Goal: Task Accomplishment & Management: Use online tool/utility

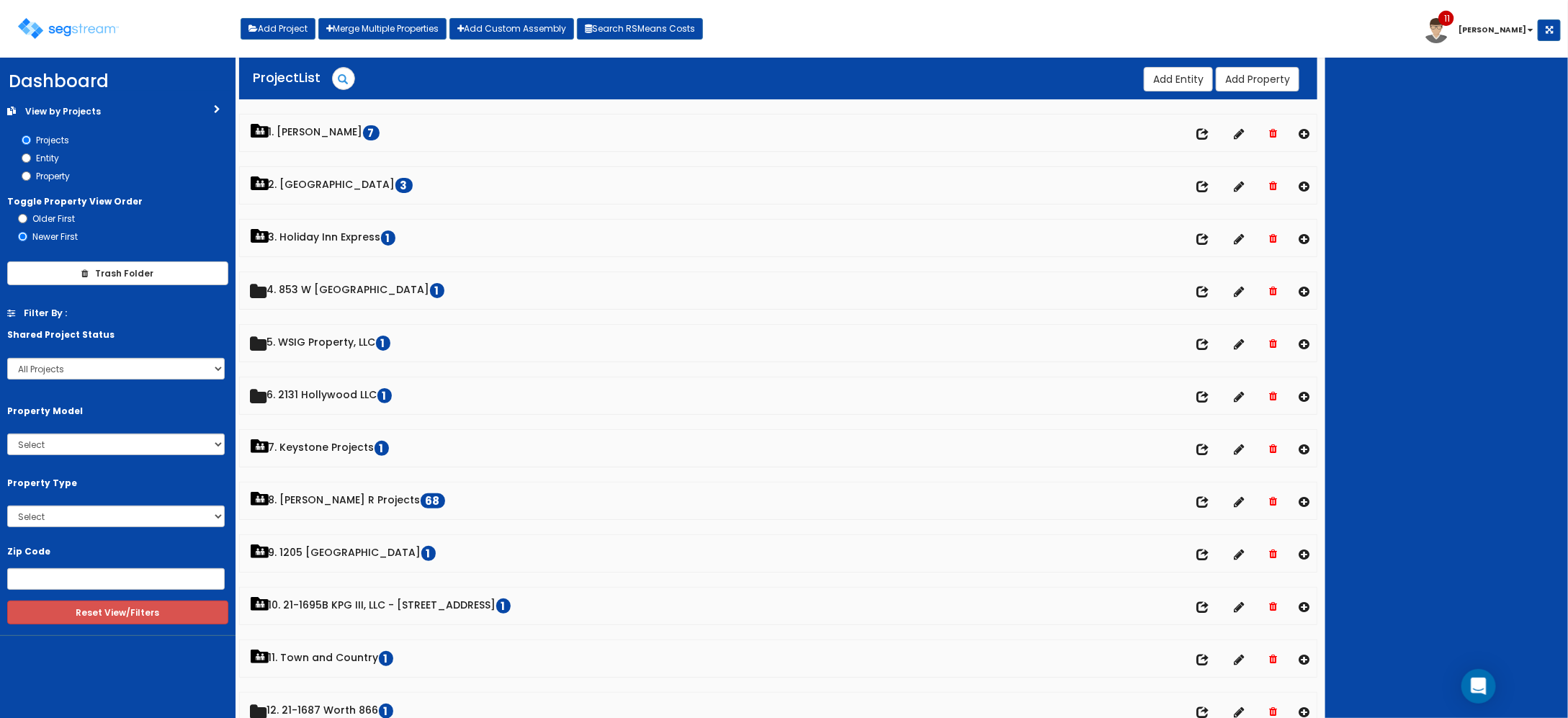
scroll to position [90, 0]
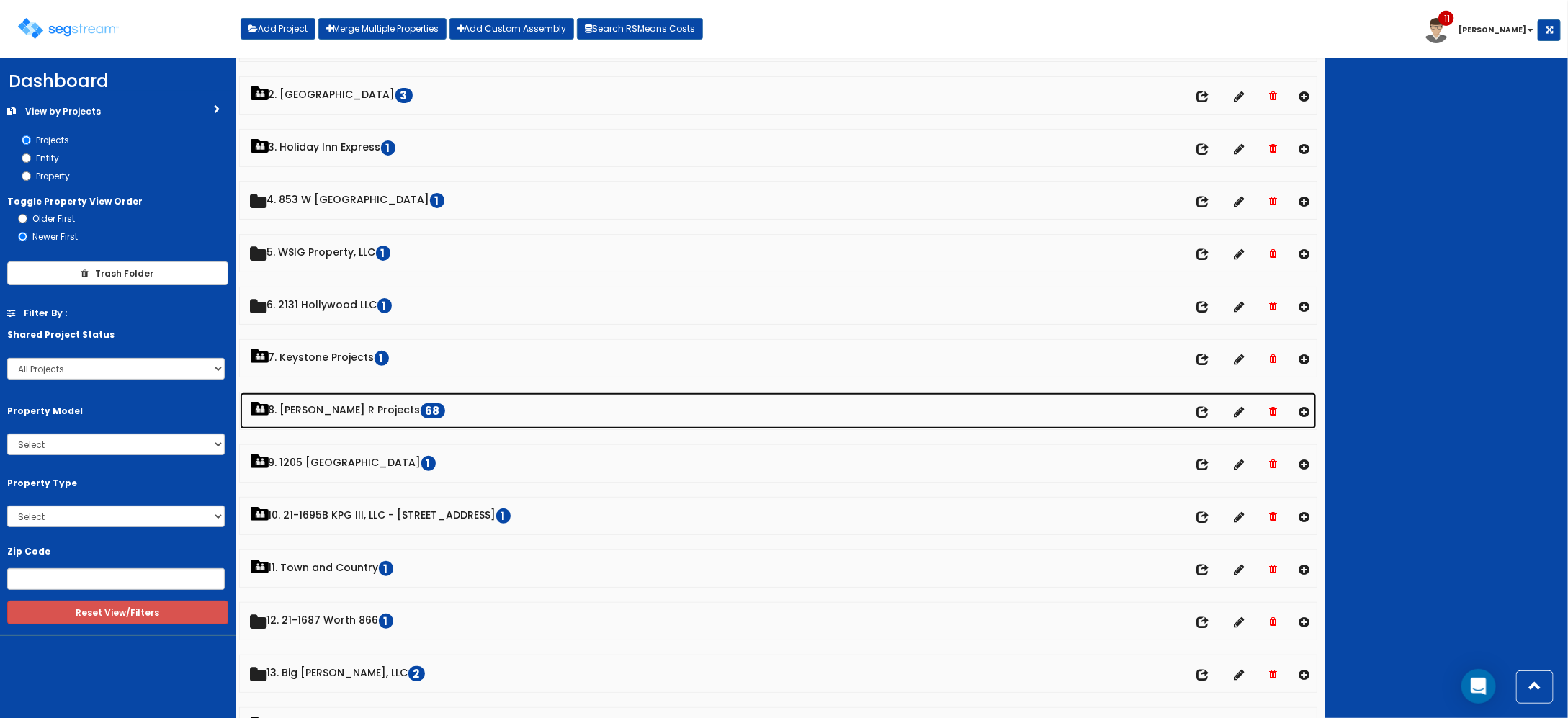
click at [326, 414] on link "8. [PERSON_NAME] R Projects 68" at bounding box center [778, 411] width 1077 height 37
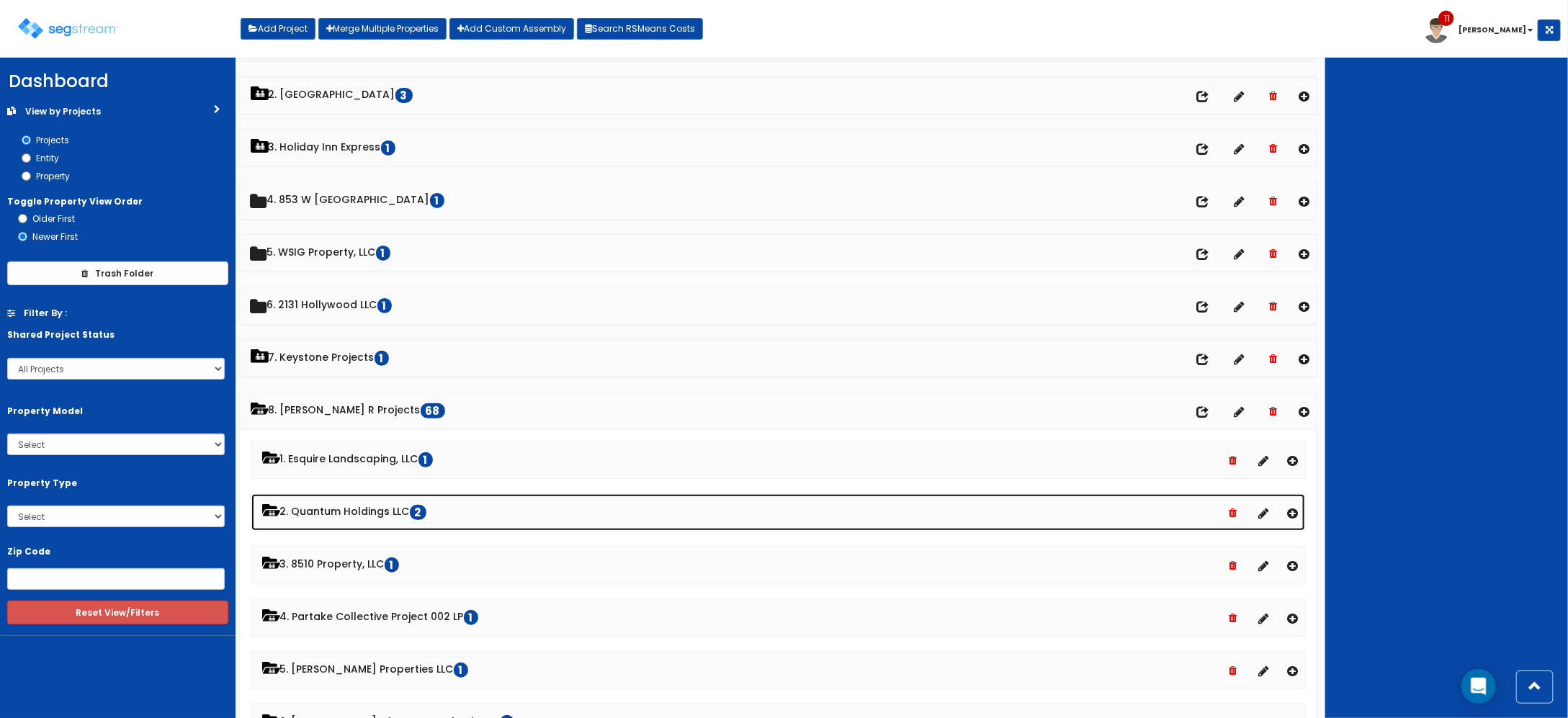
click at [361, 512] on link "2. Quantum Holdings LLC 2" at bounding box center [778, 512] width 1054 height 37
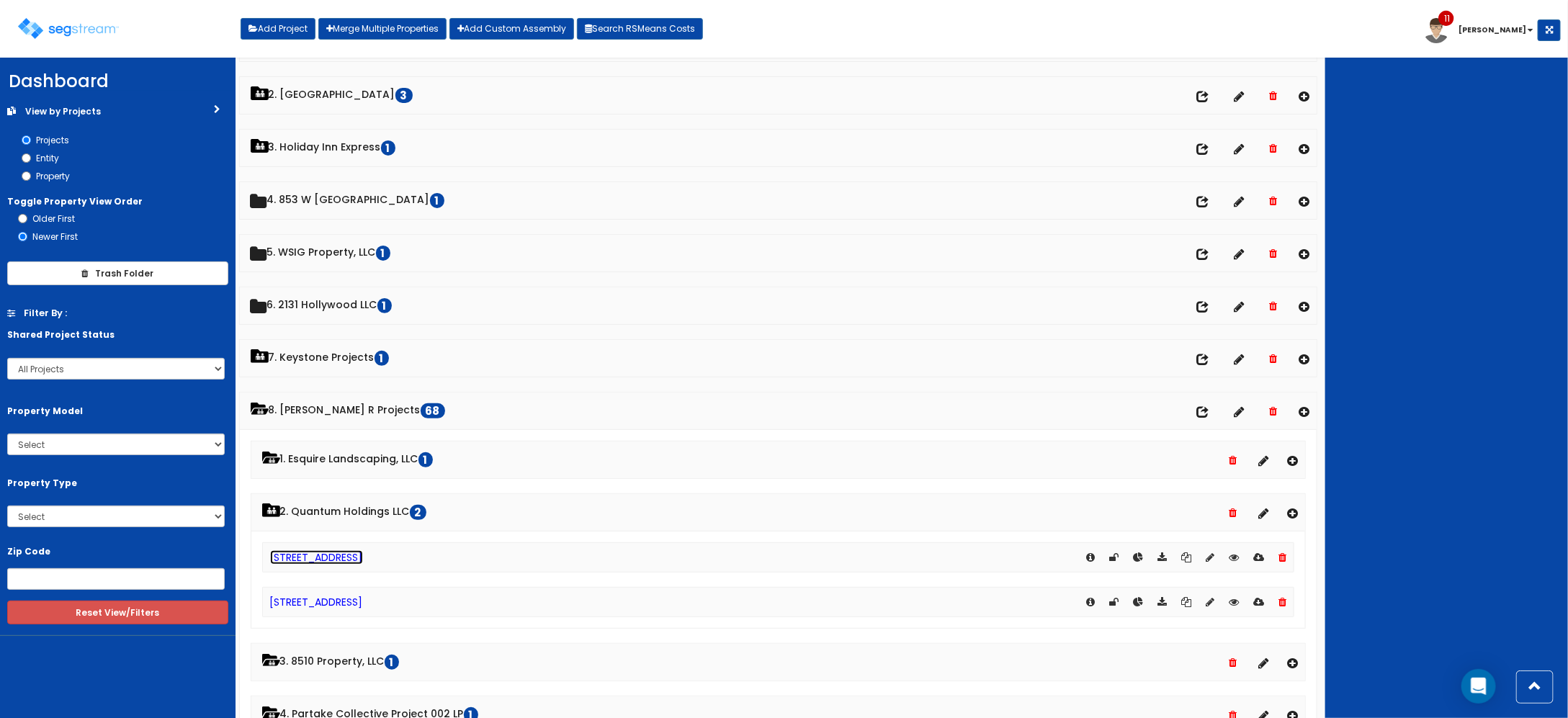
click at [322, 563] on link "[STREET_ADDRESS]" at bounding box center [316, 557] width 93 height 14
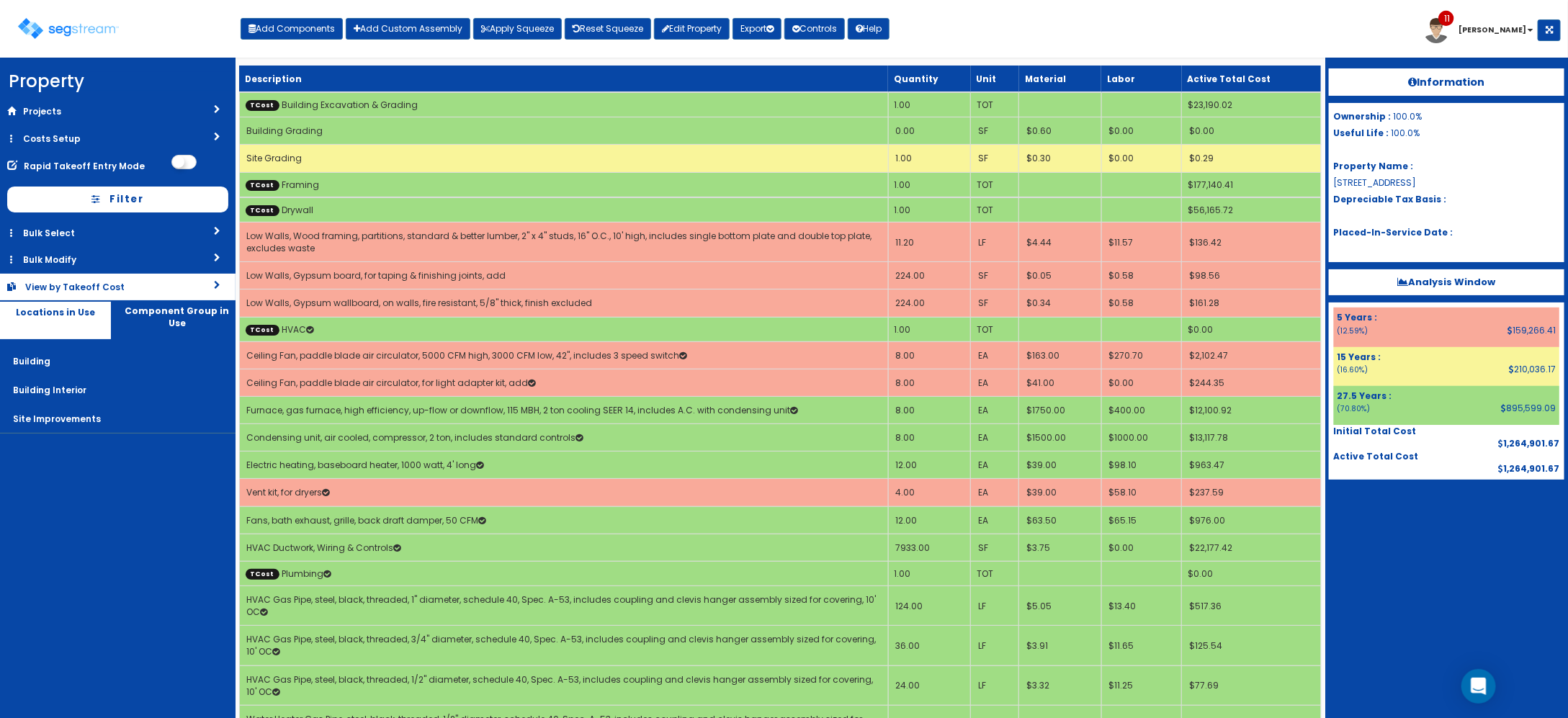
click at [137, 279] on link "View by Takeoff Cost" at bounding box center [118, 287] width 236 height 27
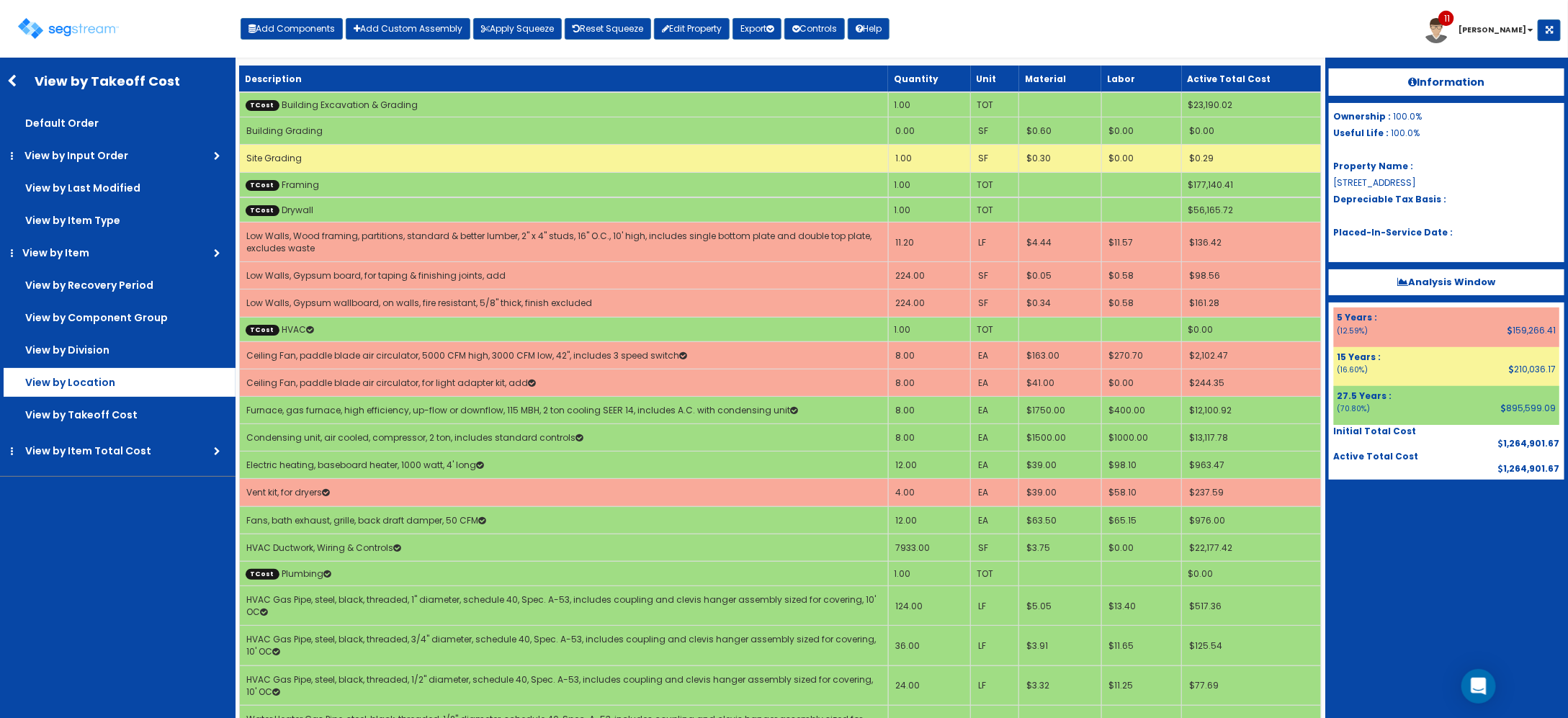
drag, startPoint x: 132, startPoint y: 373, endPoint x: 141, endPoint y: 375, distance: 9.2
click at [132, 137] on label "View by Location" at bounding box center [119, 123] width 232 height 29
click at [0, 0] on input "View by Location" at bounding box center [0, 0] width 0 height 0
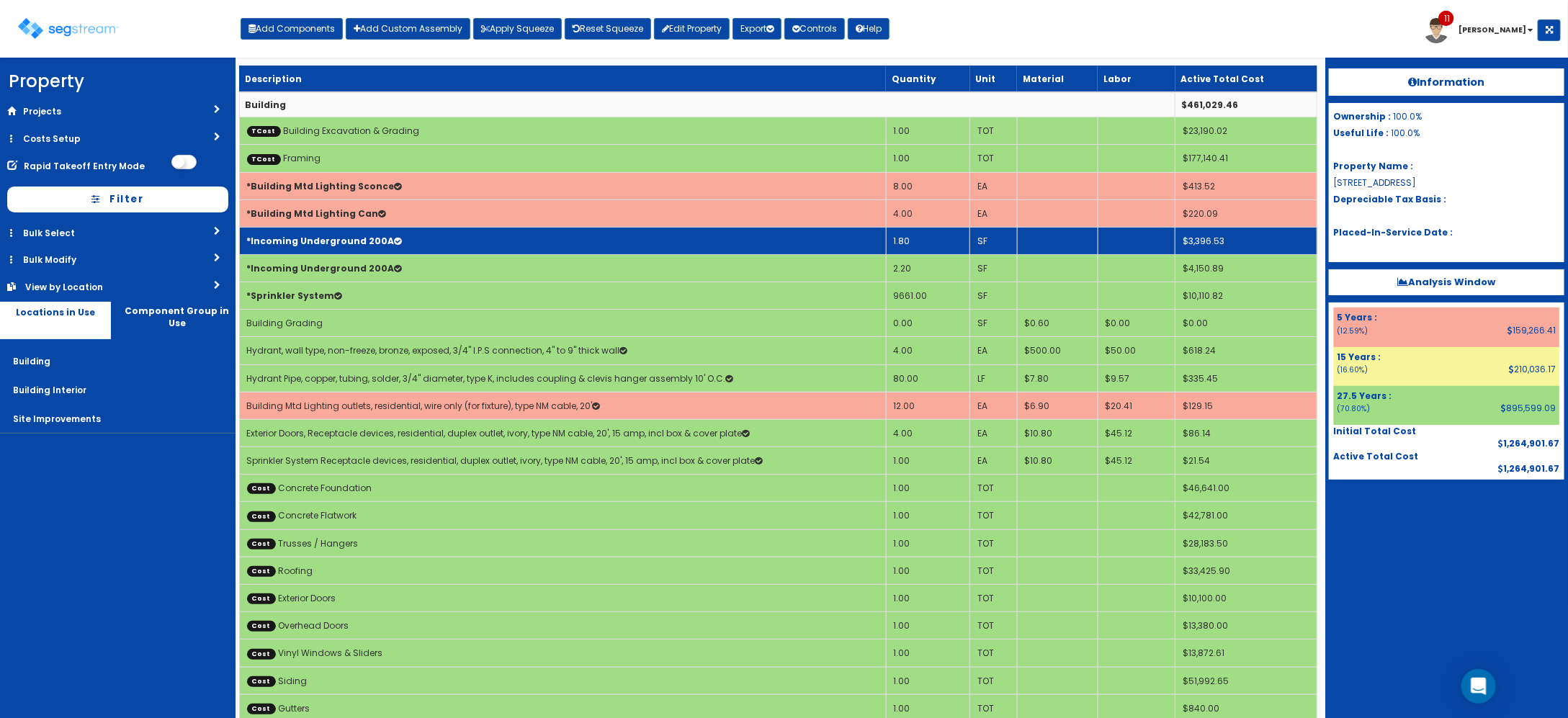
click at [487, 239] on td "*Incoming Underground 200A" at bounding box center [562, 240] width 647 height 27
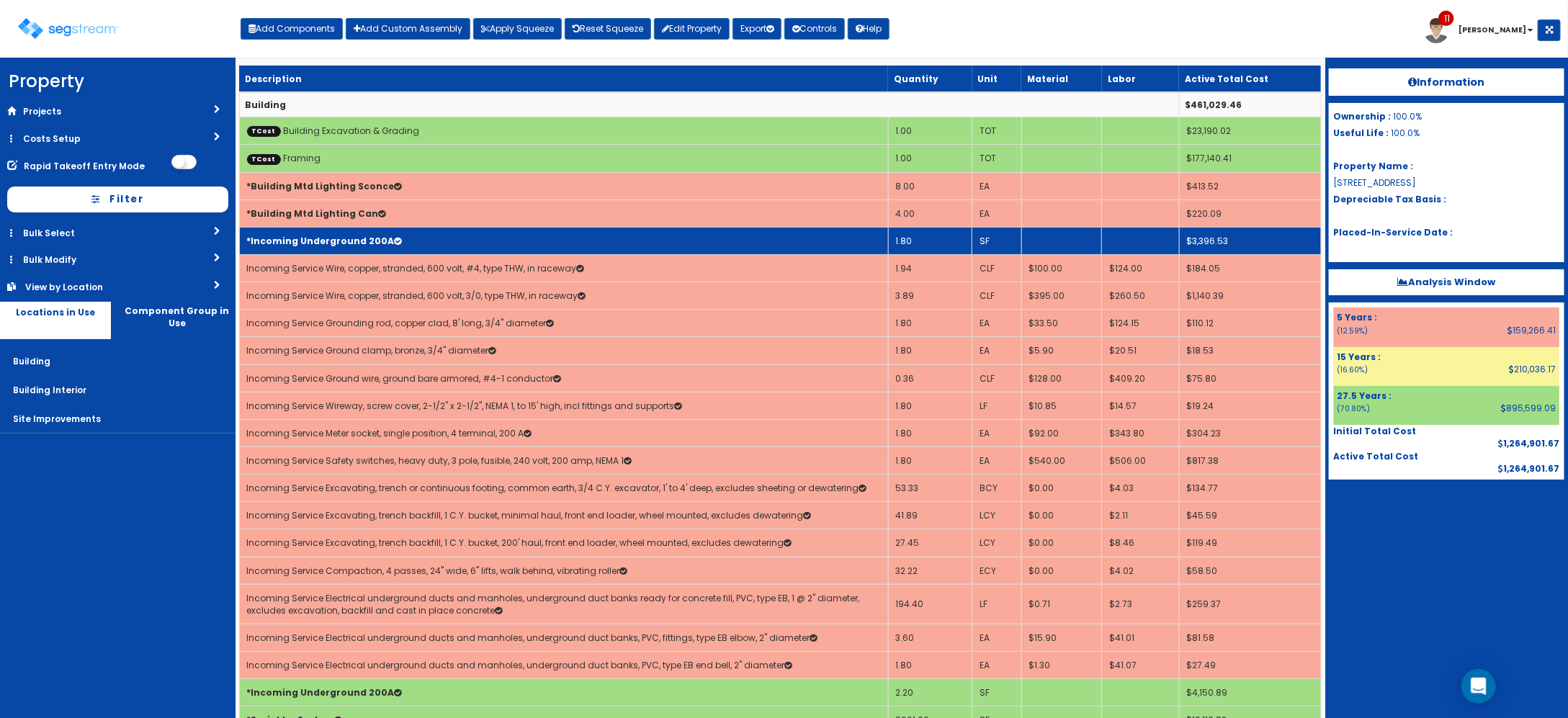
click at [487, 239] on td "*Incoming Underground 200A" at bounding box center [563, 240] width 649 height 27
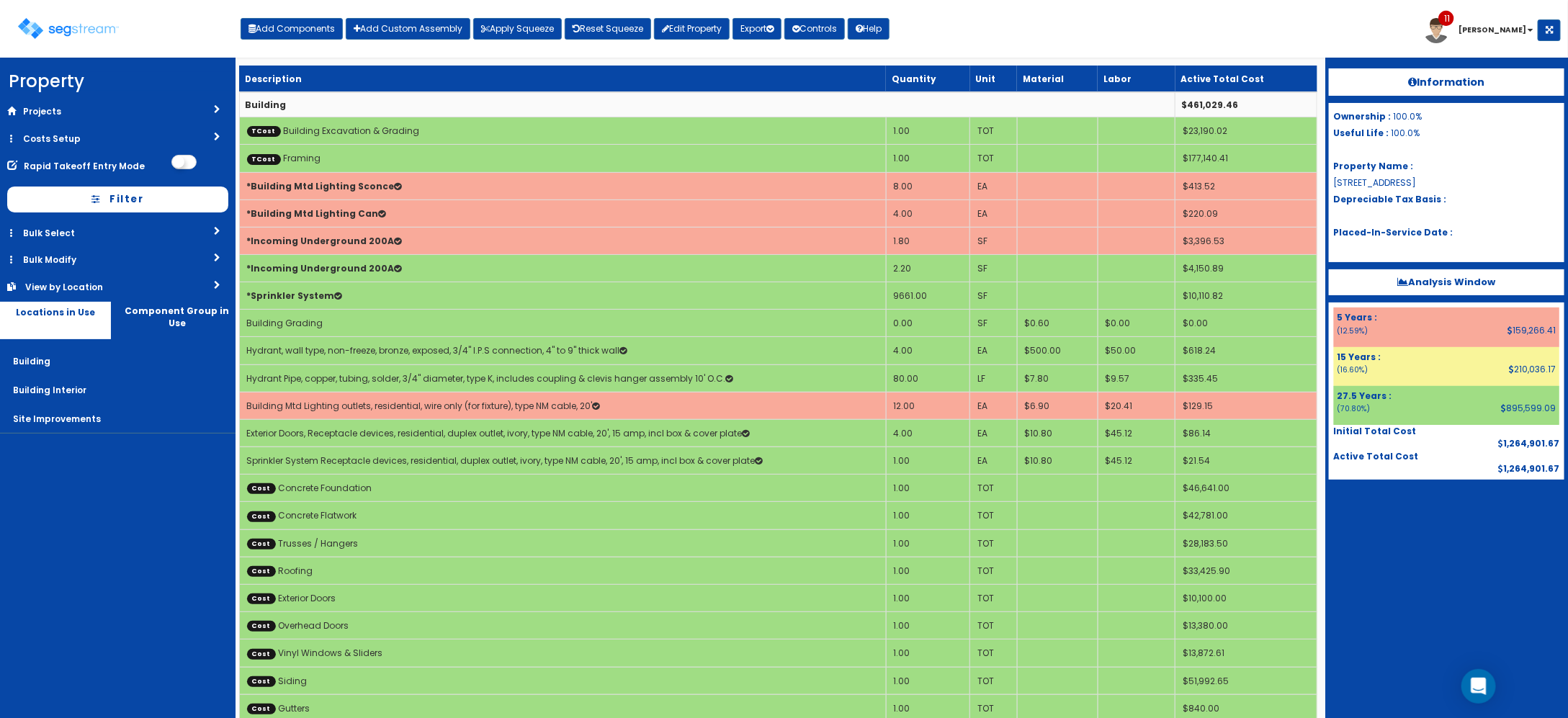
drag, startPoint x: 105, startPoint y: 691, endPoint x: 192, endPoint y: 666, distance: 90.5
click at [106, 690] on nav "Property DB Projects Recent Properties GFP Hadco 4, LLC 71 Whiskey Lane 401-405…" at bounding box center [118, 388] width 236 height 660
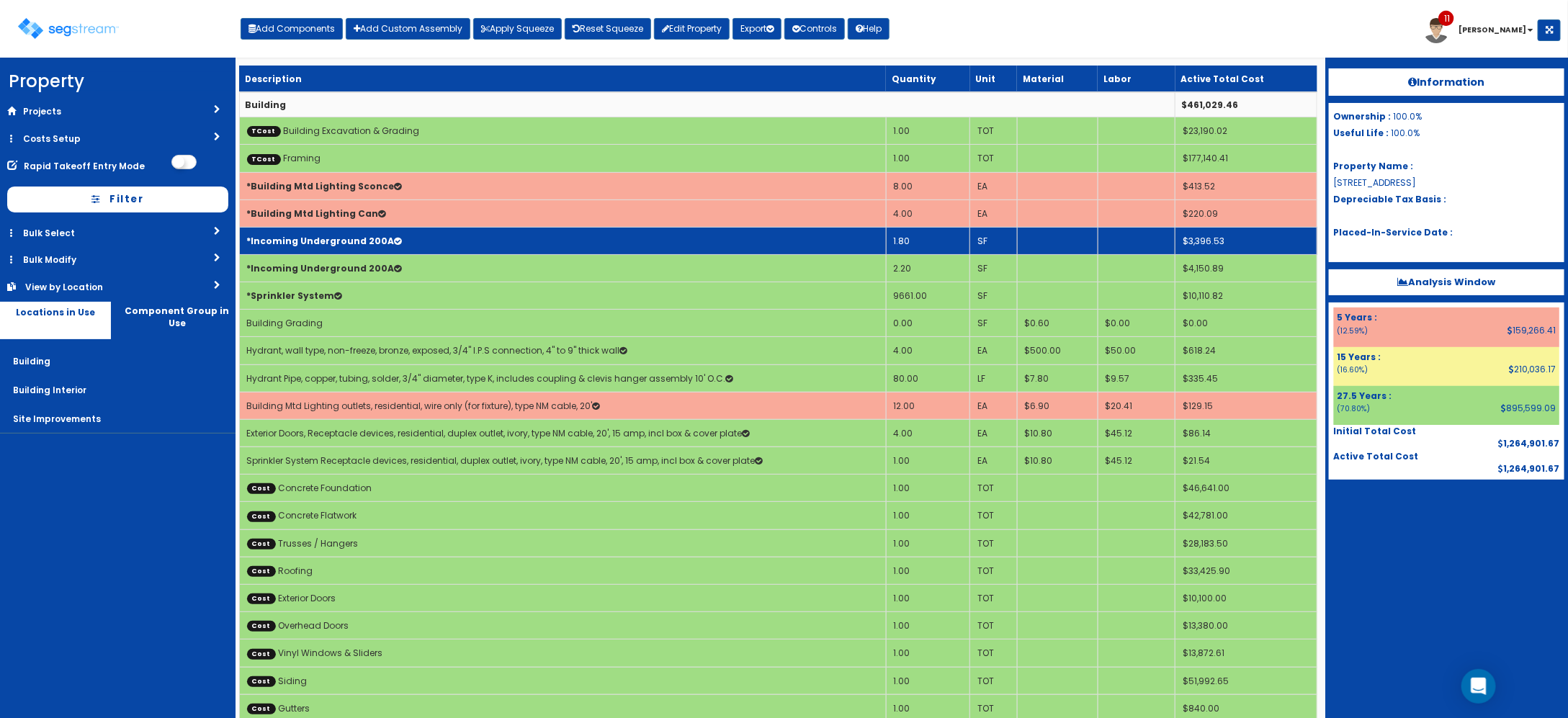
click at [919, 243] on td "1.80" at bounding box center [927, 240] width 84 height 27
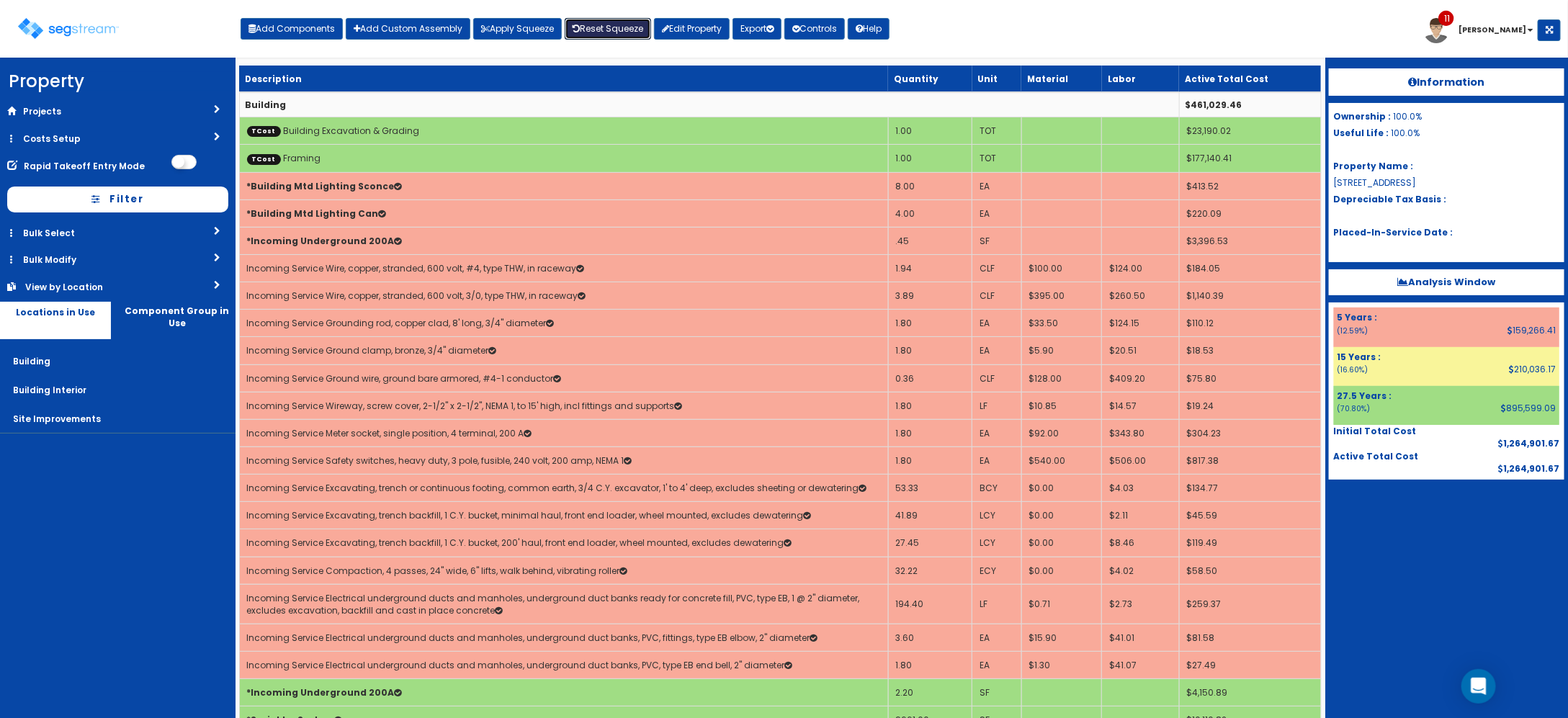
click at [592, 33] on link "Reset Squeeze" at bounding box center [607, 29] width 87 height 22
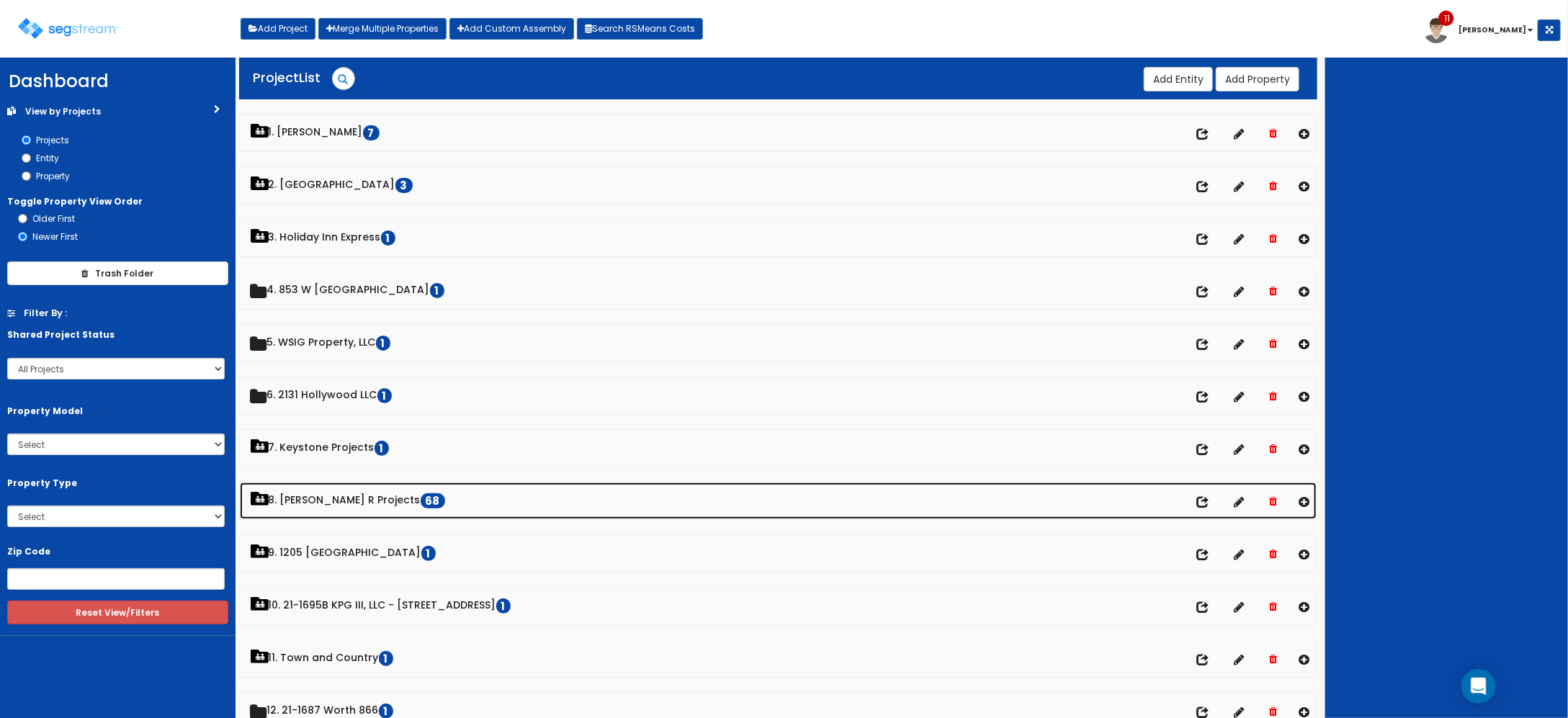
click at [333, 506] on link "8. [PERSON_NAME] R Projects 68" at bounding box center [778, 500] width 1077 height 37
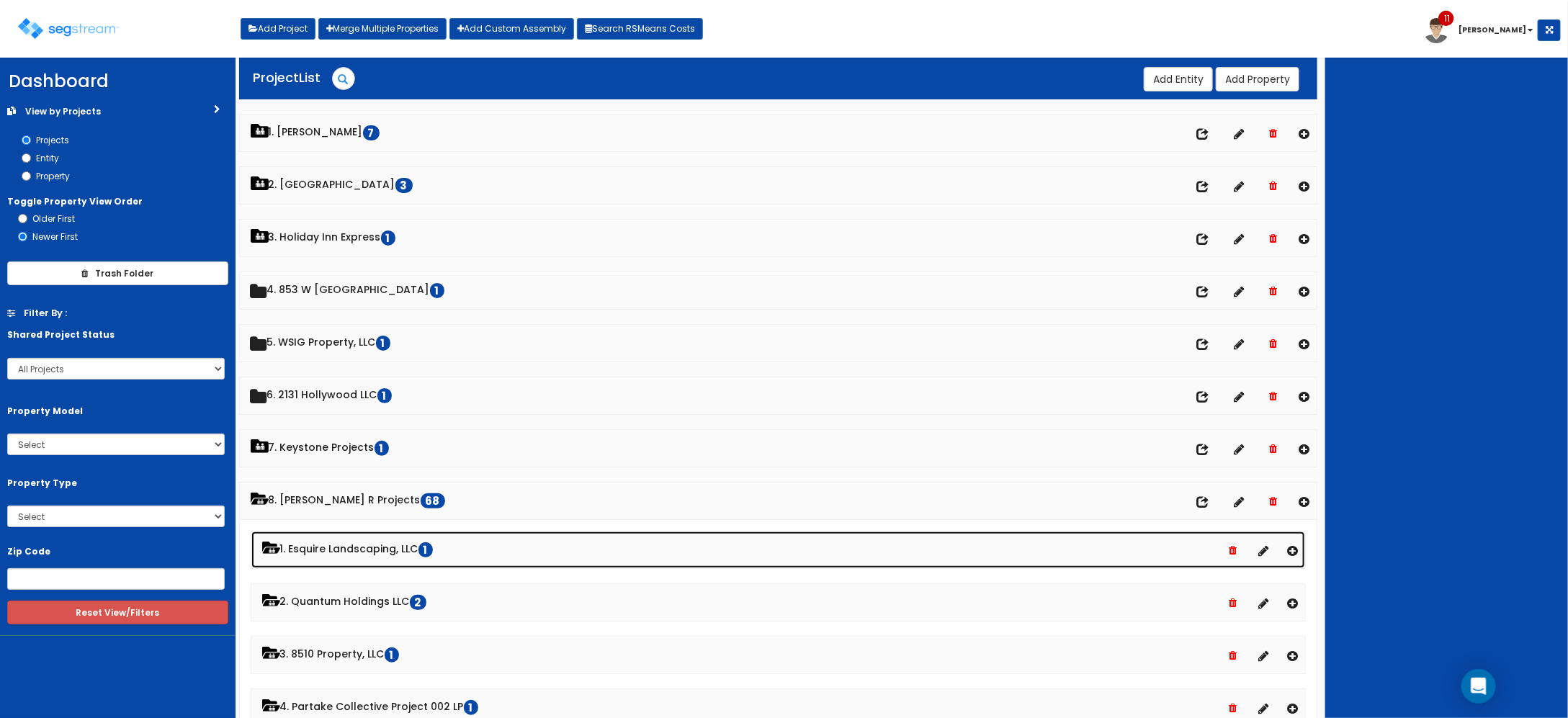
click at [354, 549] on link "1. Esquire Landscaping, LLC 1" at bounding box center [778, 549] width 1054 height 37
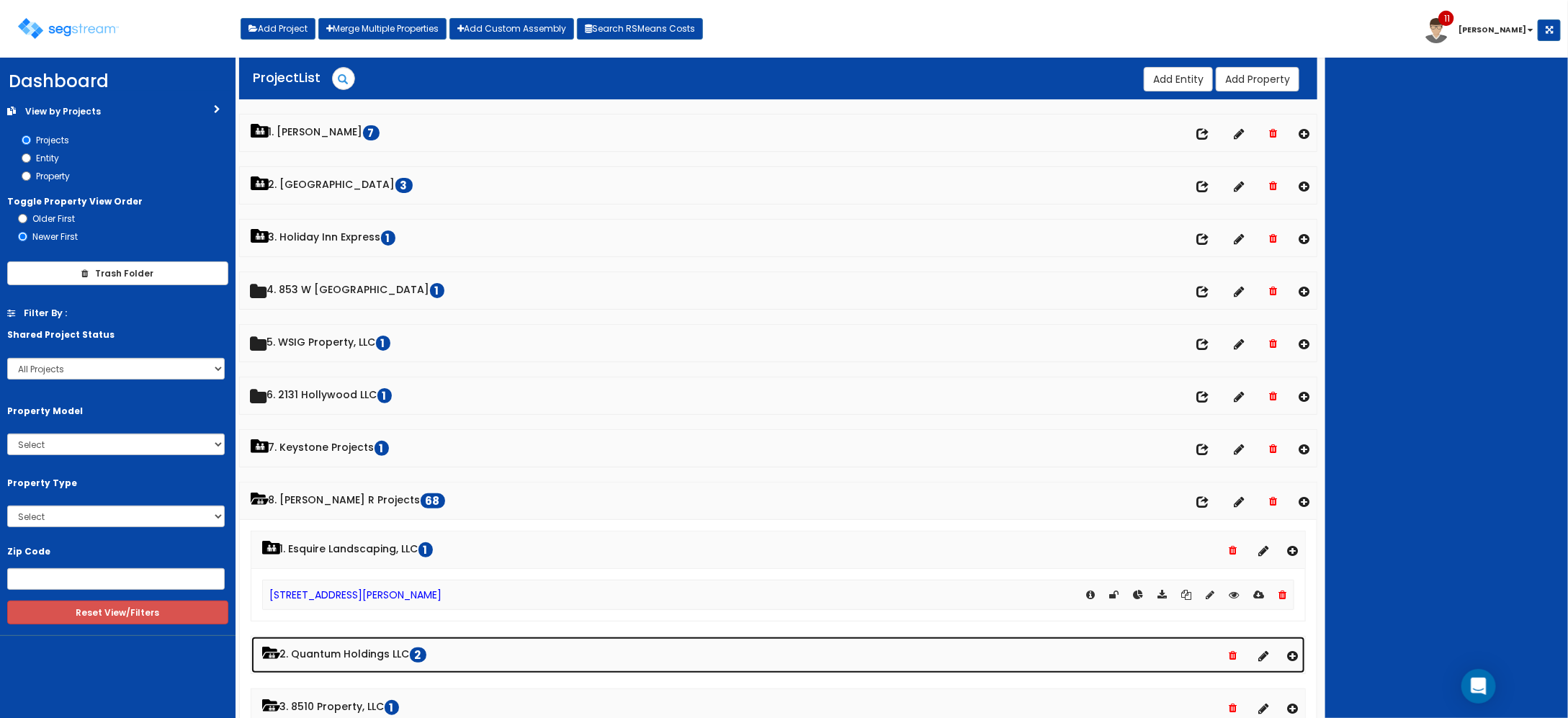
click at [369, 654] on link "2. Quantum Holdings LLC 2" at bounding box center [778, 655] width 1054 height 37
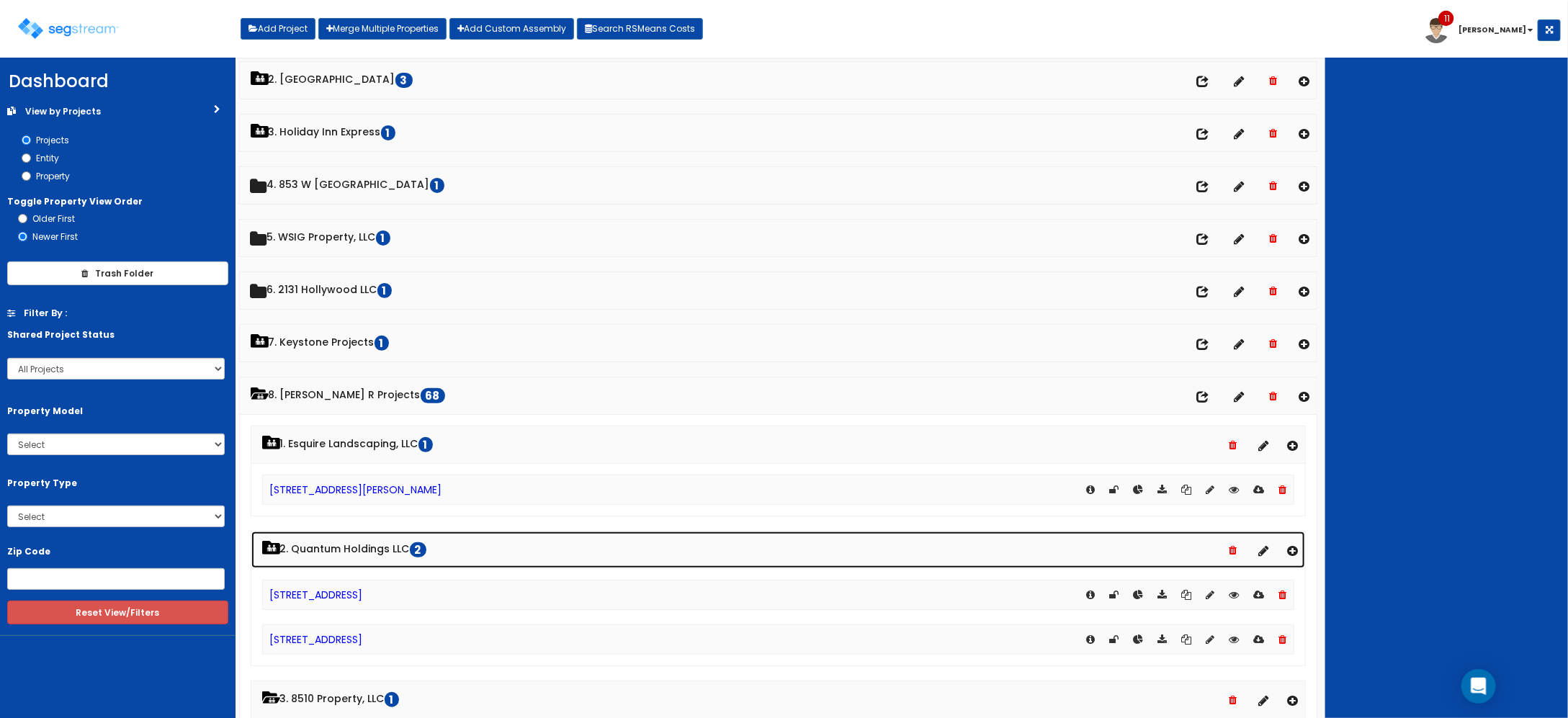
scroll to position [270, 0]
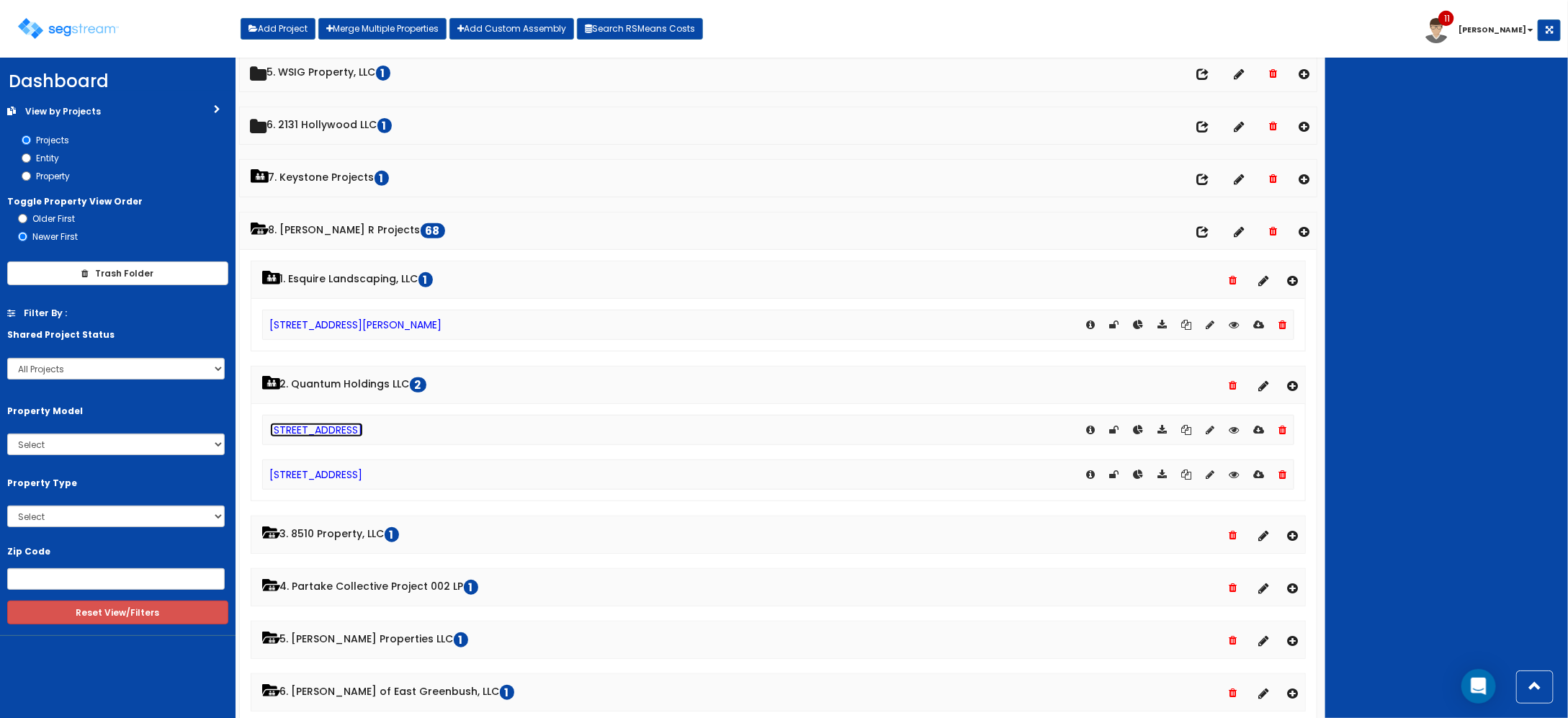
click at [322, 437] on link "[STREET_ADDRESS]" at bounding box center [316, 430] width 93 height 14
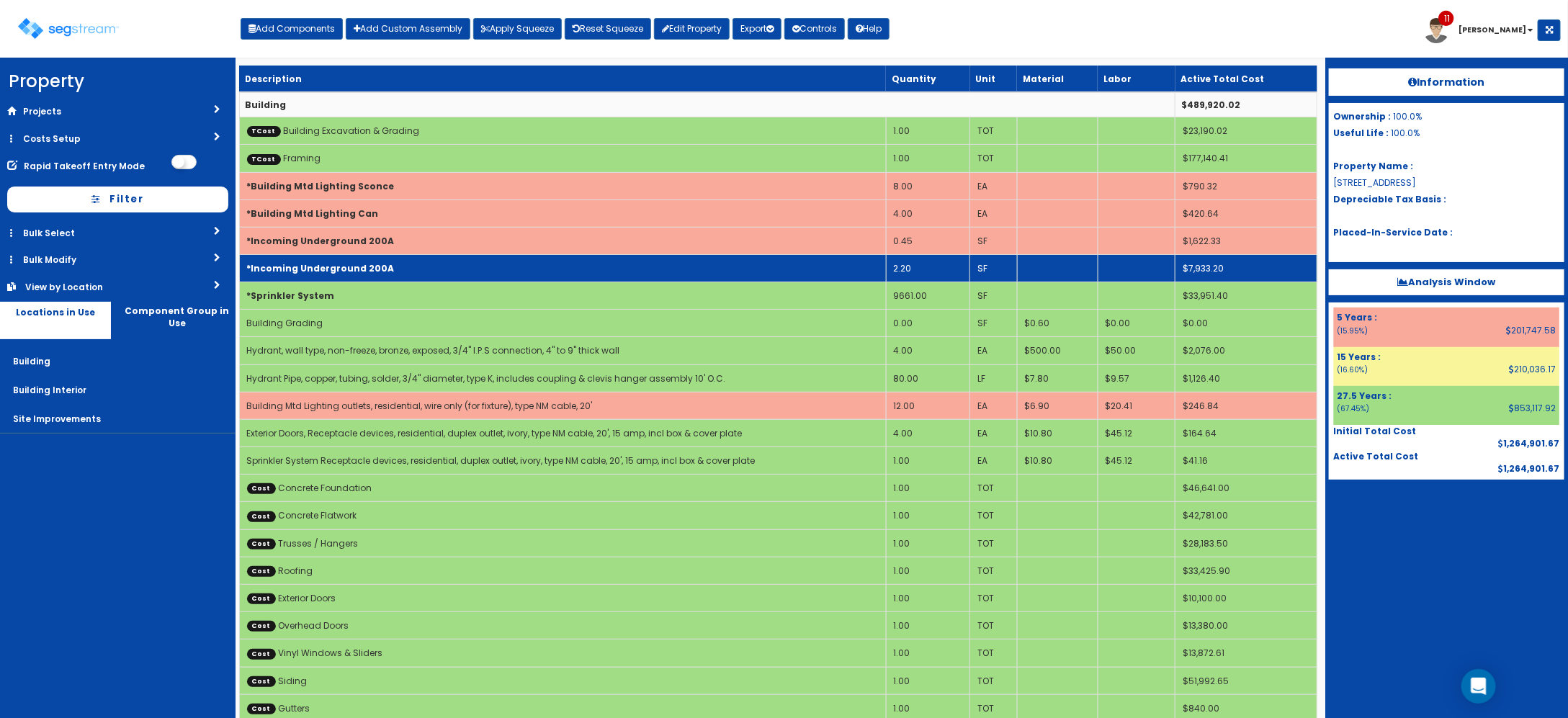
click at [904, 268] on td "2.20" at bounding box center [927, 268] width 84 height 27
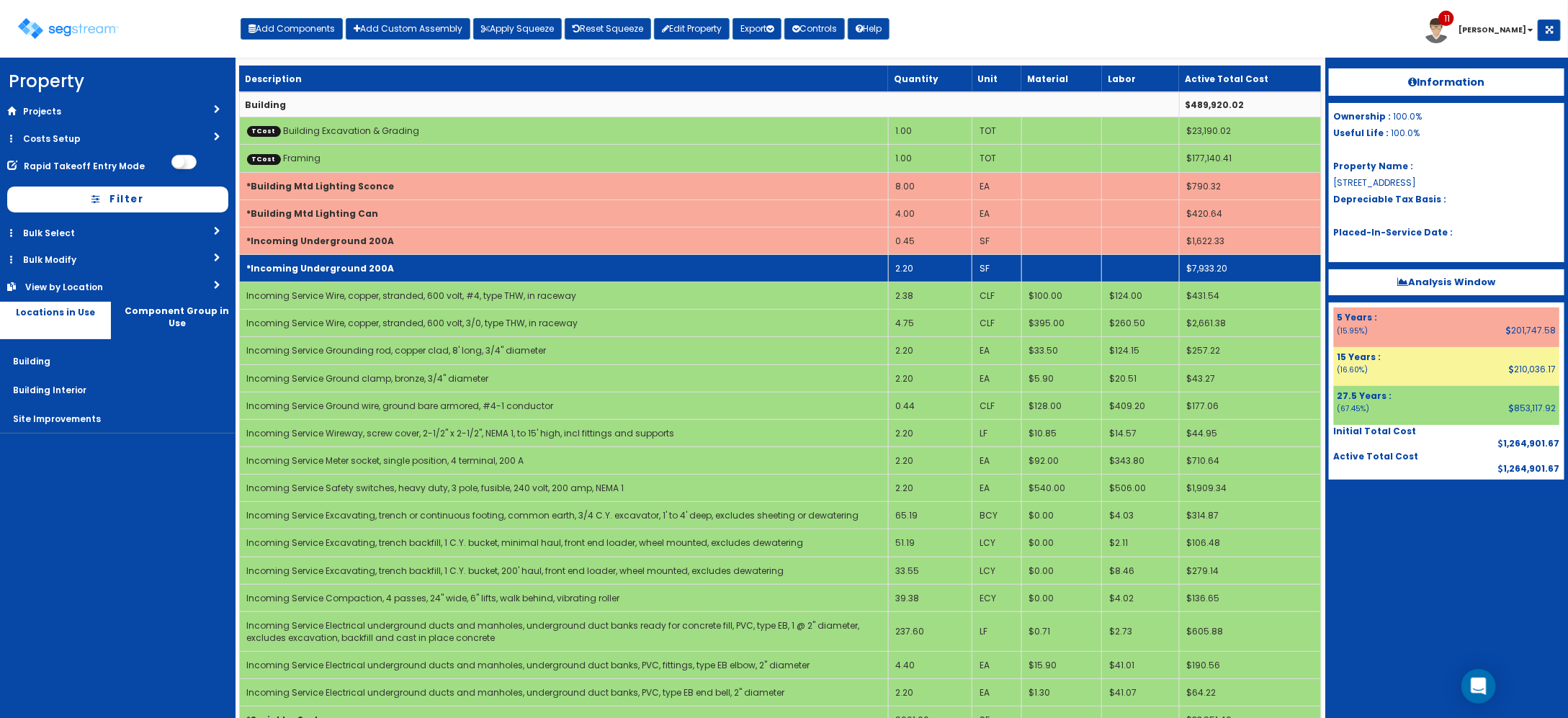
click at [883, 272] on td "*Incoming Underground 200A" at bounding box center [563, 268] width 649 height 27
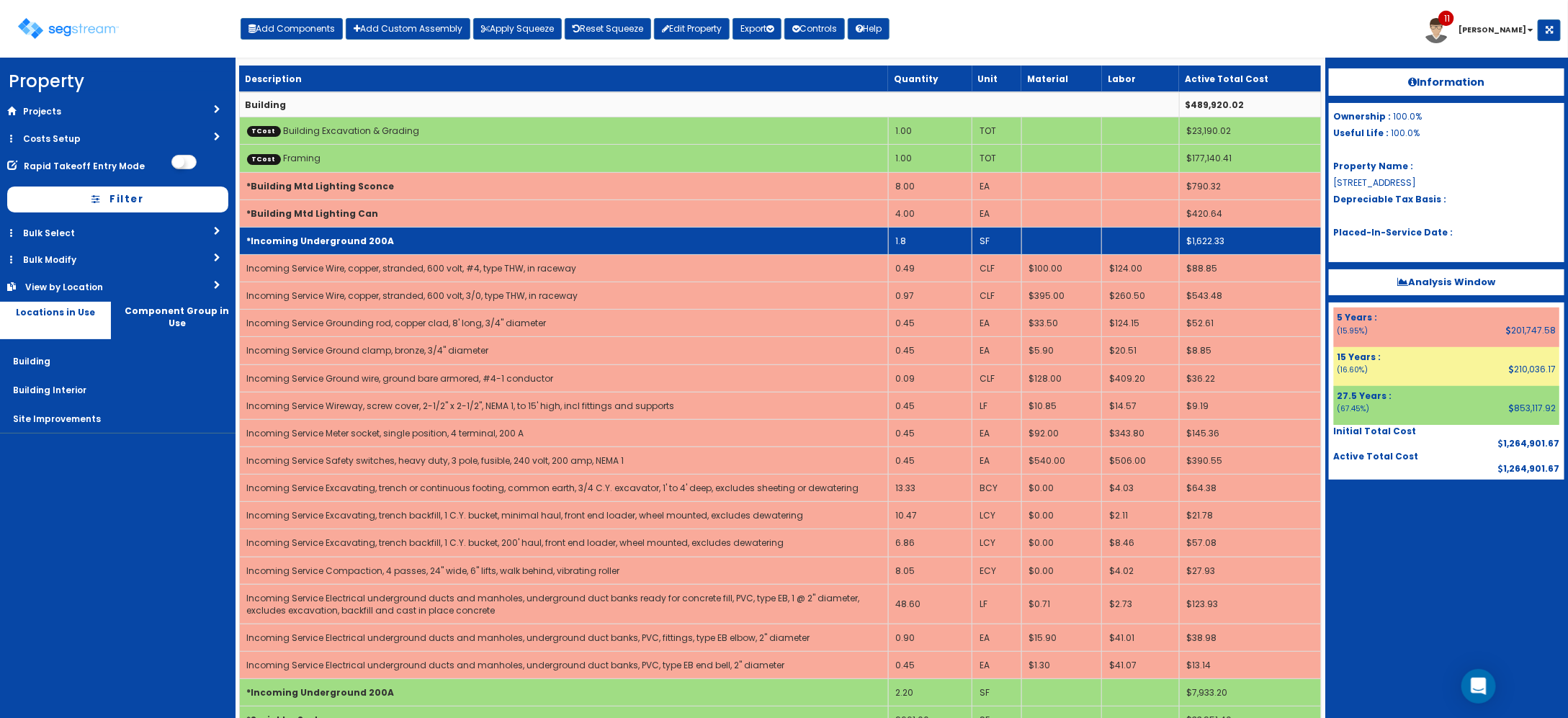
click at [847, 242] on td "*Incoming Underground 200A" at bounding box center [563, 240] width 649 height 27
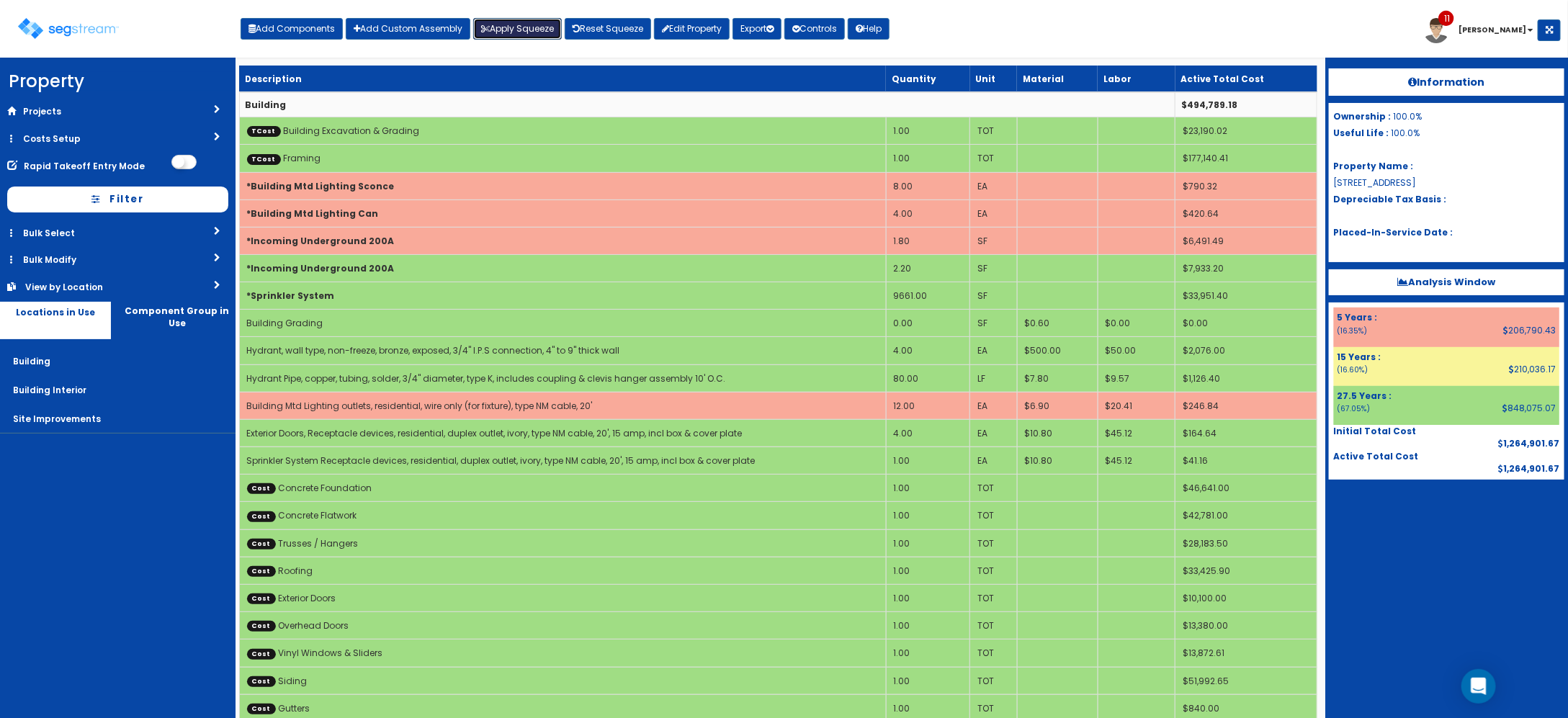
click at [534, 27] on button "Apply Squeeze" at bounding box center [517, 29] width 88 height 22
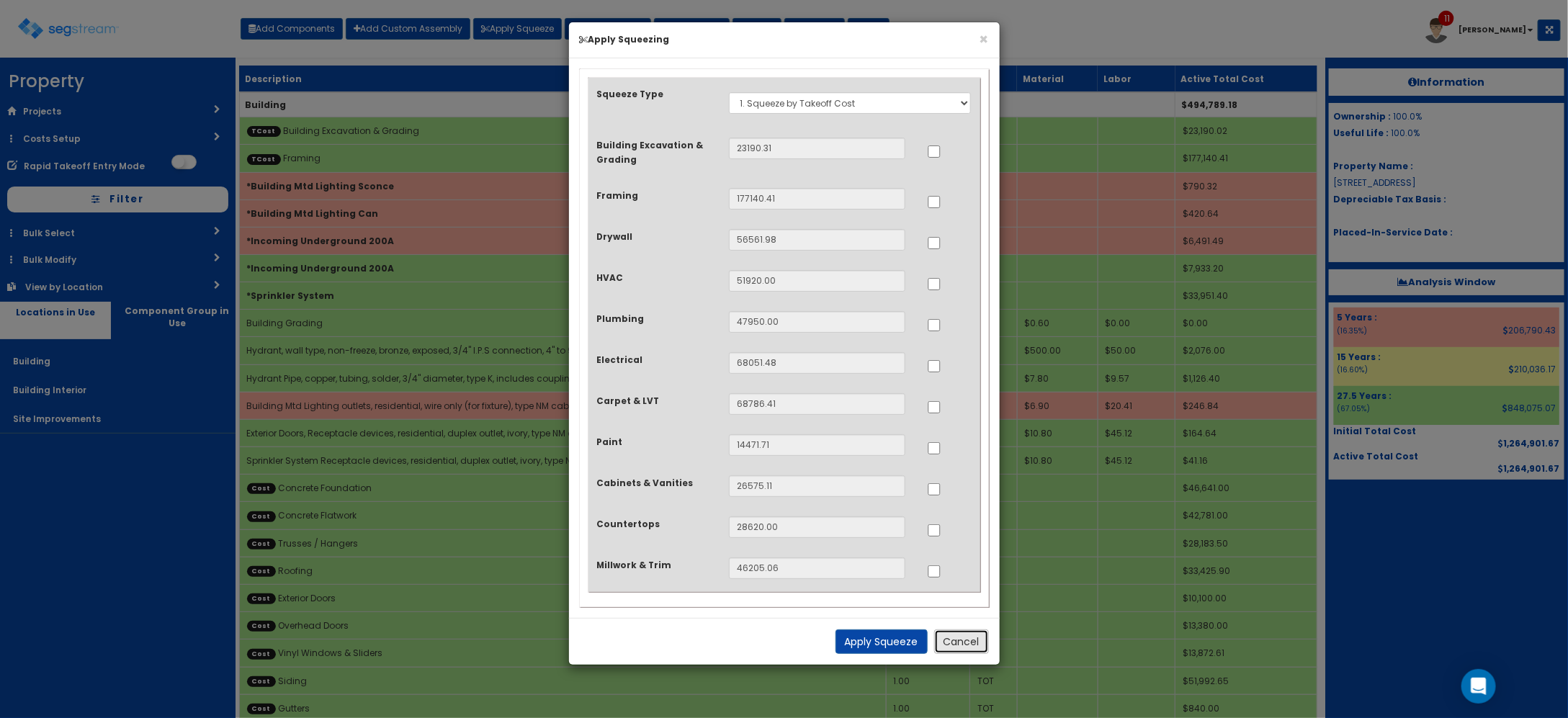
click at [976, 642] on button "Cancel" at bounding box center [962, 641] width 55 height 24
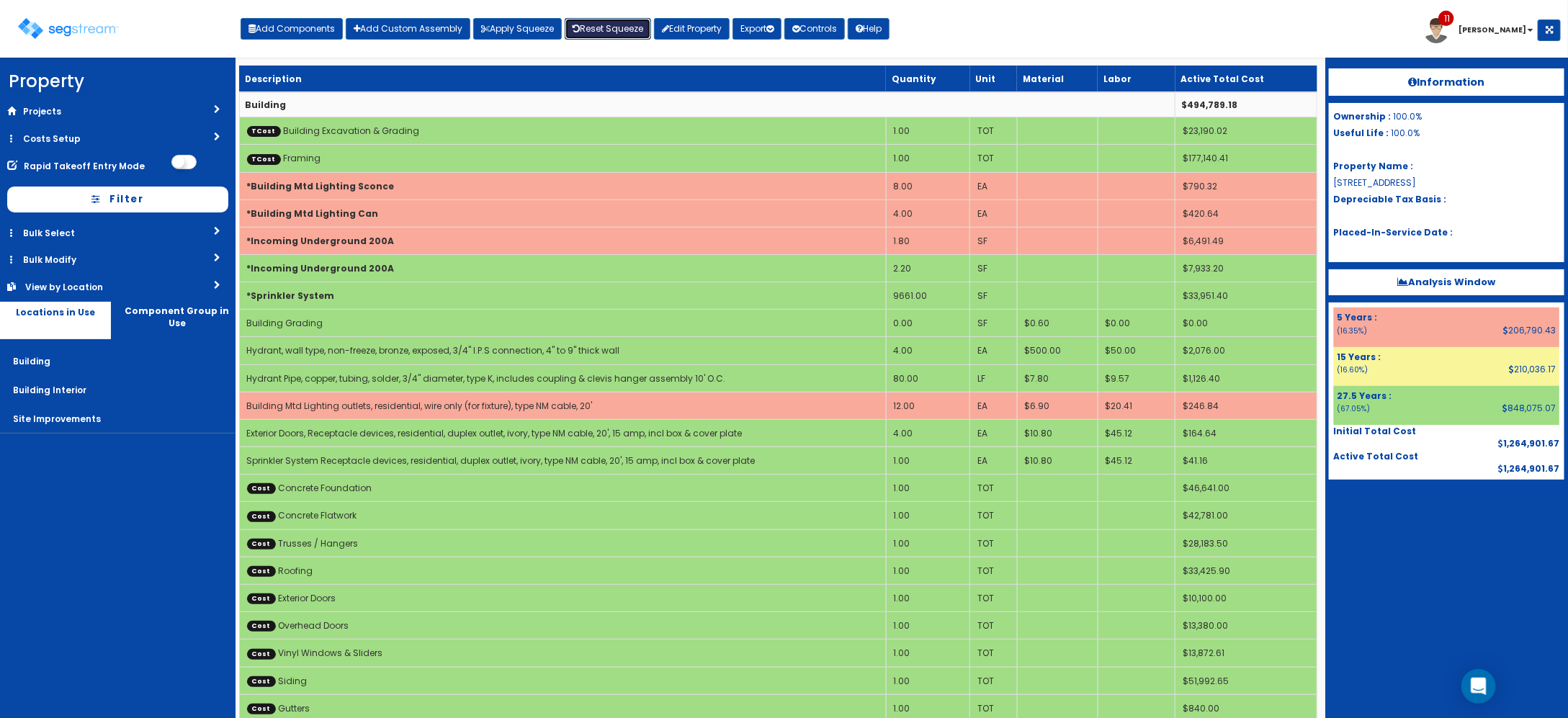
click at [598, 31] on link "Reset Squeeze" at bounding box center [607, 29] width 87 height 22
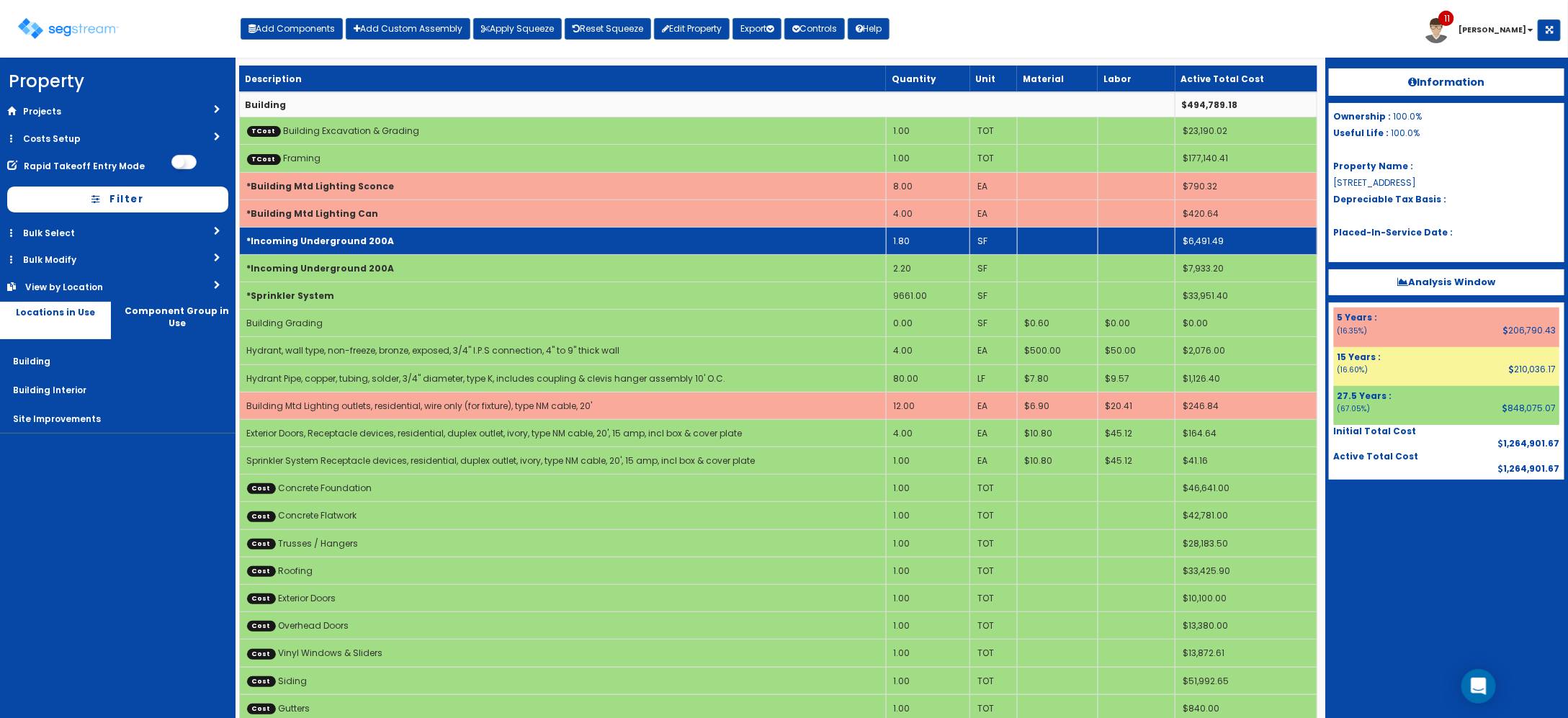
click at [889, 237] on td "1.80" at bounding box center [927, 240] width 84 height 27
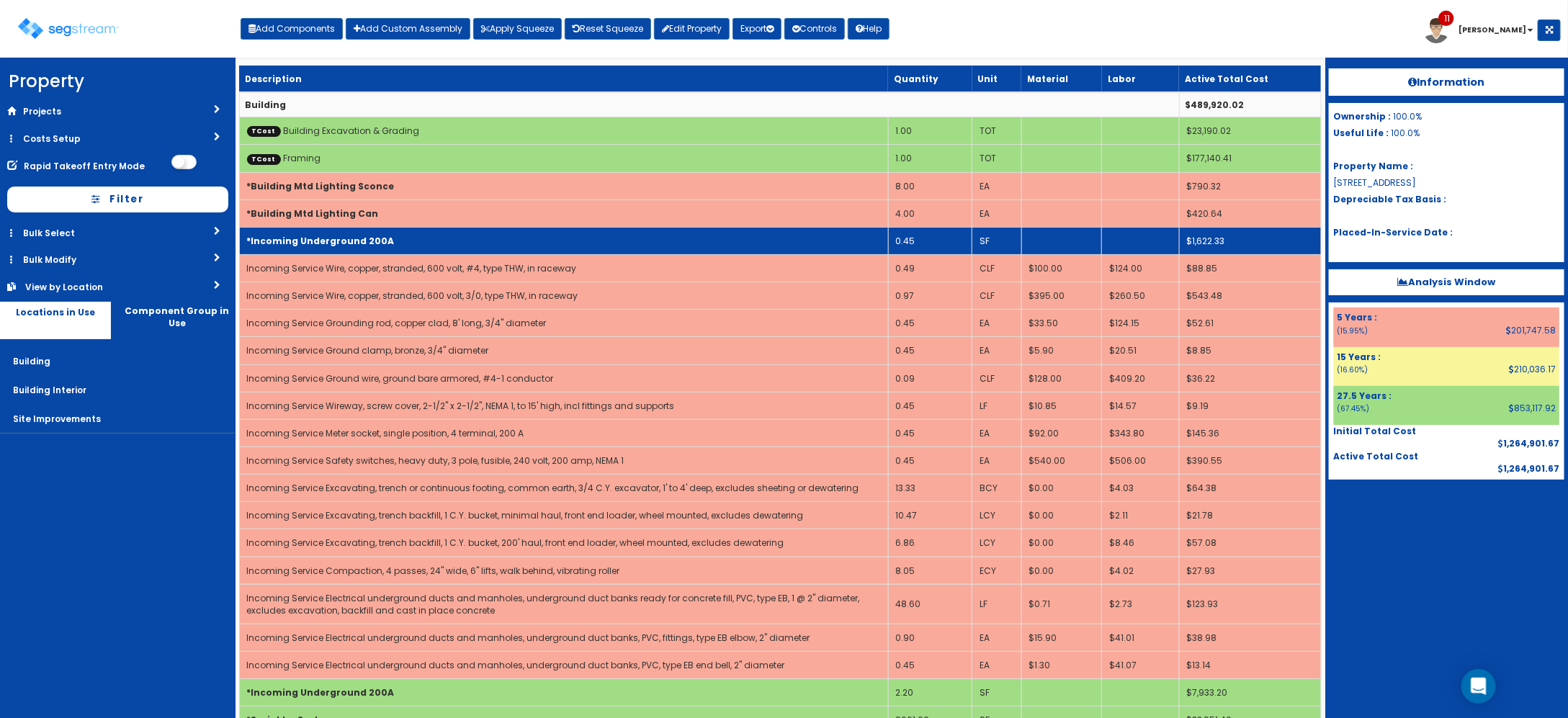
click at [670, 232] on td "*Incoming Underground 200A" at bounding box center [563, 240] width 649 height 27
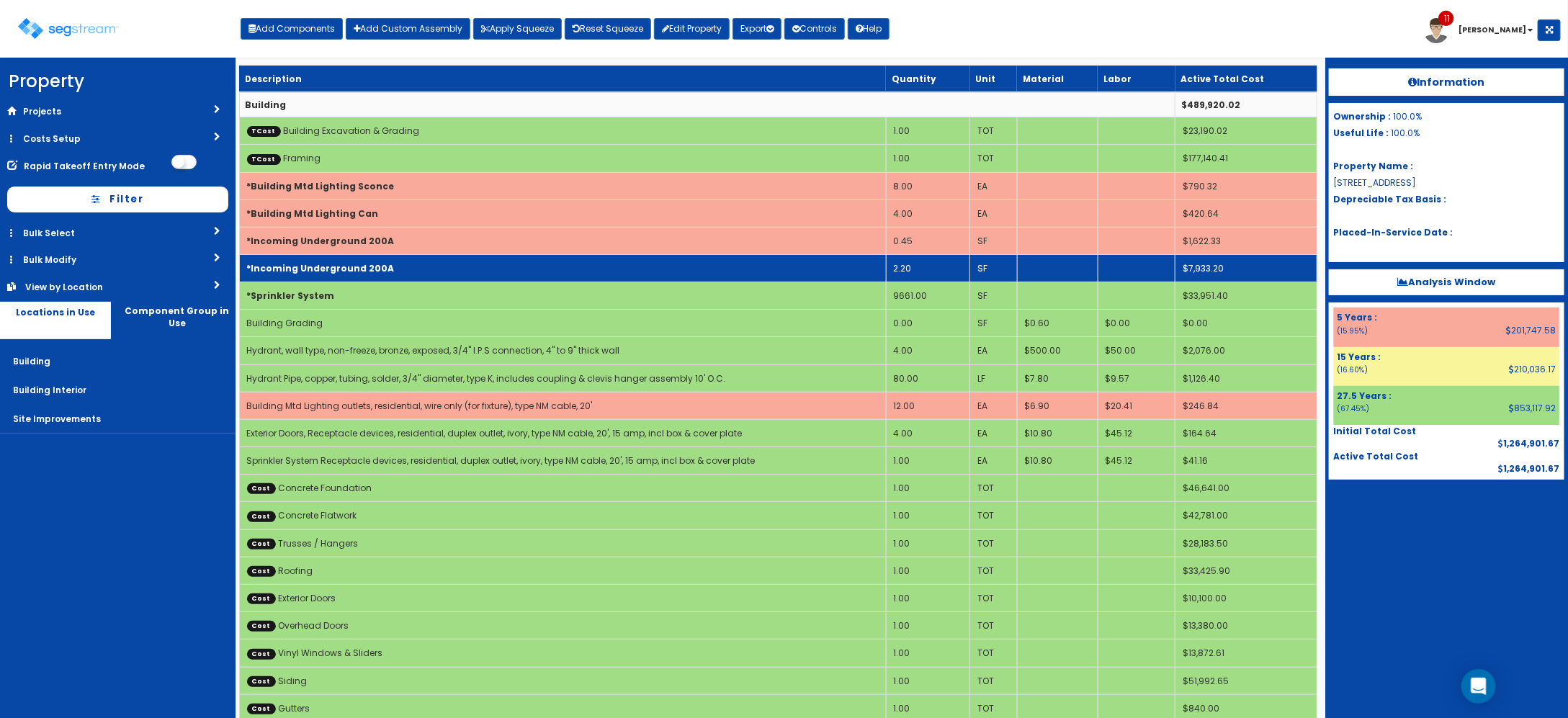
click at [916, 264] on td "2.20" at bounding box center [927, 268] width 84 height 27
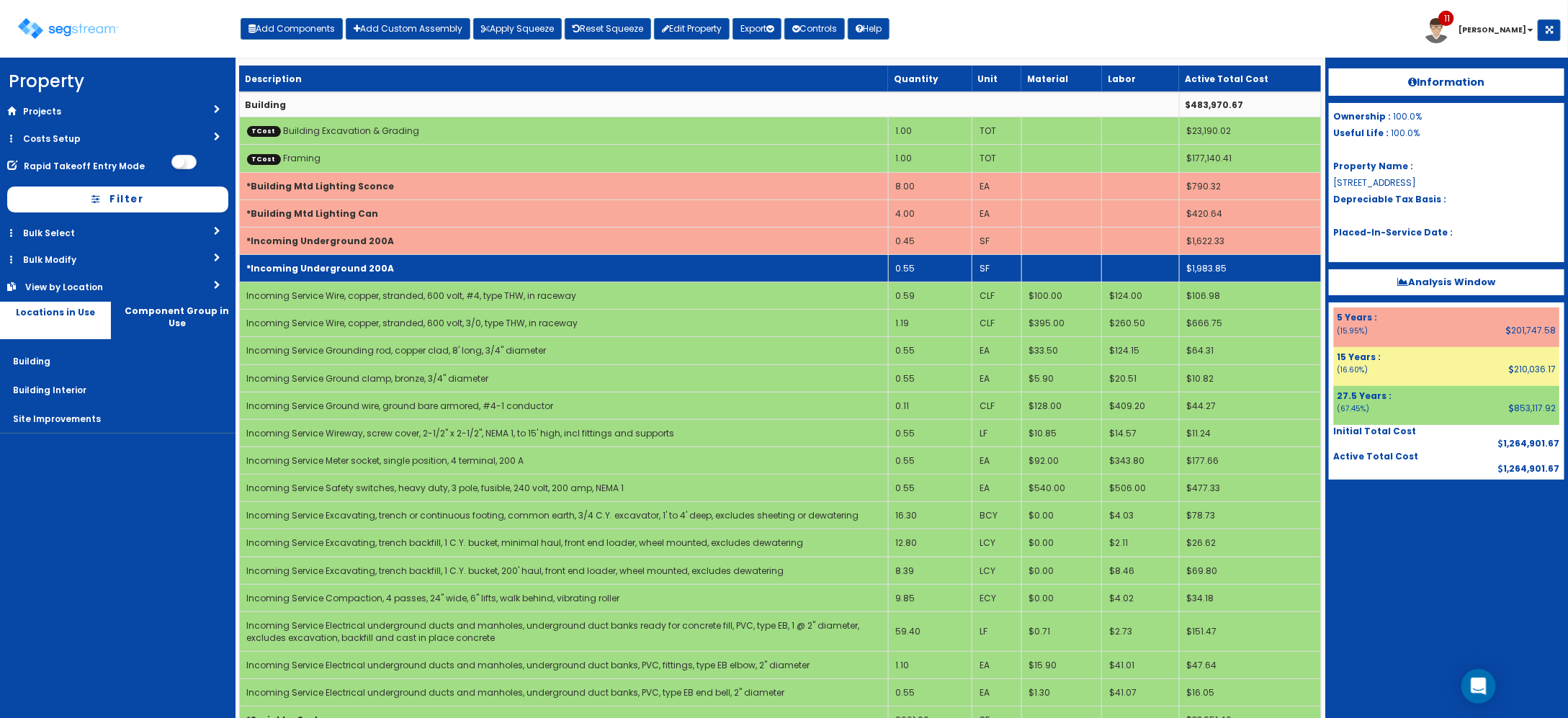
click at [829, 268] on td "*Incoming Underground 200A" at bounding box center [563, 268] width 649 height 27
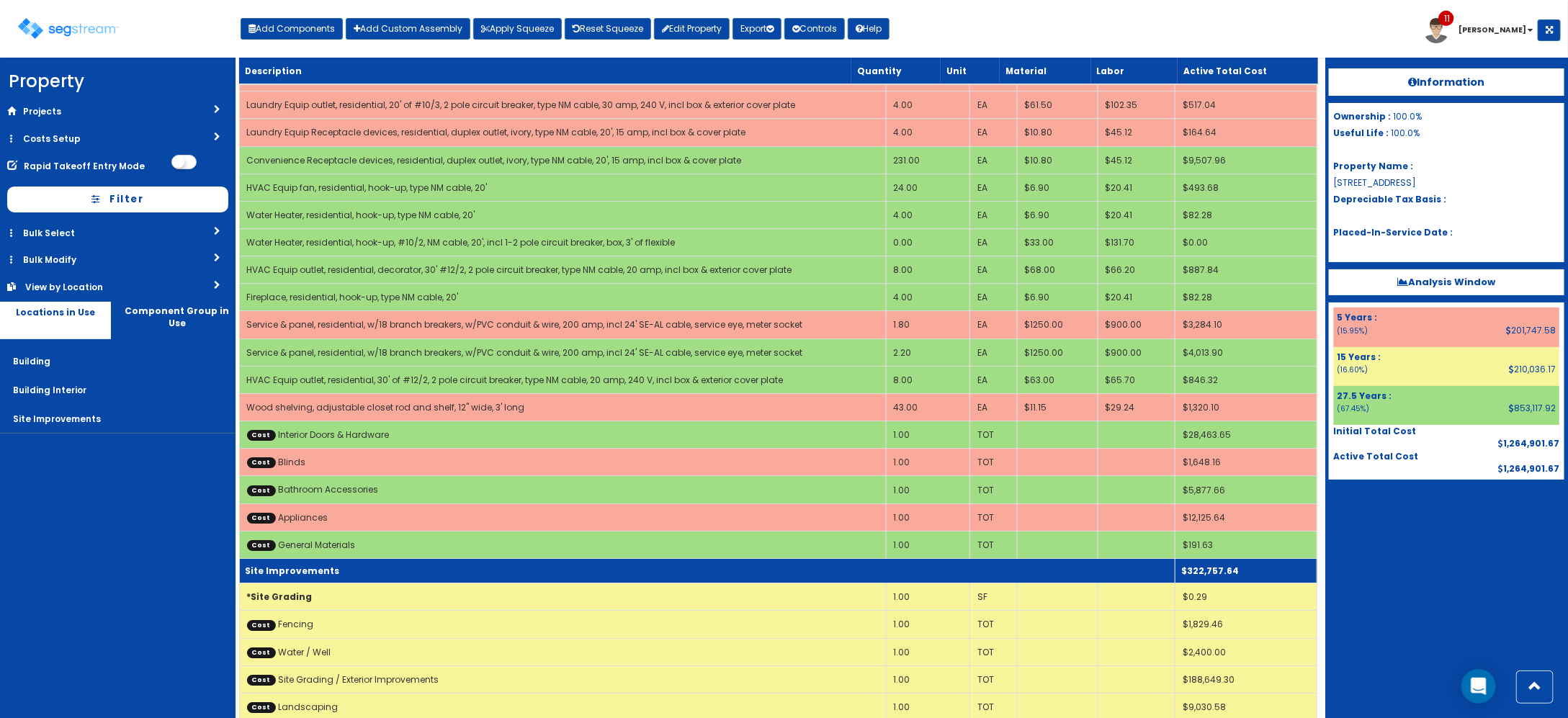
scroll to position [2690, 0]
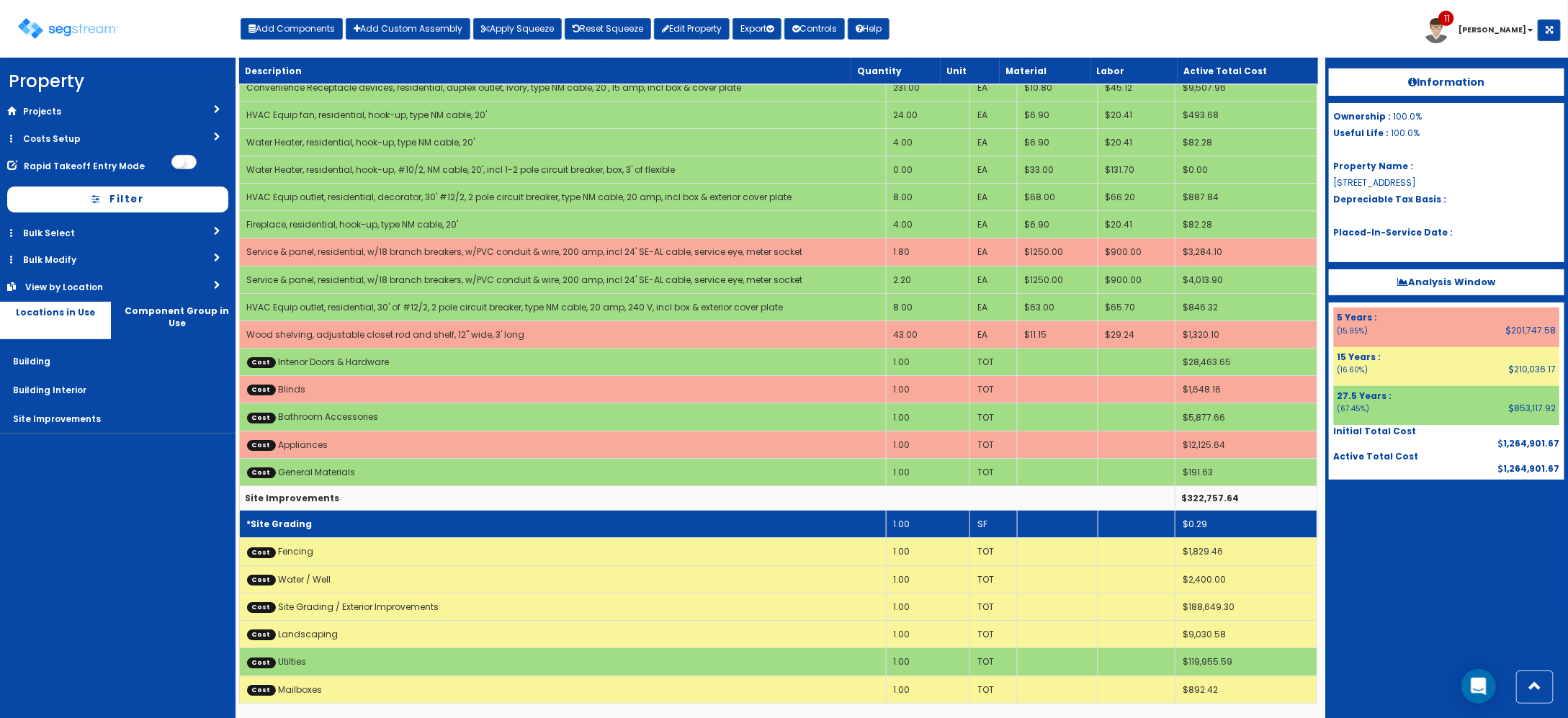
click at [421, 522] on td "*Site Grading" at bounding box center [562, 524] width 647 height 27
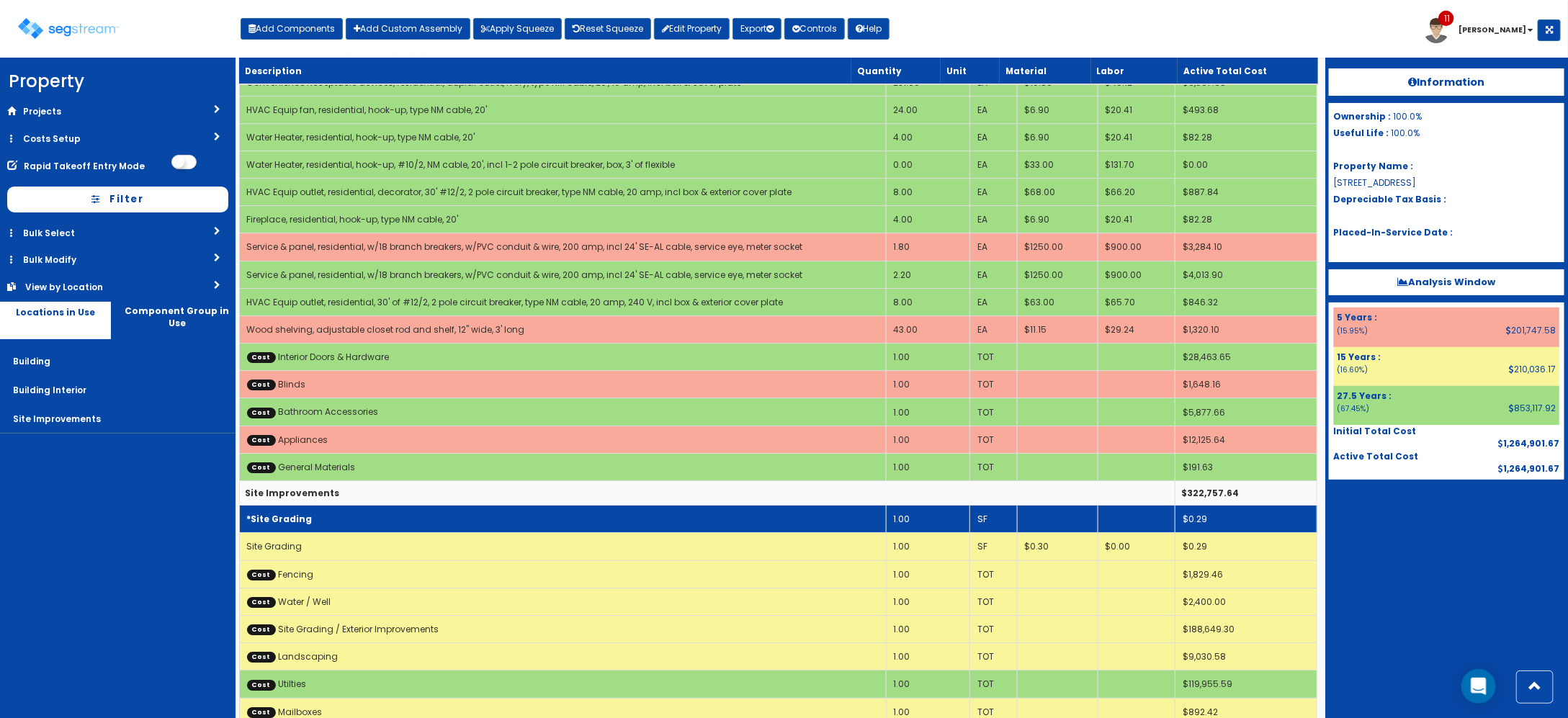
click at [911, 526] on td "1.00" at bounding box center [927, 519] width 84 height 27
click at [848, 517] on td "*Site Grading" at bounding box center [562, 519] width 647 height 27
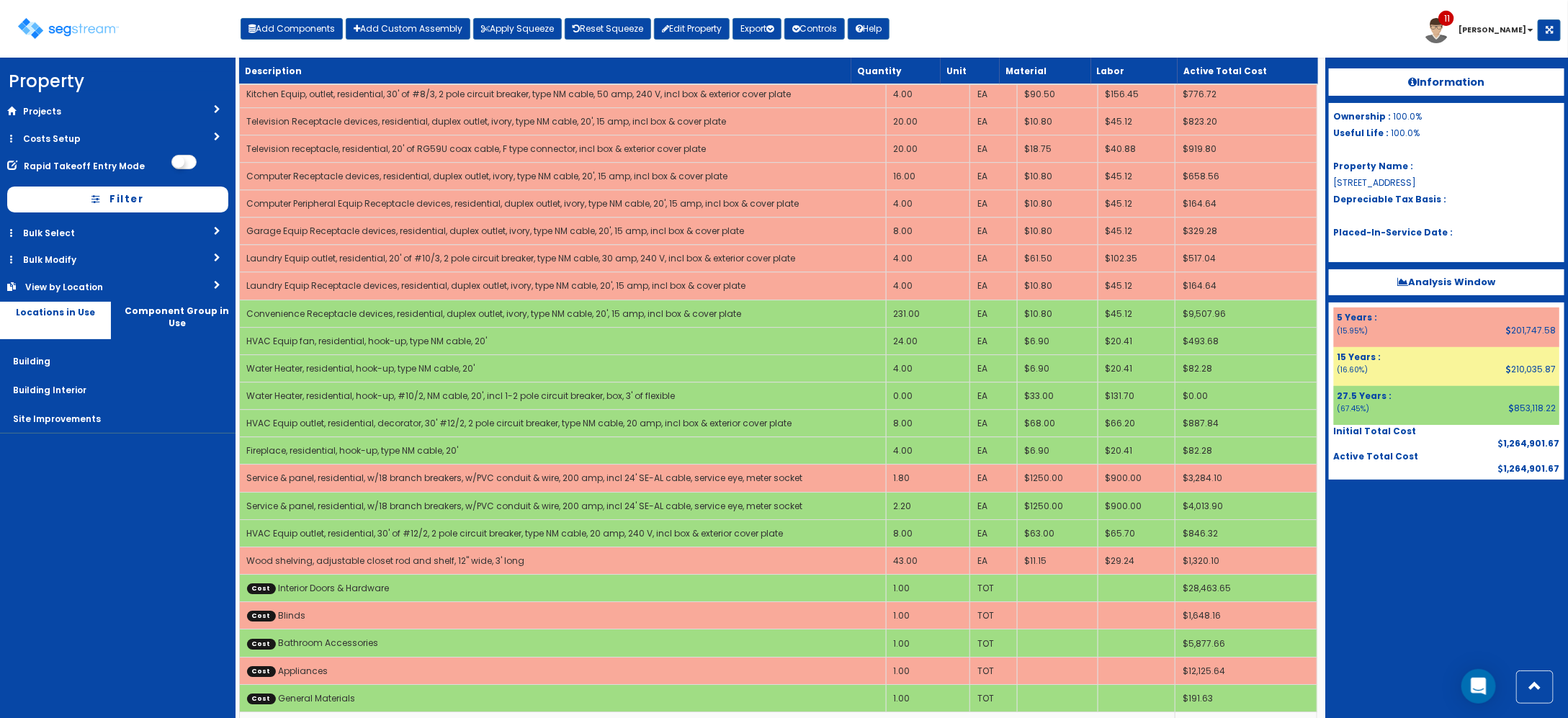
scroll to position [2240, 0]
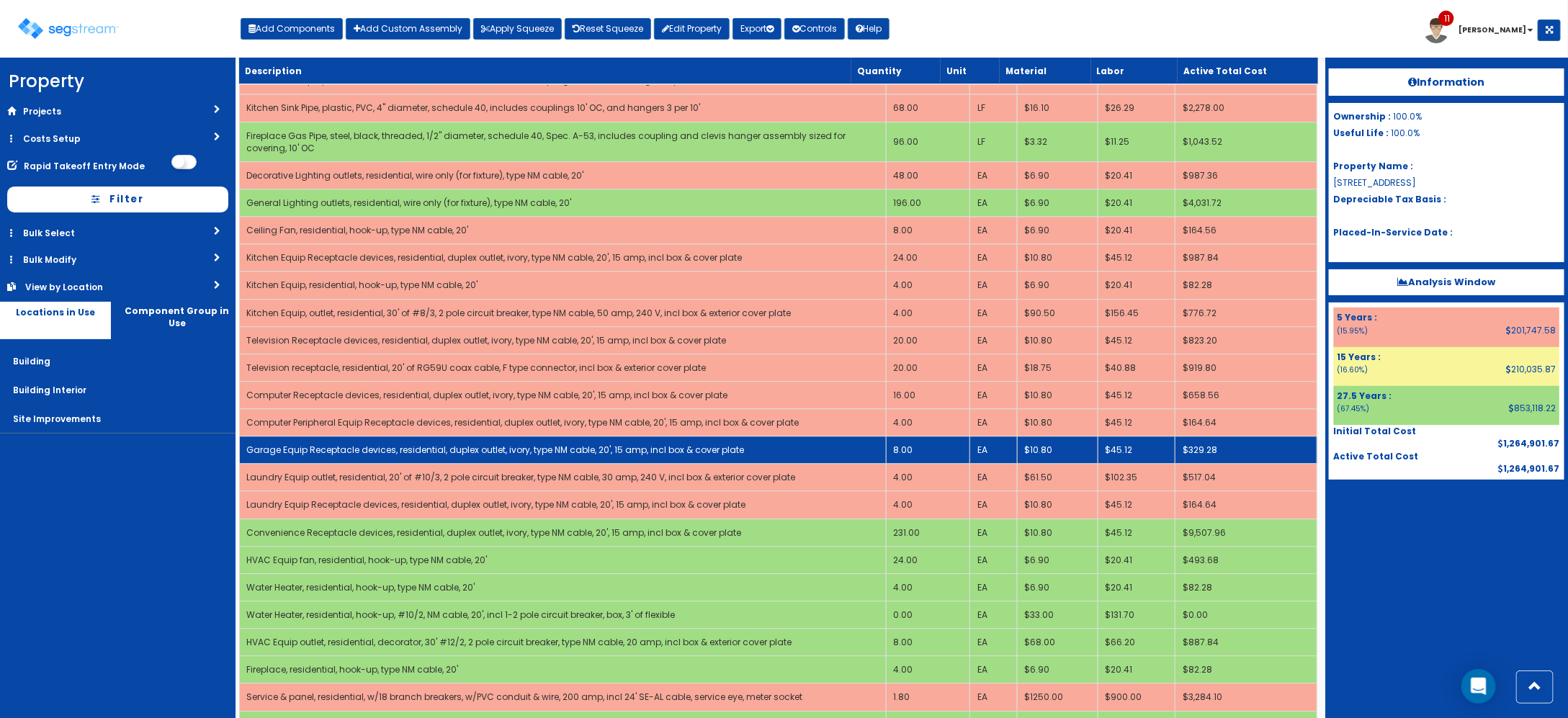
click at [898, 451] on td "8.00" at bounding box center [927, 450] width 84 height 27
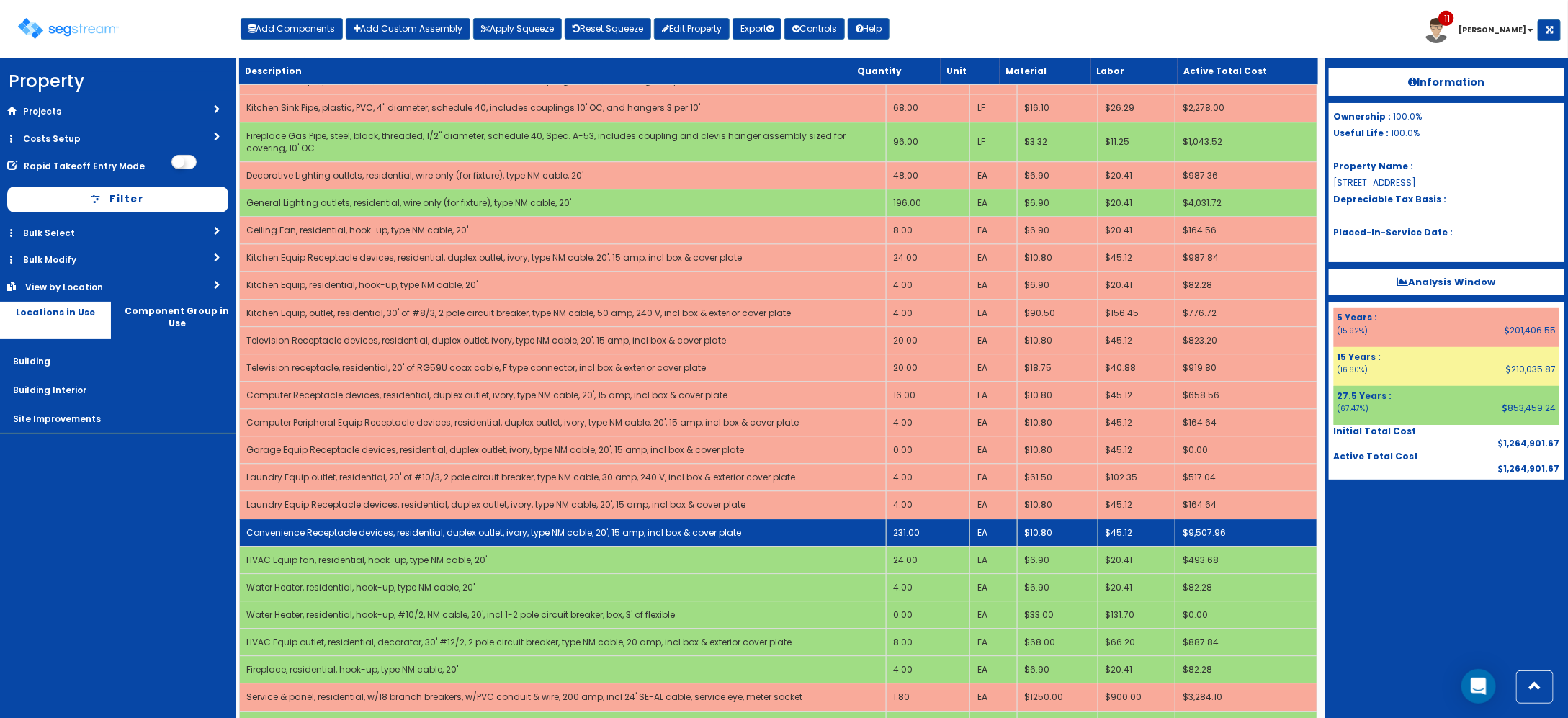
click at [913, 530] on td "231.00" at bounding box center [927, 531] width 84 height 27
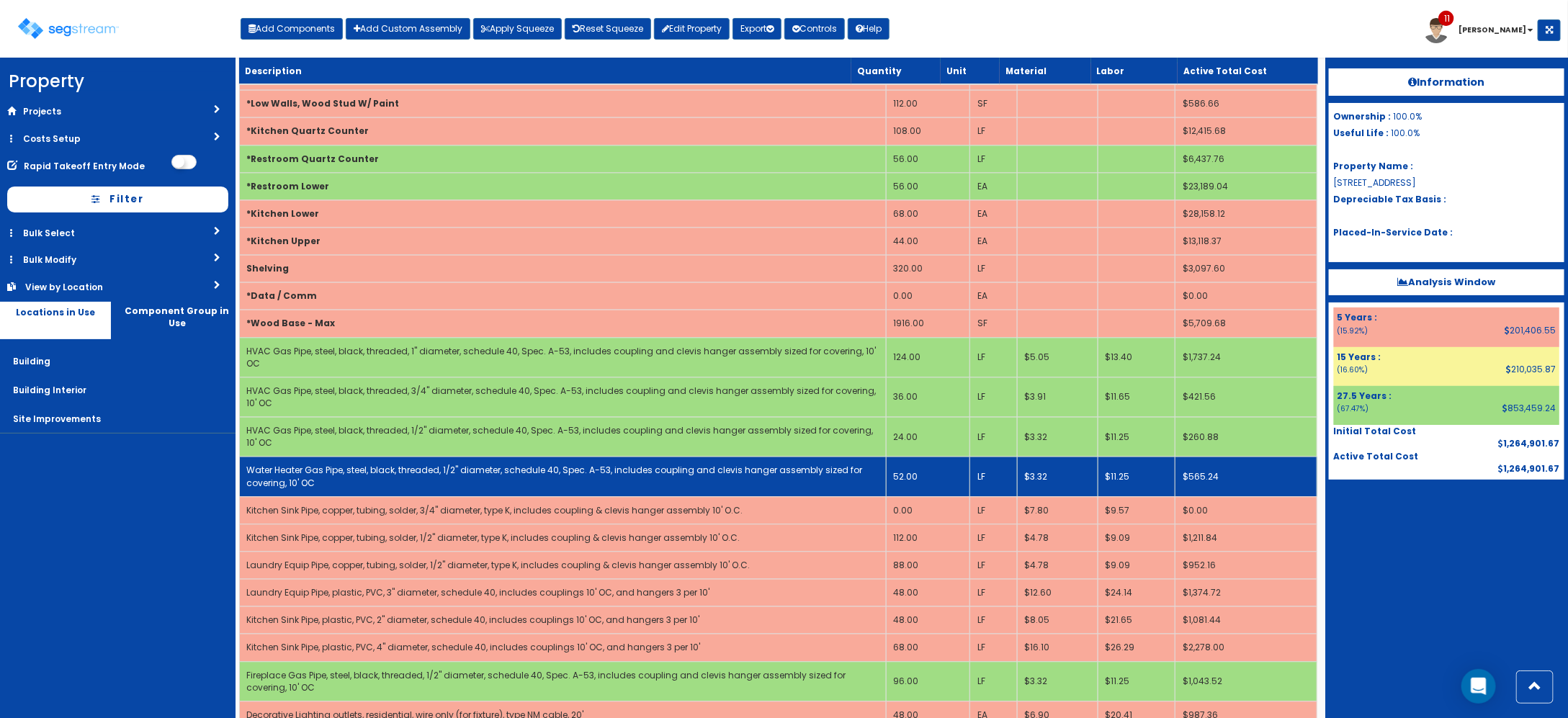
scroll to position [1700, 0]
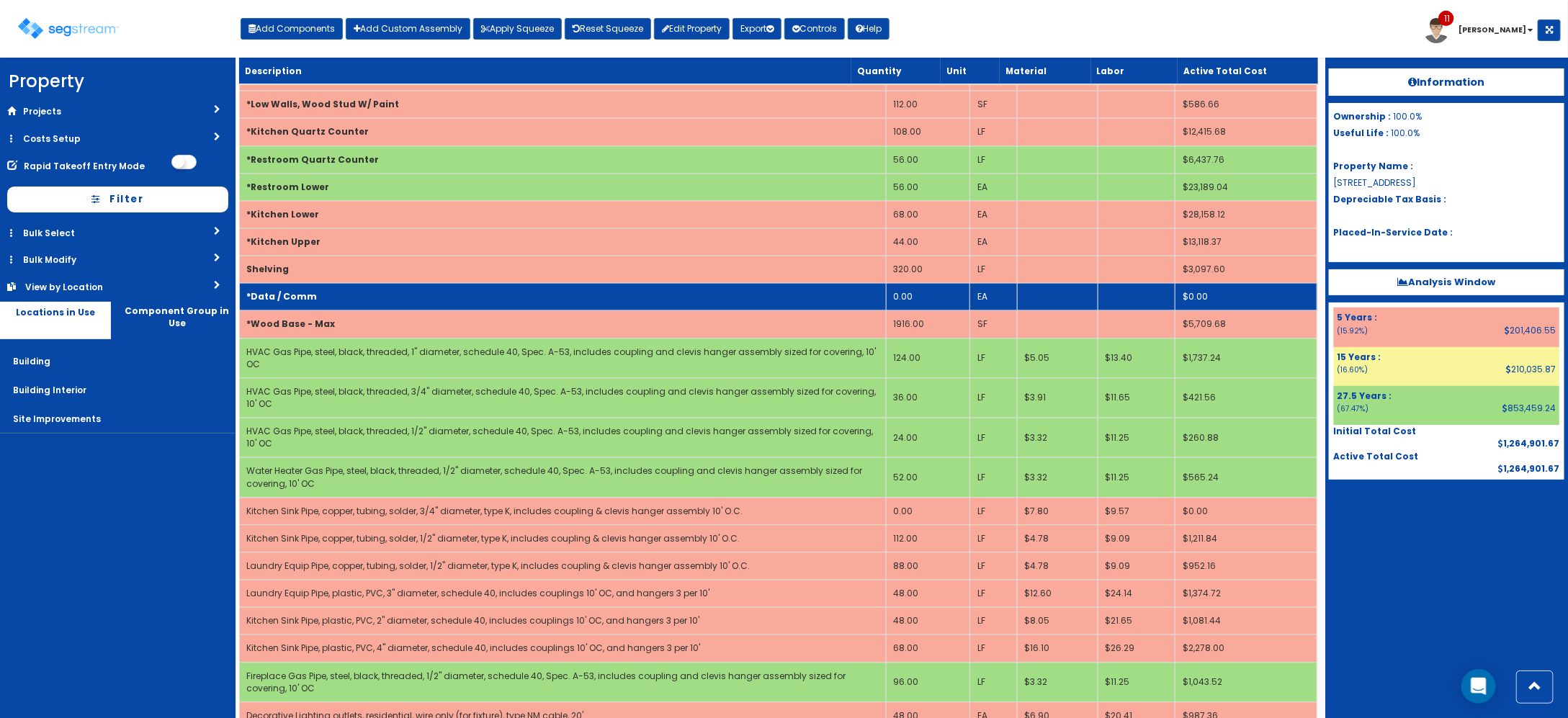
click at [501, 304] on td "*Data / Comm" at bounding box center [562, 297] width 647 height 27
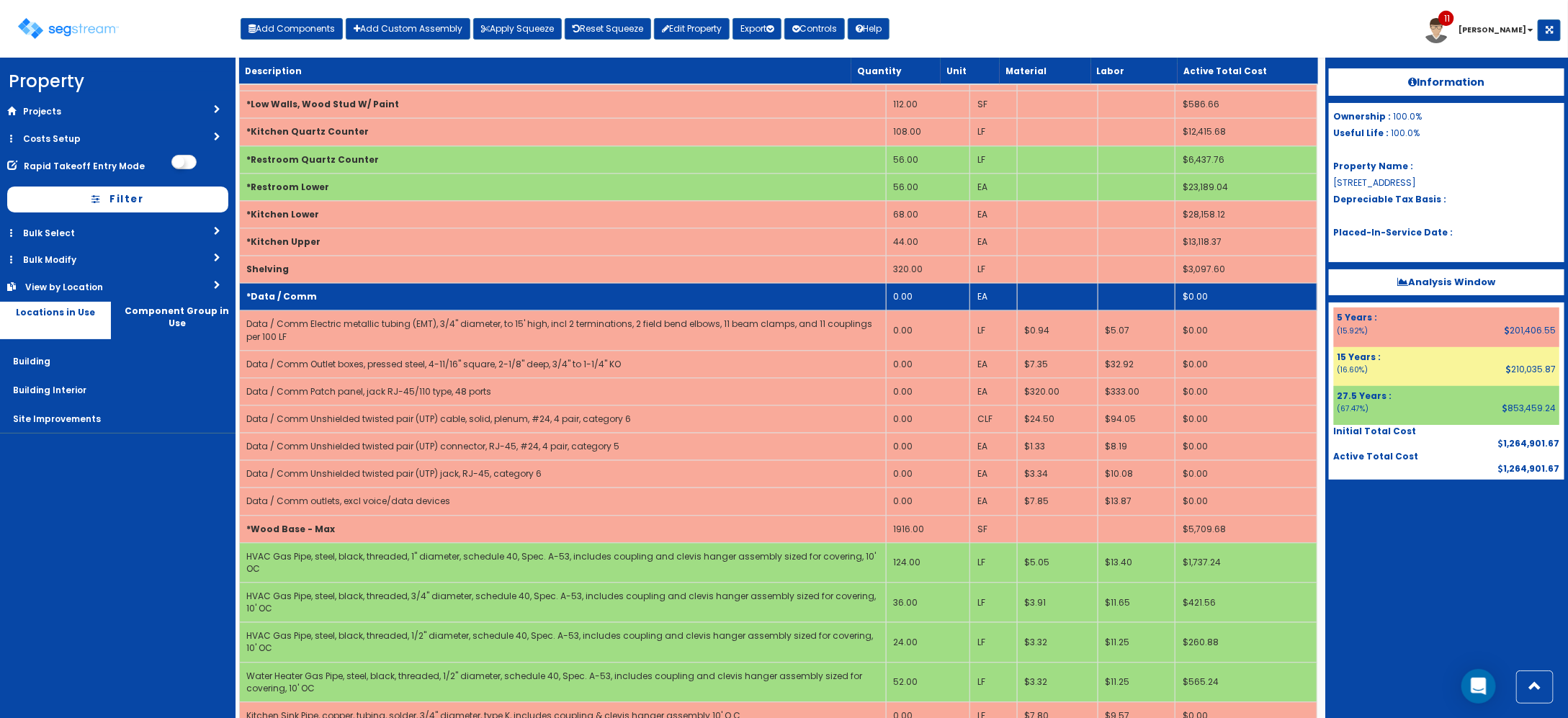
click at [501, 304] on td "*Data / Comm" at bounding box center [562, 297] width 647 height 27
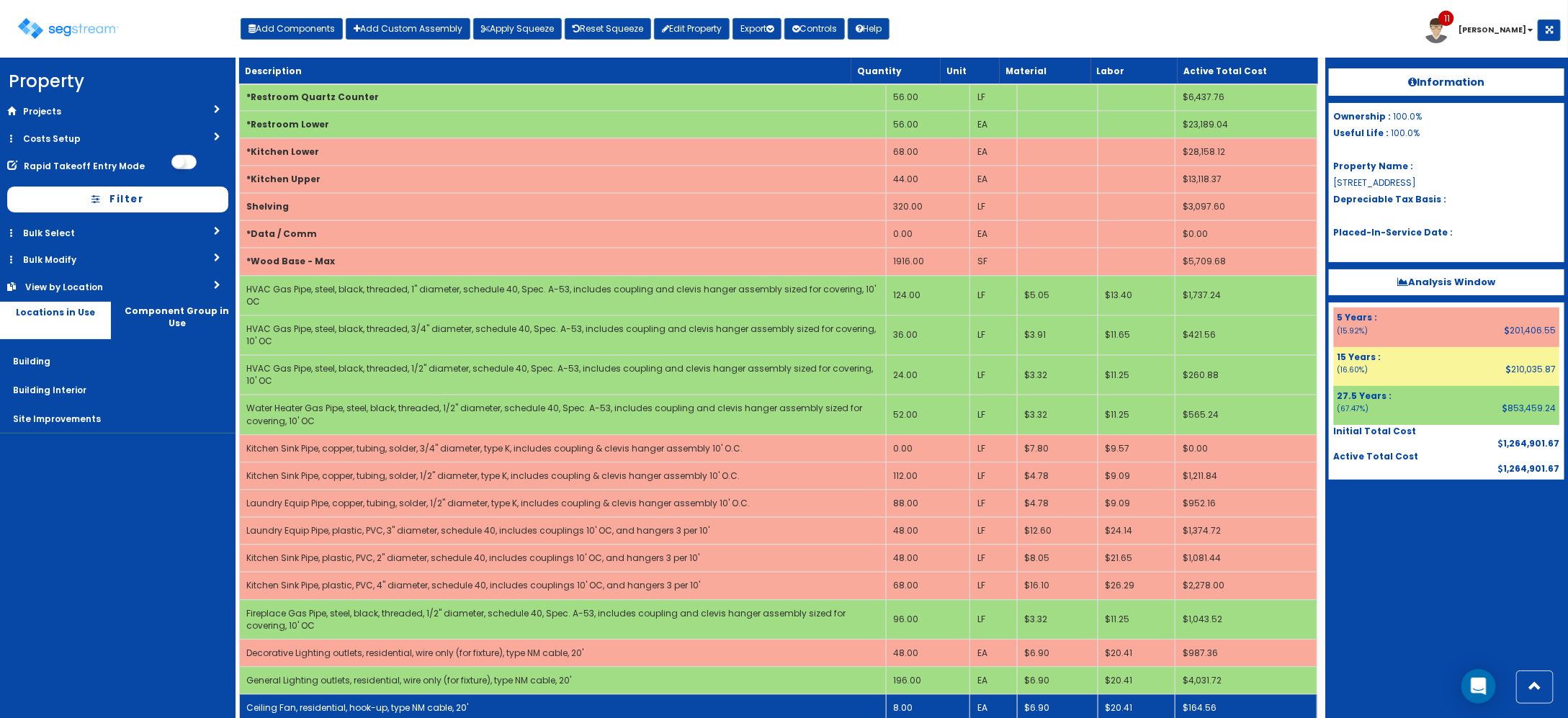
scroll to position [1790, 0]
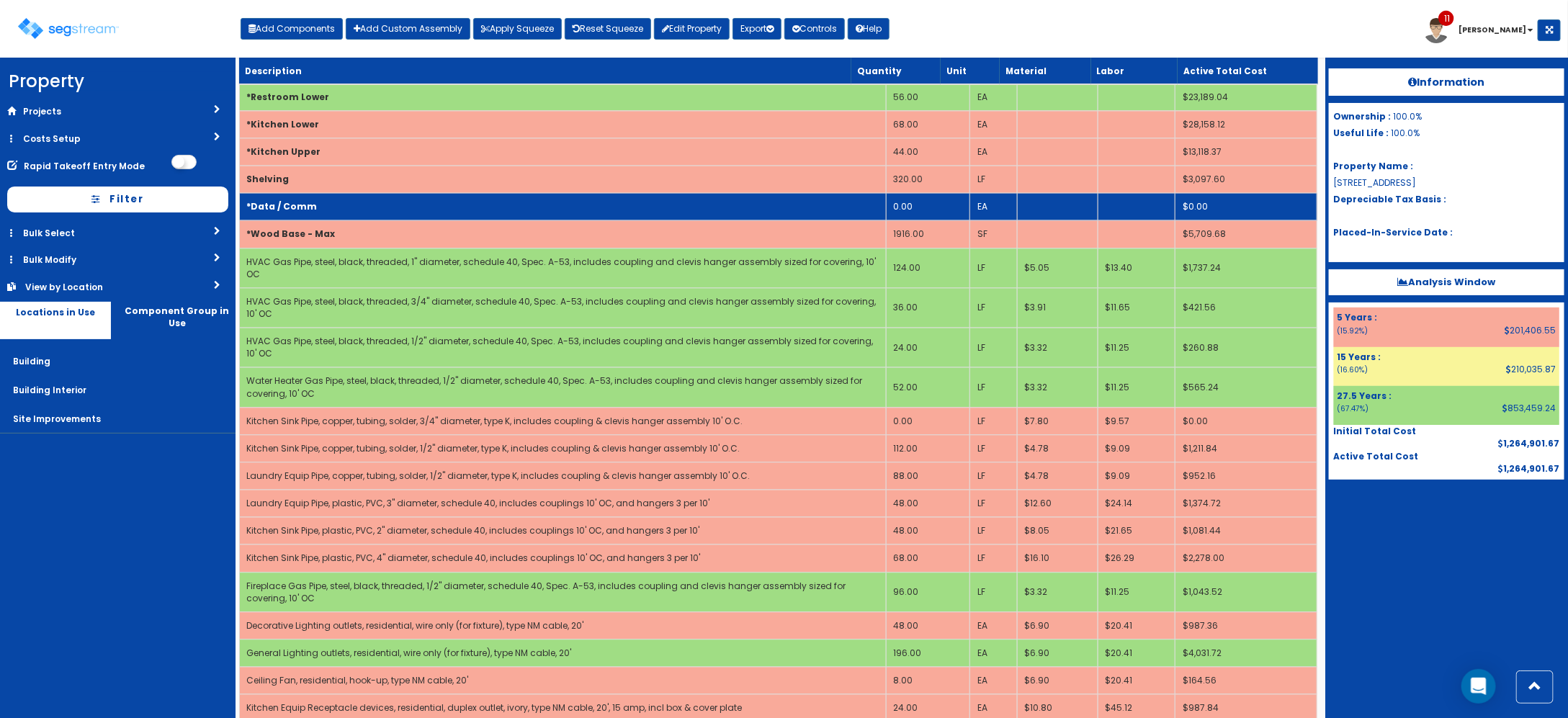
click at [631, 220] on td "*Data / Comm" at bounding box center [562, 206] width 647 height 27
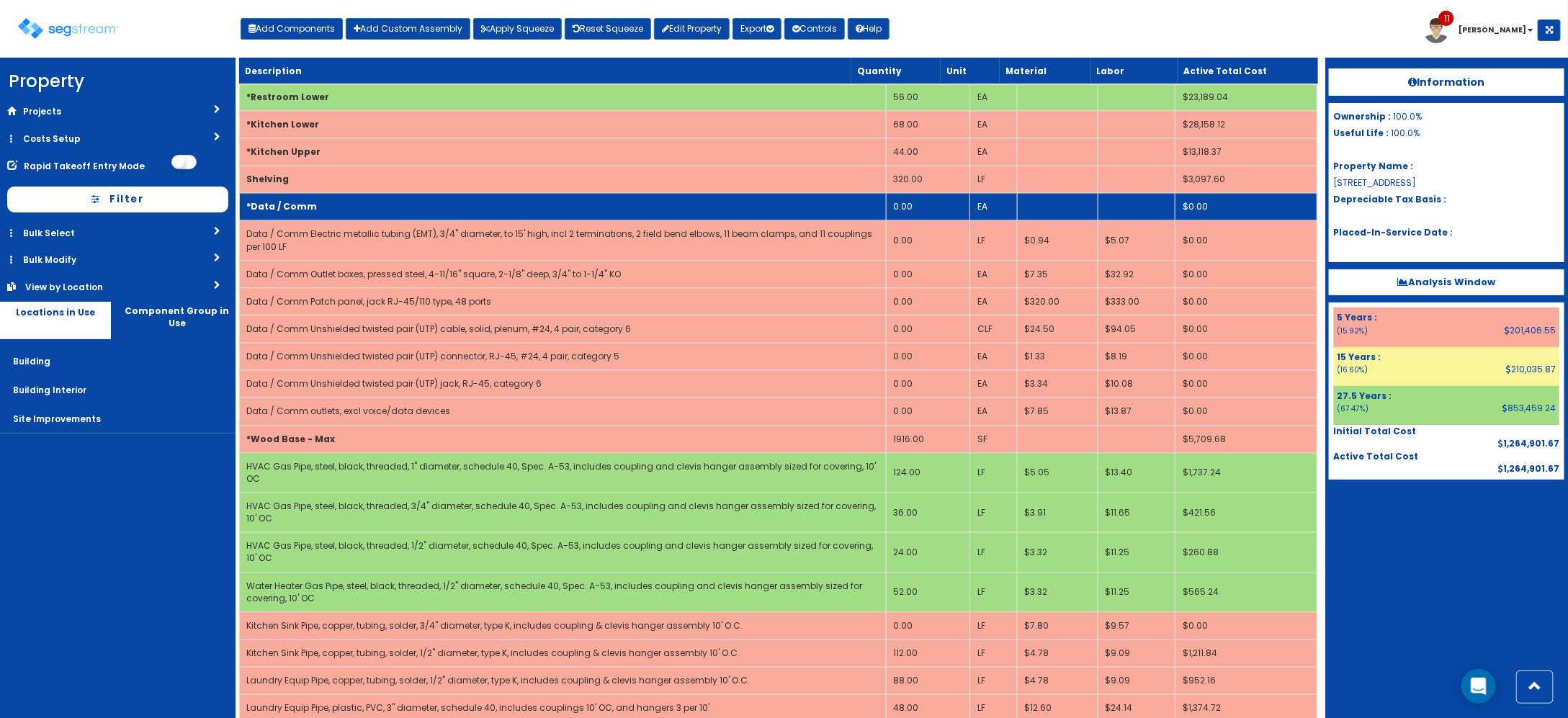
click at [631, 220] on td "*Data / Comm" at bounding box center [562, 206] width 647 height 27
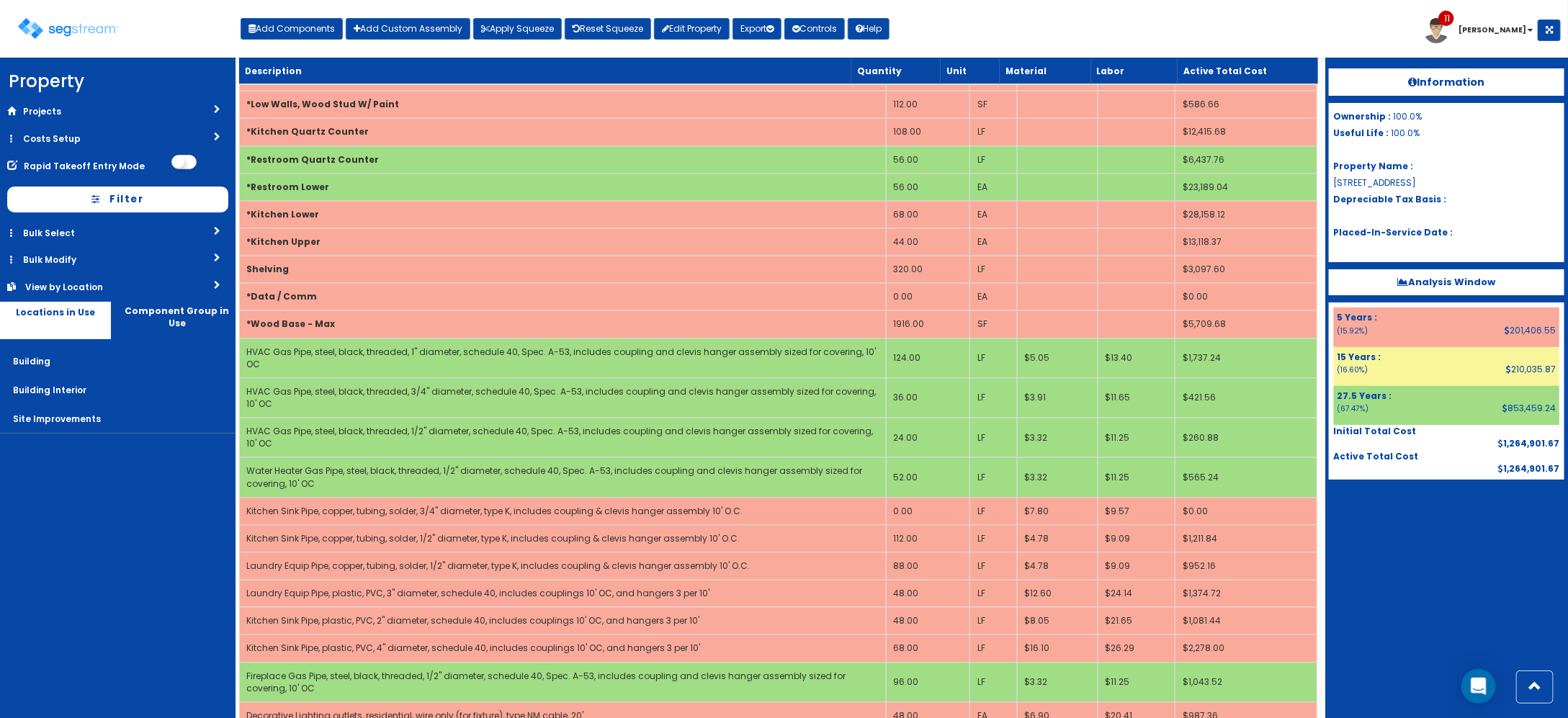
scroll to position [1610, 0]
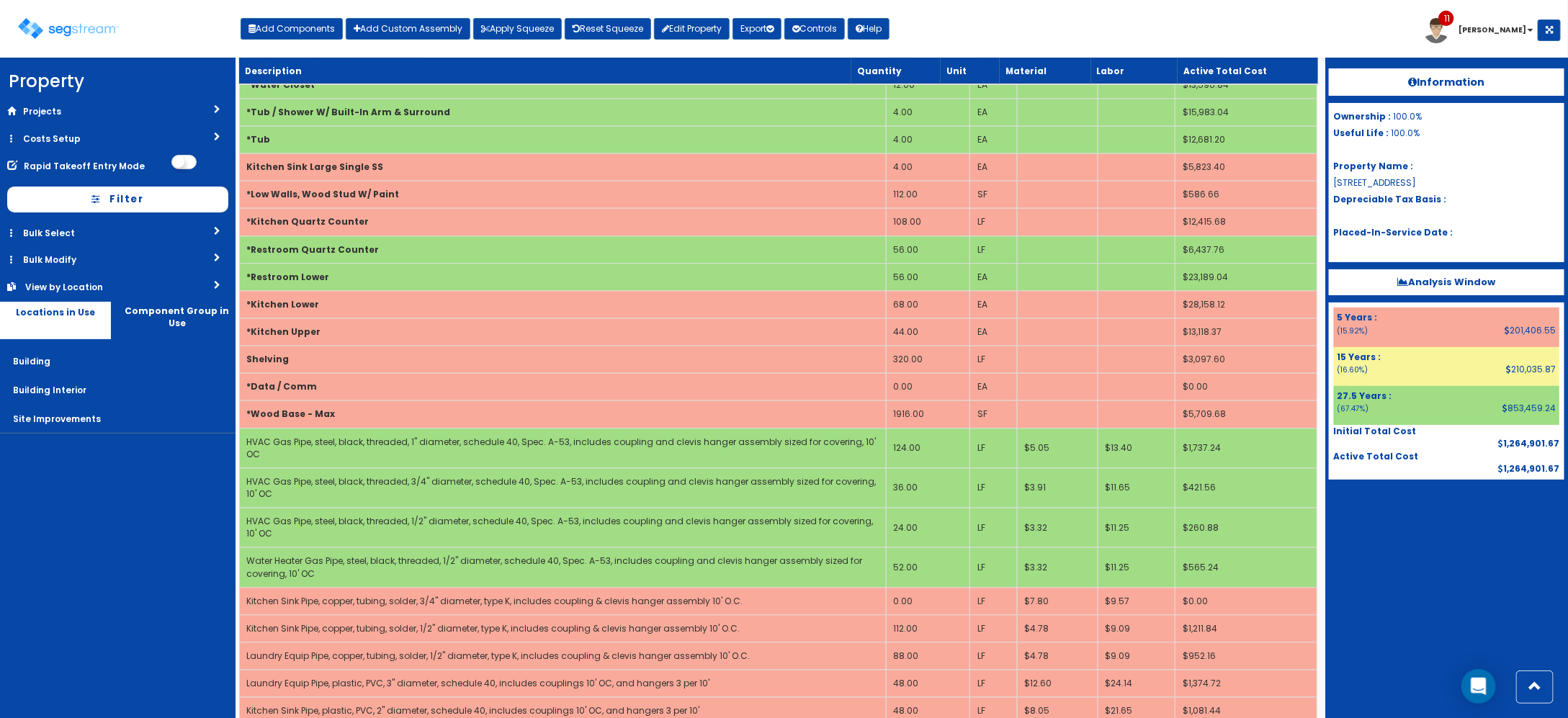
click at [1107, 42] on div "Toggle navigation Add Components Add Custom Assembly Apply Squeeze Reset Squeez…" at bounding box center [784, 34] width 1553 height 47
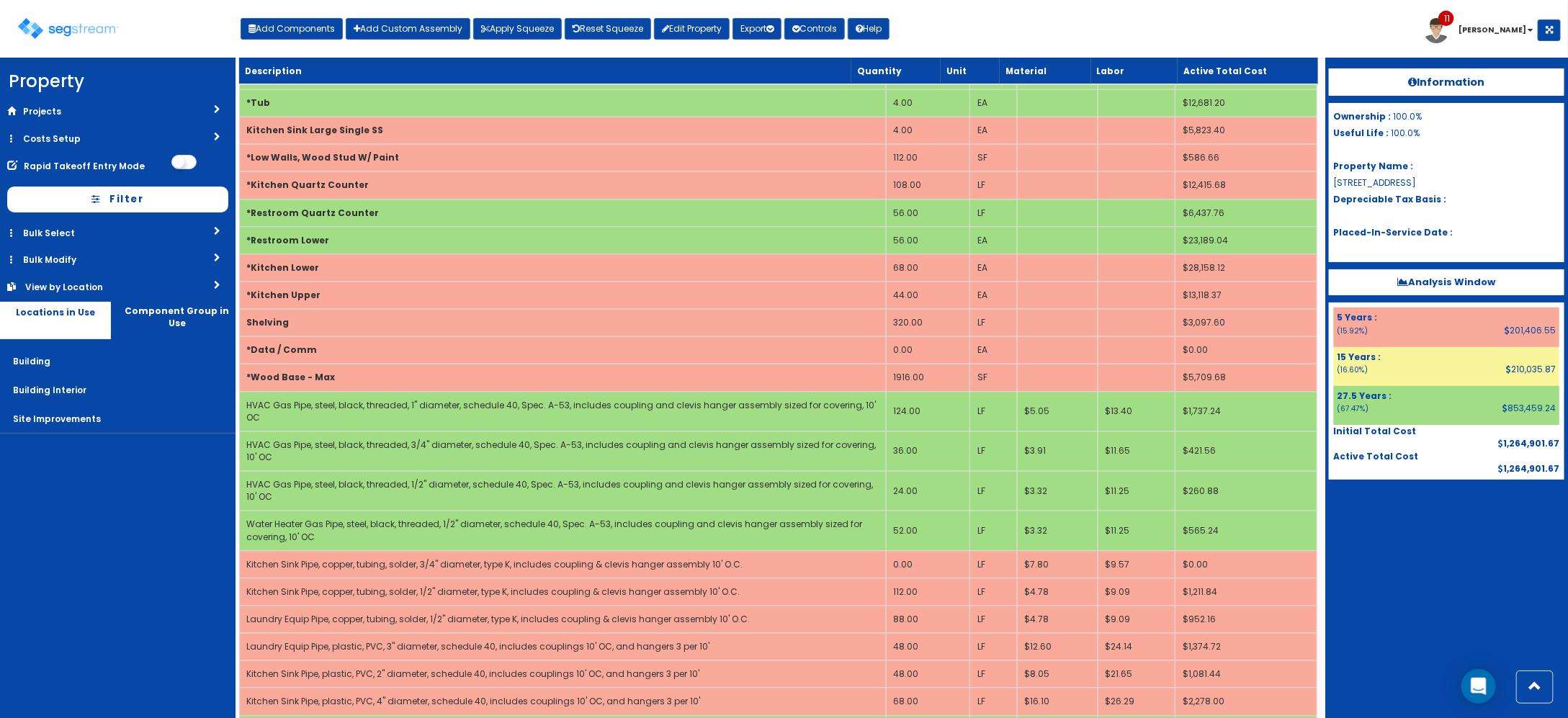
scroll to position [873, 0]
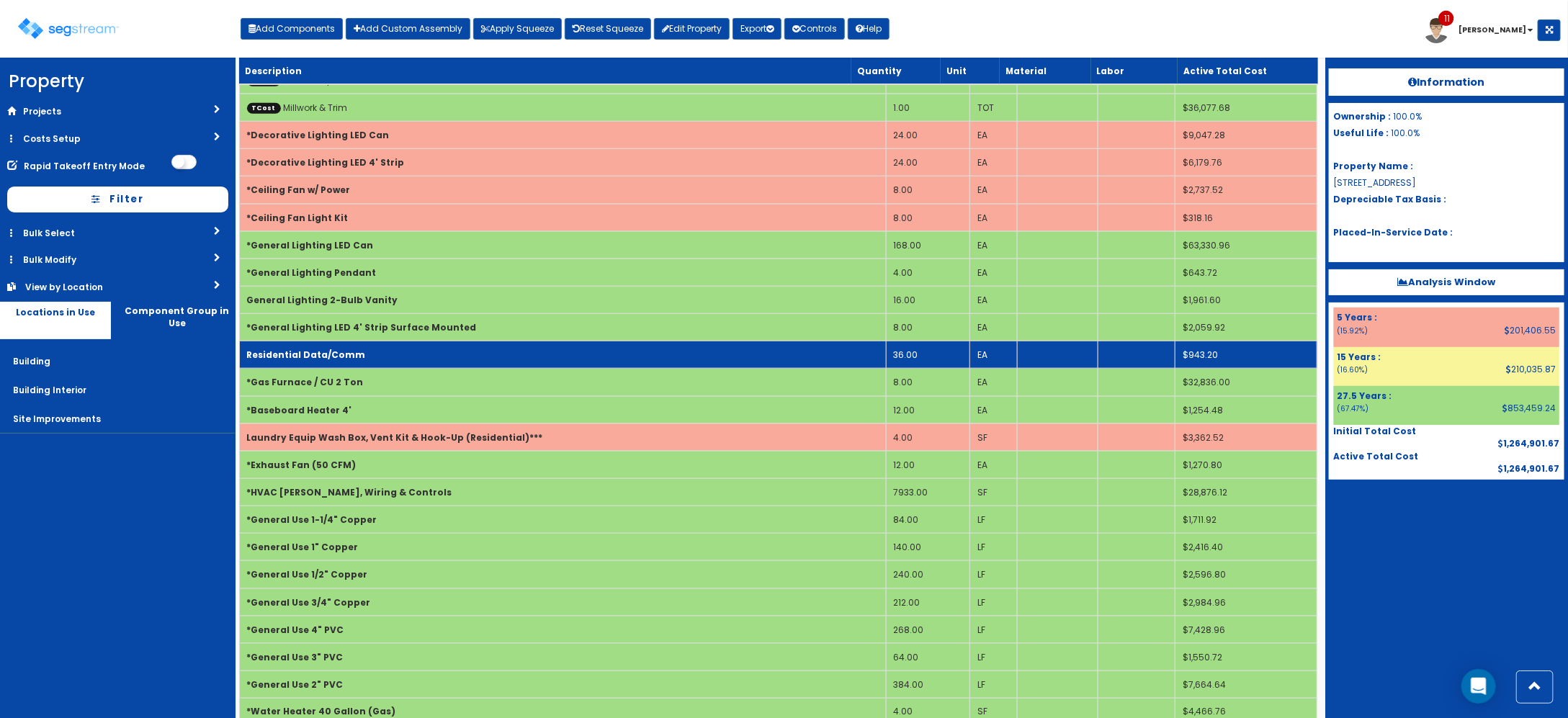
click at [839, 354] on td "Residential Data/Comm" at bounding box center [562, 354] width 647 height 27
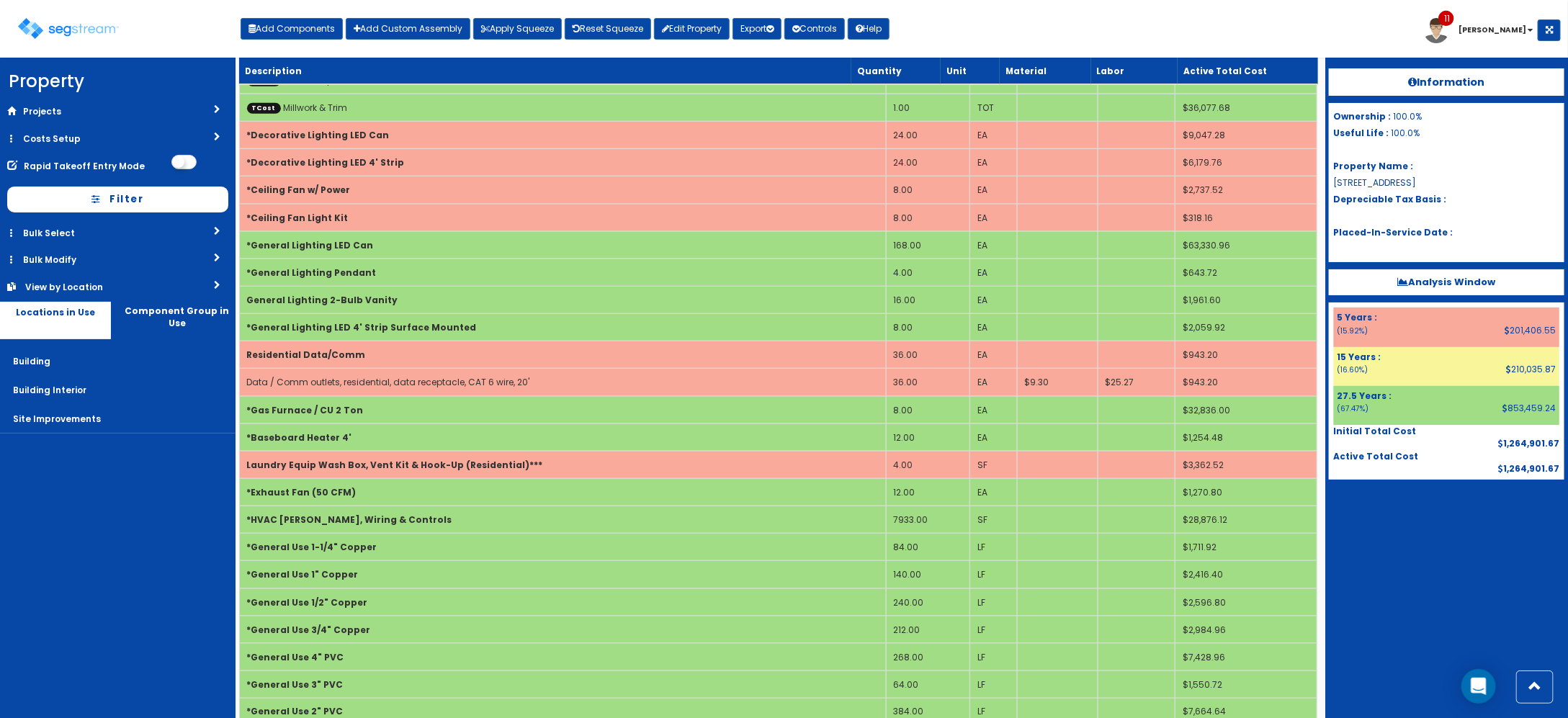
click at [1175, 16] on div "Toggle navigation Add Components Add Custom Assembly Apply Squeeze Reset Squeez…" at bounding box center [784, 34] width 1553 height 47
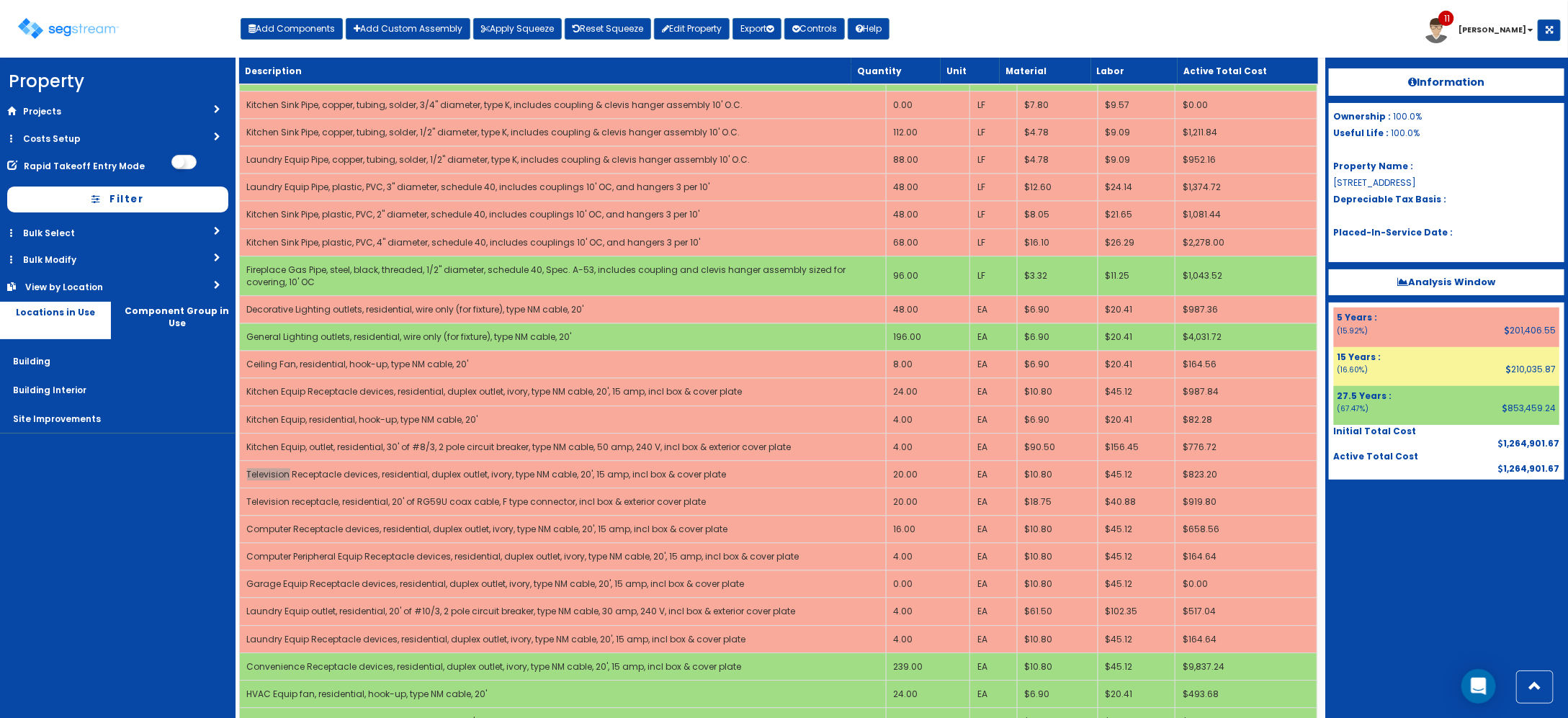
scroll to position [2177, 0]
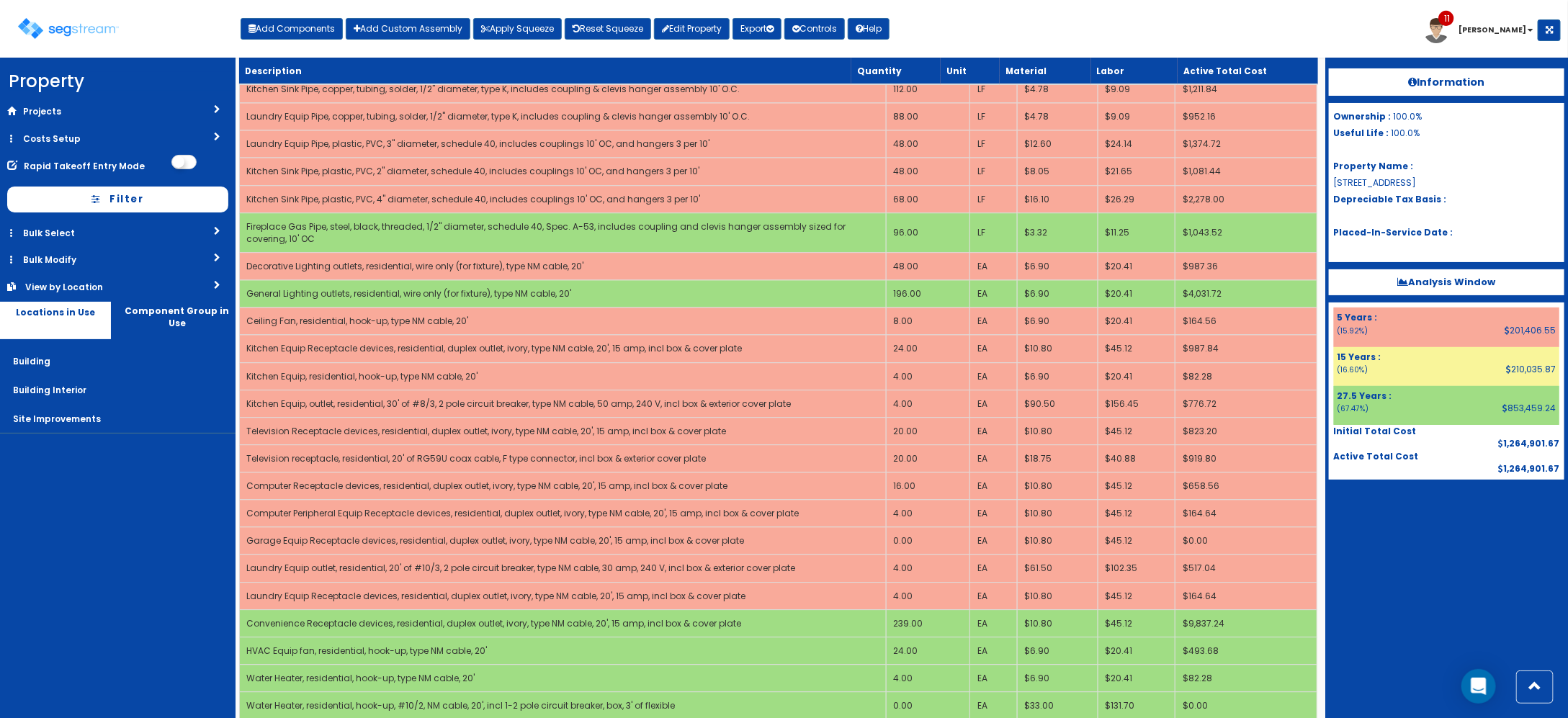
click at [106, 530] on nav "Property DB Projects Recent Properties GFP Hadco 4, LLC 71 Whiskey Lane 401-405…" at bounding box center [118, 388] width 236 height 660
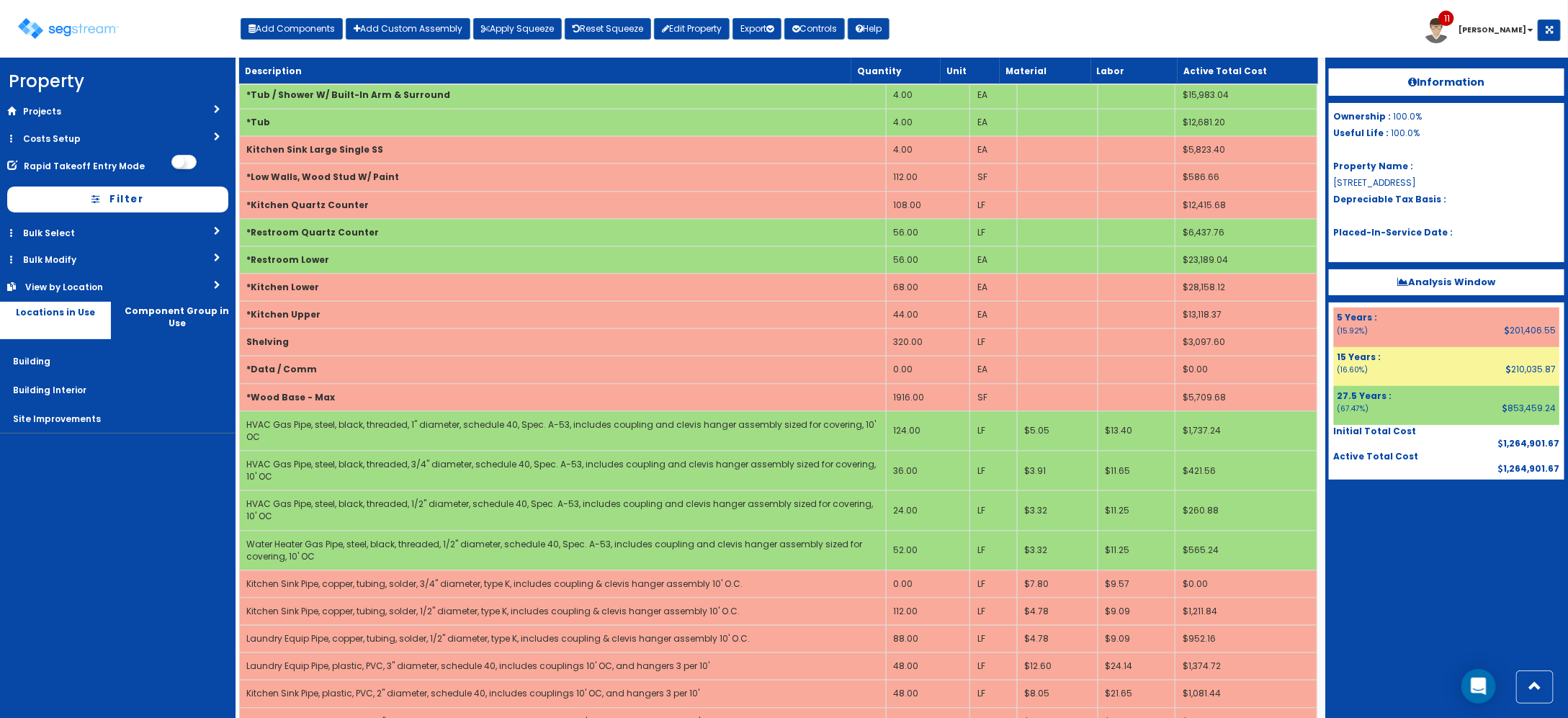
scroll to position [2266, 0]
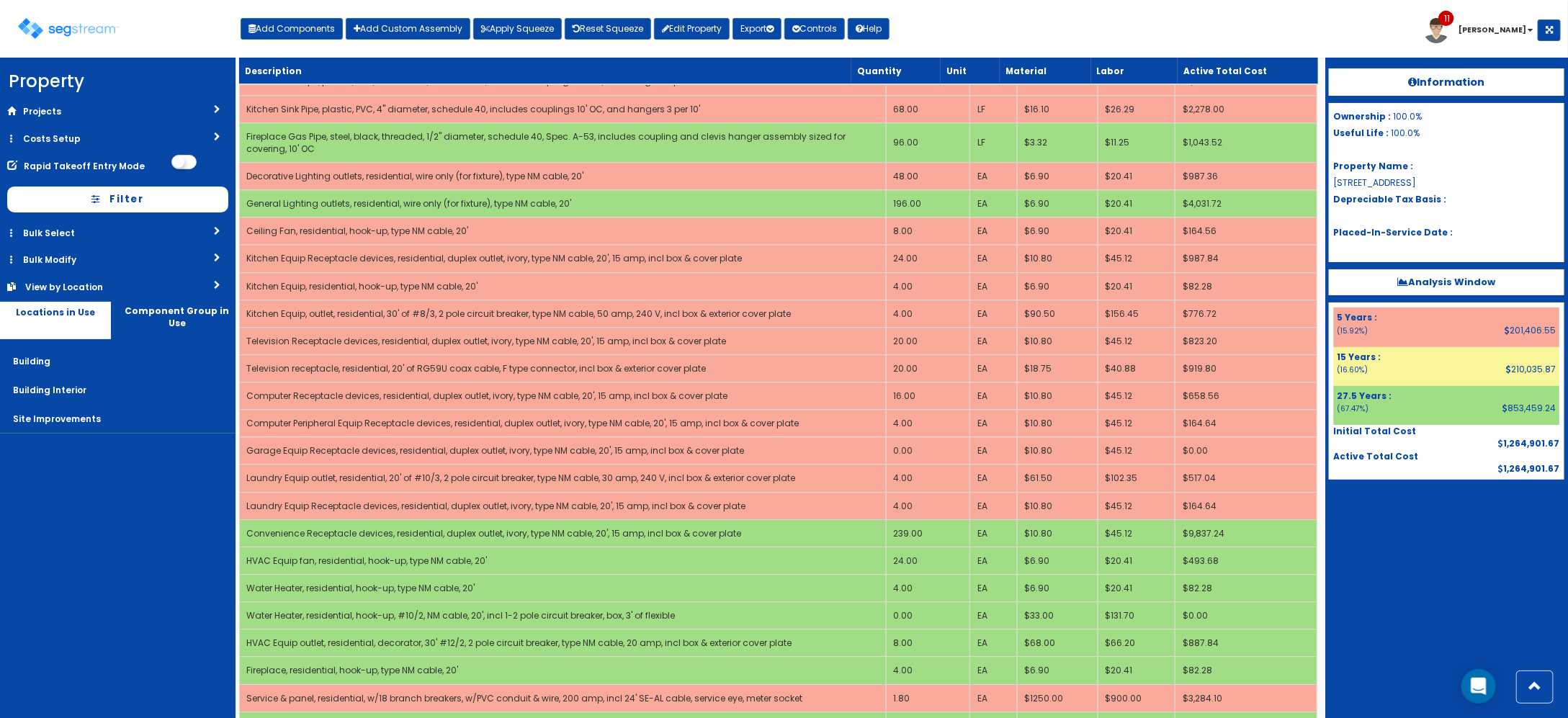
click at [995, 37] on div "Toggle navigation Add Components Add Custom Assembly Apply Squeeze Reset Squeez…" at bounding box center [784, 34] width 1553 height 47
drag, startPoint x: 1049, startPoint y: 72, endPoint x: 1047, endPoint y: 60, distance: 12.2
click at [1045, 73] on th "Material" at bounding box center [1045, 71] width 91 height 27
click at [1035, 34] on div "Toggle navigation Add Components Add Custom Assembly Apply Squeeze Reset Squeez…" at bounding box center [784, 34] width 1553 height 47
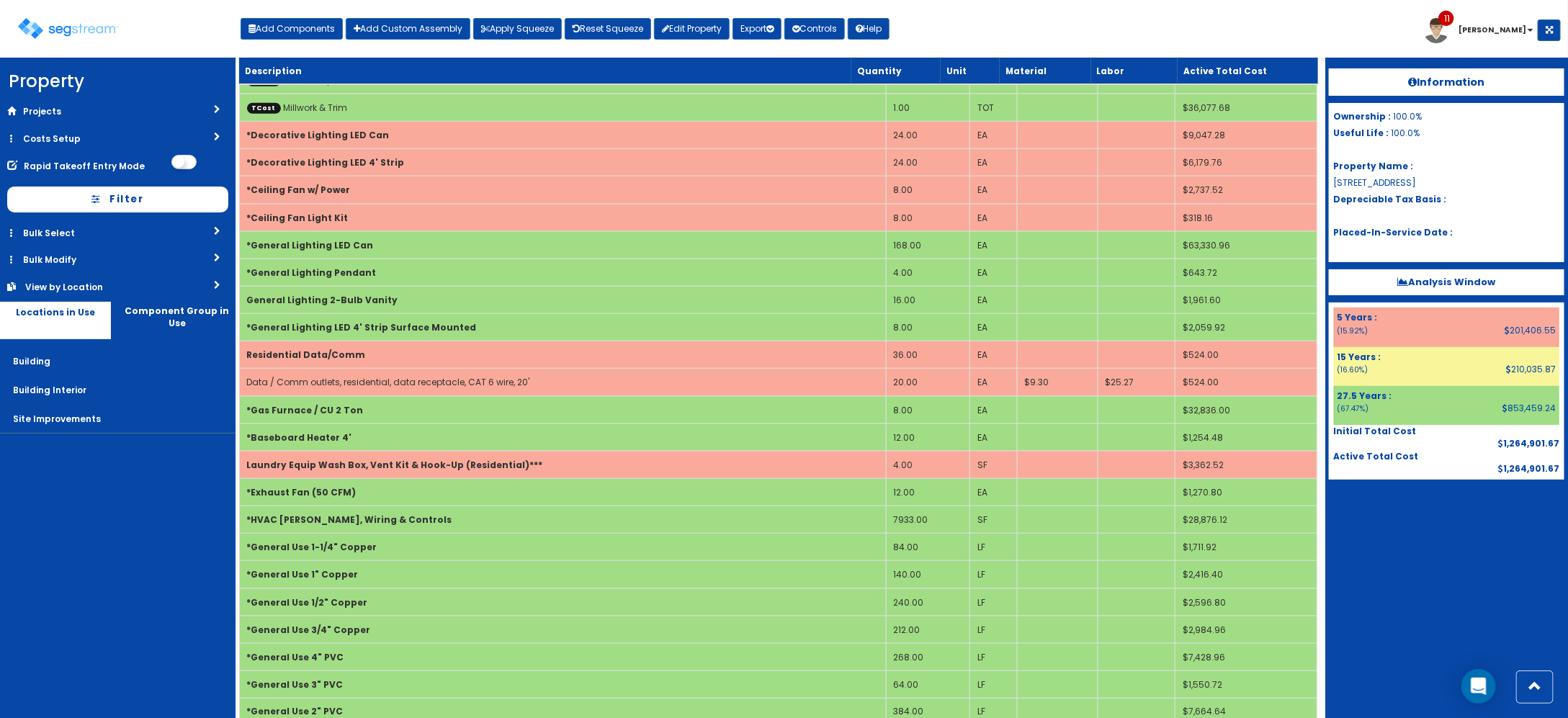
click at [145, 526] on nav "Property DB Projects Recent Properties GFP Hadco 4, LLC 71 Whiskey Lane 401-405…" at bounding box center [118, 388] width 236 height 660
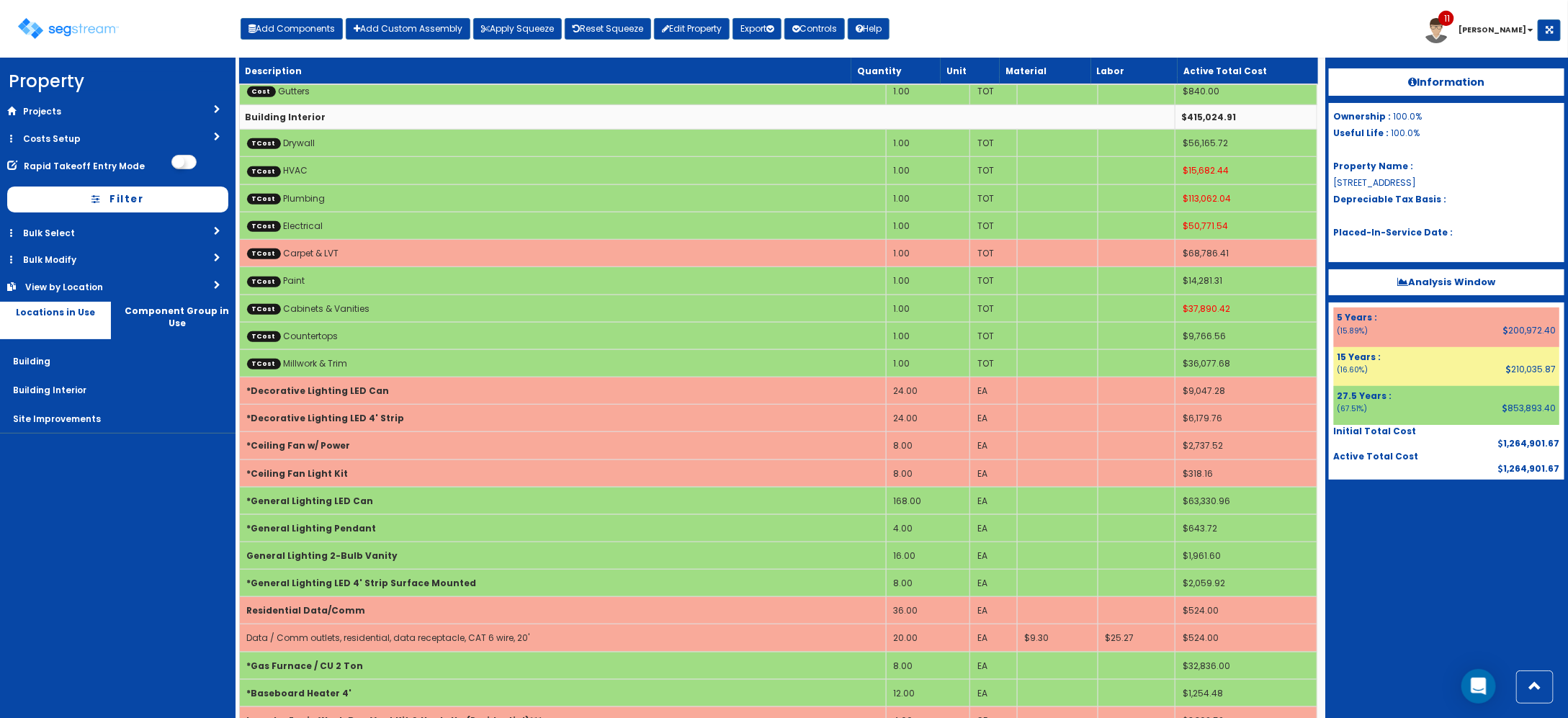
scroll to position [423, 0]
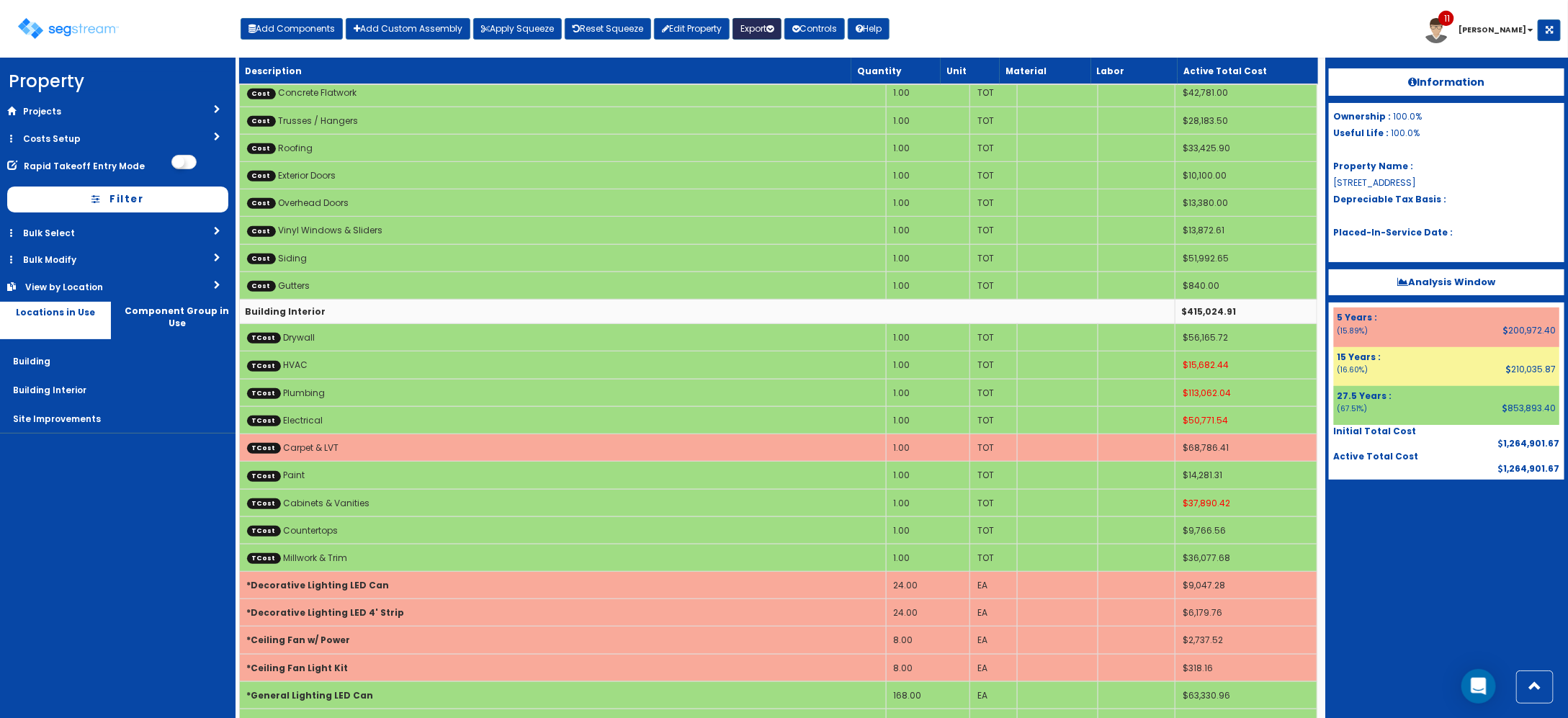
click at [773, 24] on icon "button" at bounding box center [770, 28] width 7 height 9
click at [782, 101] on link "Final Report(pdf)" at bounding box center [804, 103] width 143 height 29
drag, startPoint x: 1109, startPoint y: 27, endPoint x: 1110, endPoint y: 34, distance: 7.1
click at [1109, 27] on div "Toggle navigation Add Components Add Custom Assembly Apply Squeeze Reset Squeez…" at bounding box center [784, 34] width 1553 height 47
click at [503, 30] on button "Apply Squeeze" at bounding box center [517, 29] width 88 height 22
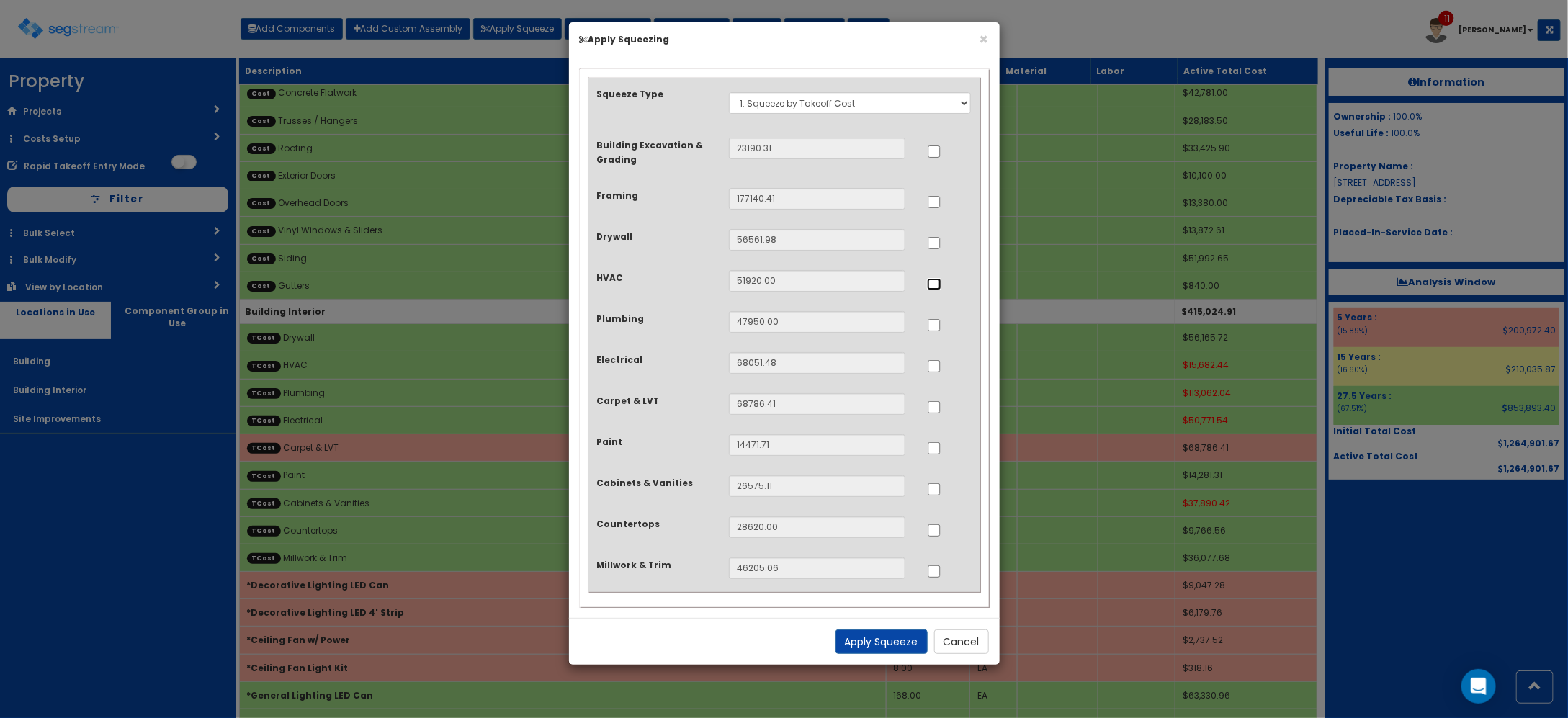
click at [935, 288] on input "..." at bounding box center [933, 284] width 14 height 12
checkbox input "true"
click at [935, 330] on input "..." at bounding box center [933, 325] width 14 height 12
checkbox input "true"
click at [936, 362] on input "..." at bounding box center [933, 366] width 14 height 12
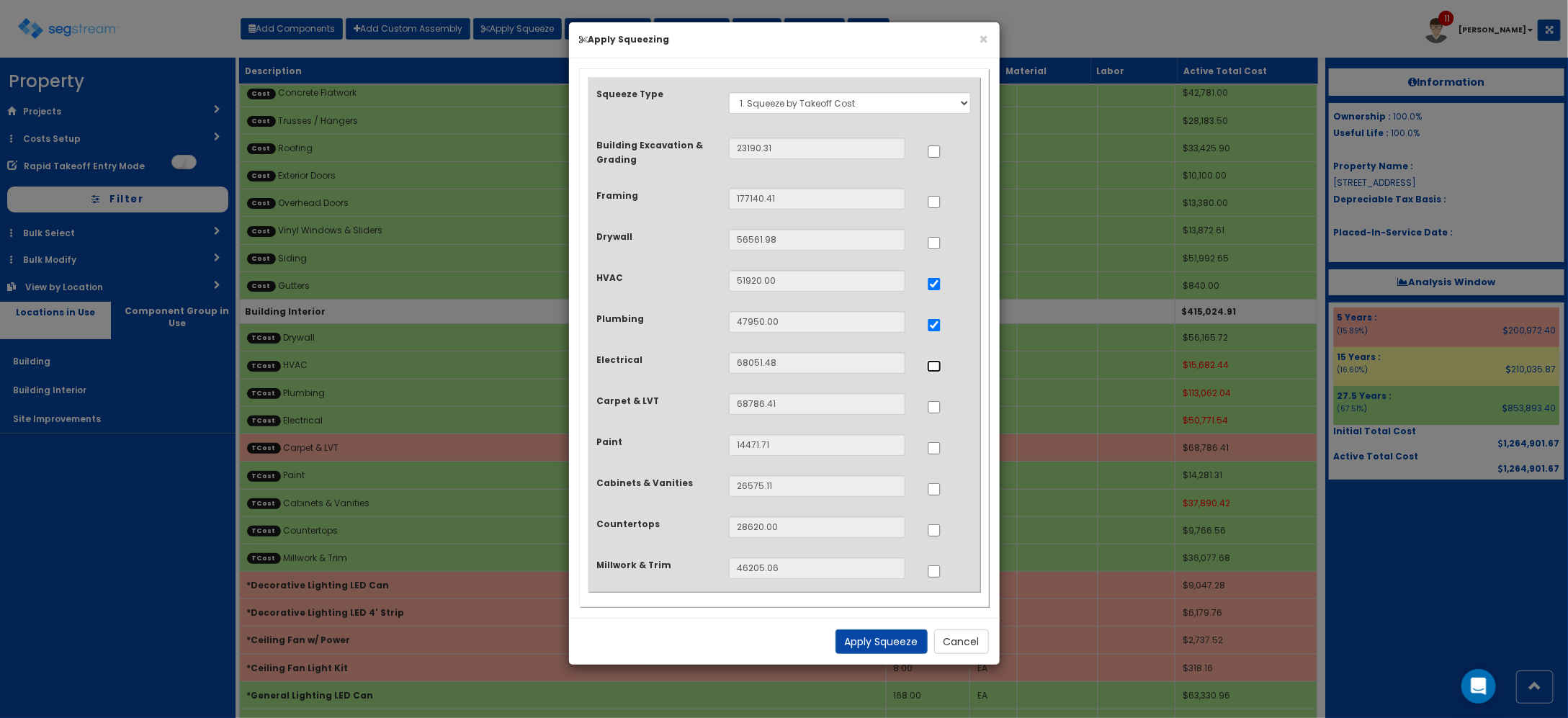
checkbox input "true"
click at [962, 639] on button "Cancel" at bounding box center [962, 641] width 55 height 24
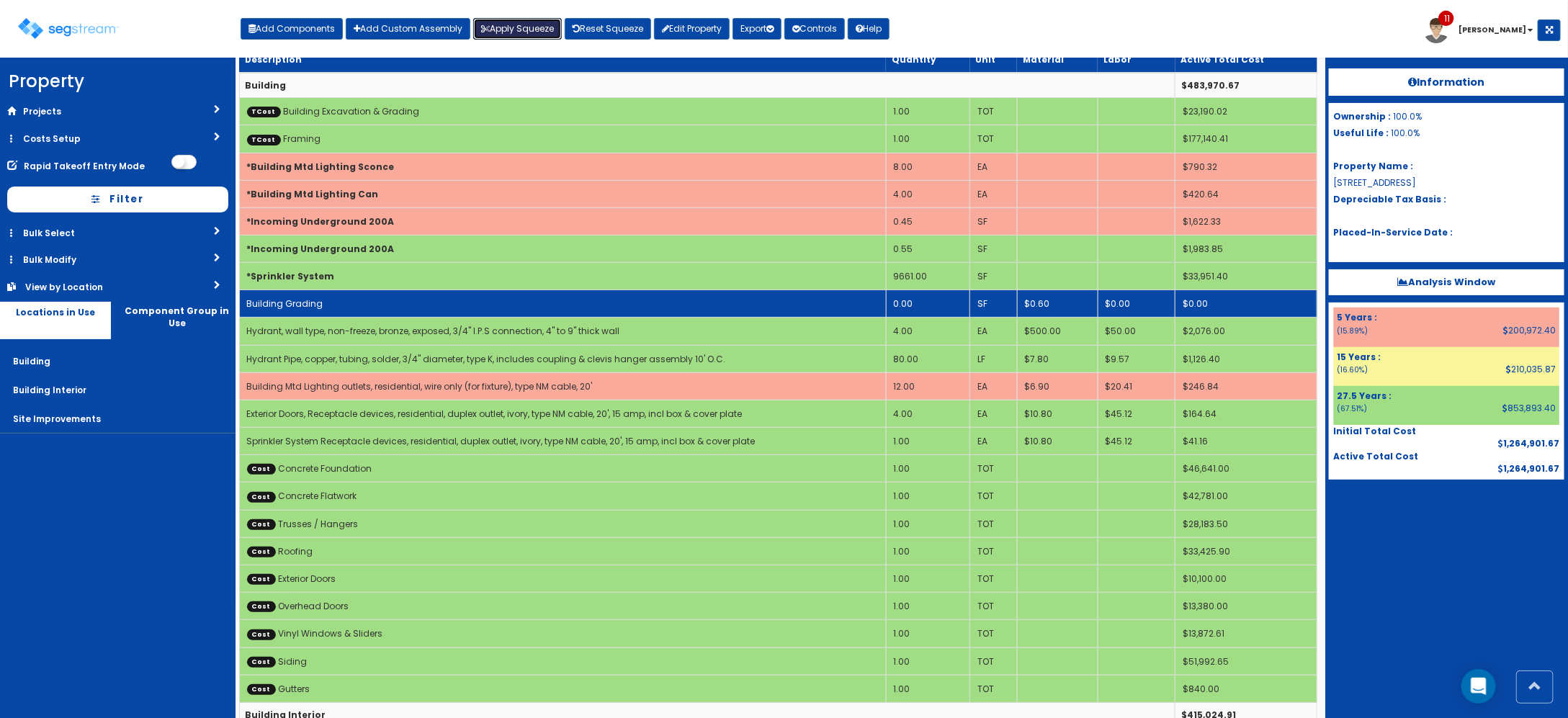
scroll to position [0, 0]
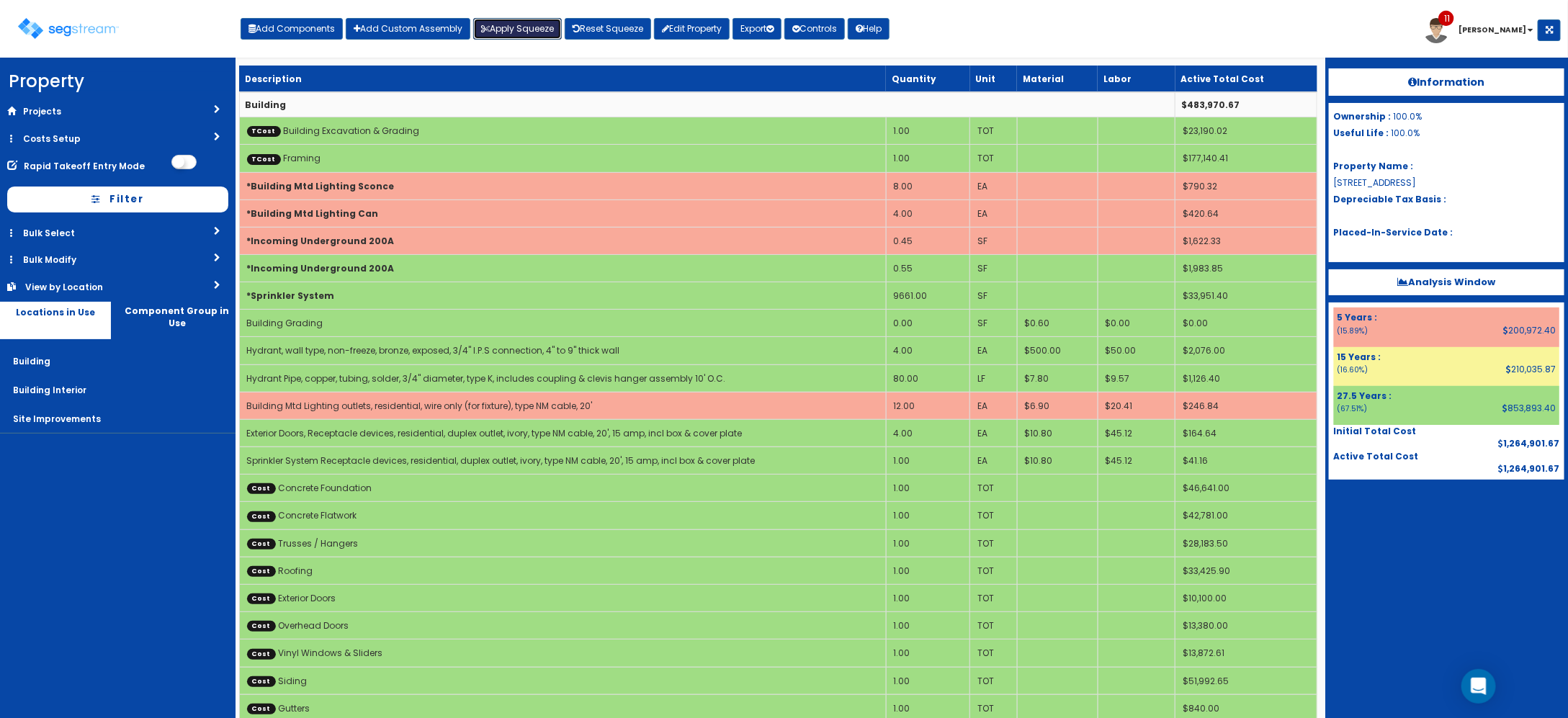
click at [524, 23] on button "Apply Squeeze" at bounding box center [517, 29] width 88 height 22
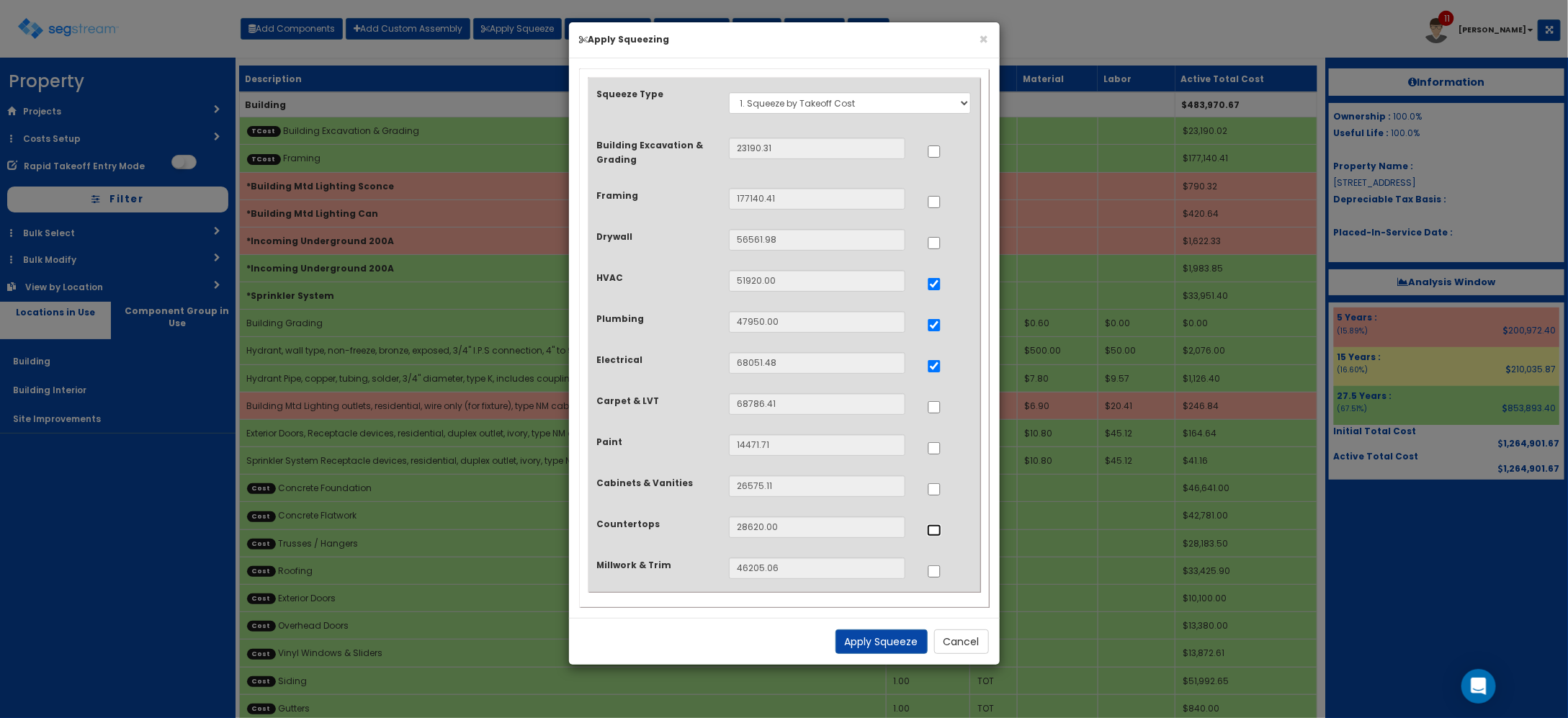
click at [926, 528] on input "..." at bounding box center [933, 531] width 14 height 12
checkbox input "true"
click at [930, 493] on input "..." at bounding box center [933, 489] width 14 height 12
checkbox input "true"
click at [858, 635] on button "Apply Squeeze" at bounding box center [881, 641] width 92 height 24
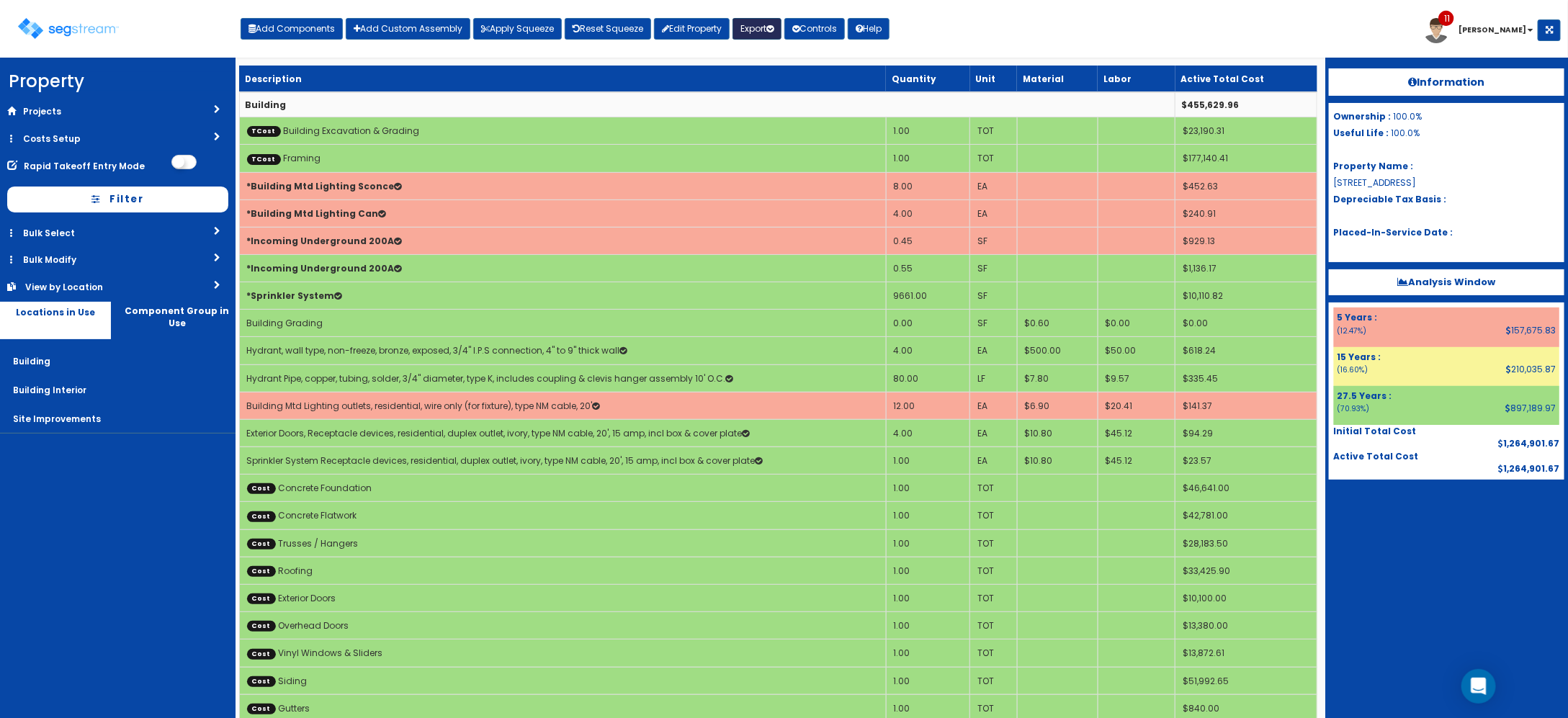
click at [765, 27] on button "Export" at bounding box center [756, 29] width 49 height 22
click at [798, 58] on link "Engineering Report(xlsx)" at bounding box center [804, 59] width 143 height 29
click at [130, 33] on div "Toggle navigation" at bounding box center [129, 23] width 222 height 69
click at [94, 30] on img at bounding box center [68, 28] width 101 height 21
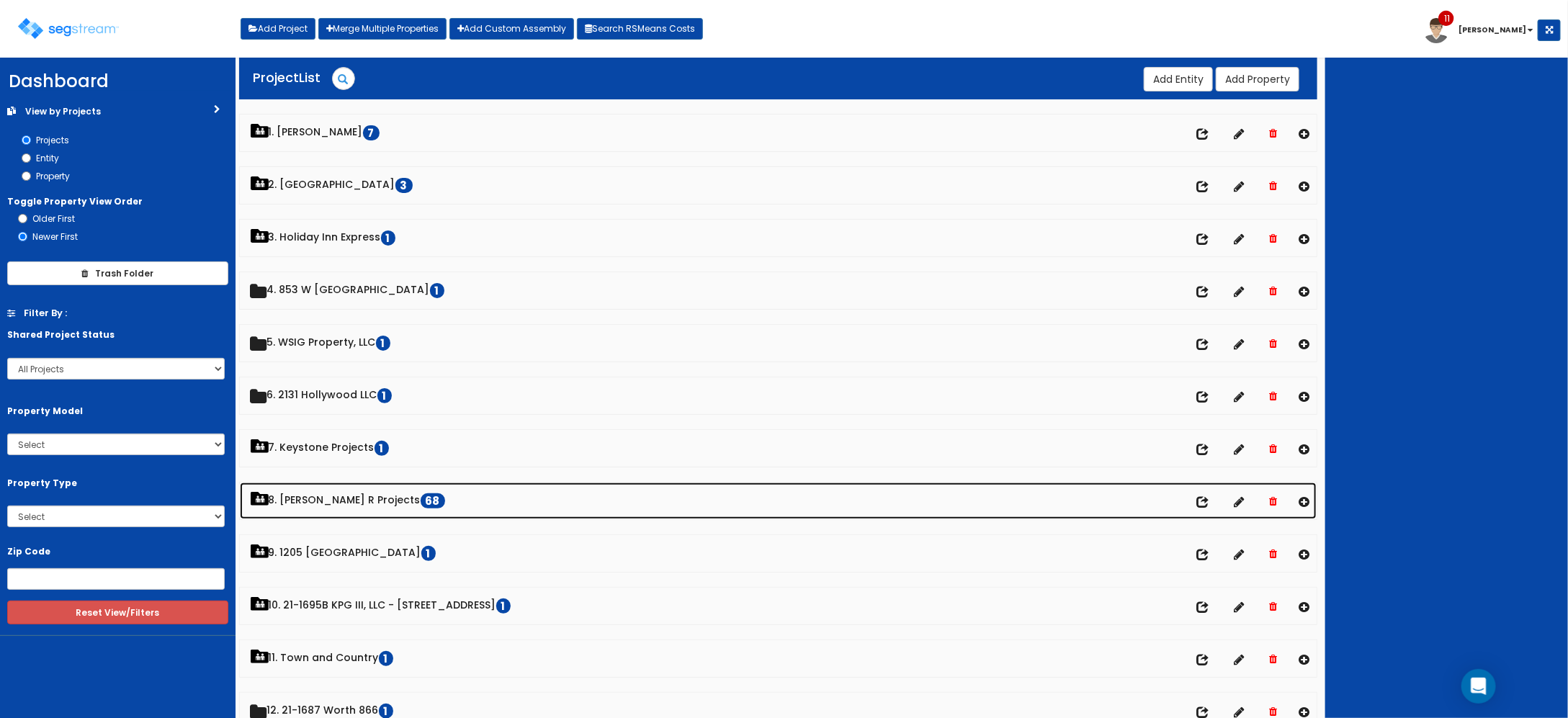
click at [336, 499] on link "8. Paul R Projects 68" at bounding box center [778, 500] width 1077 height 37
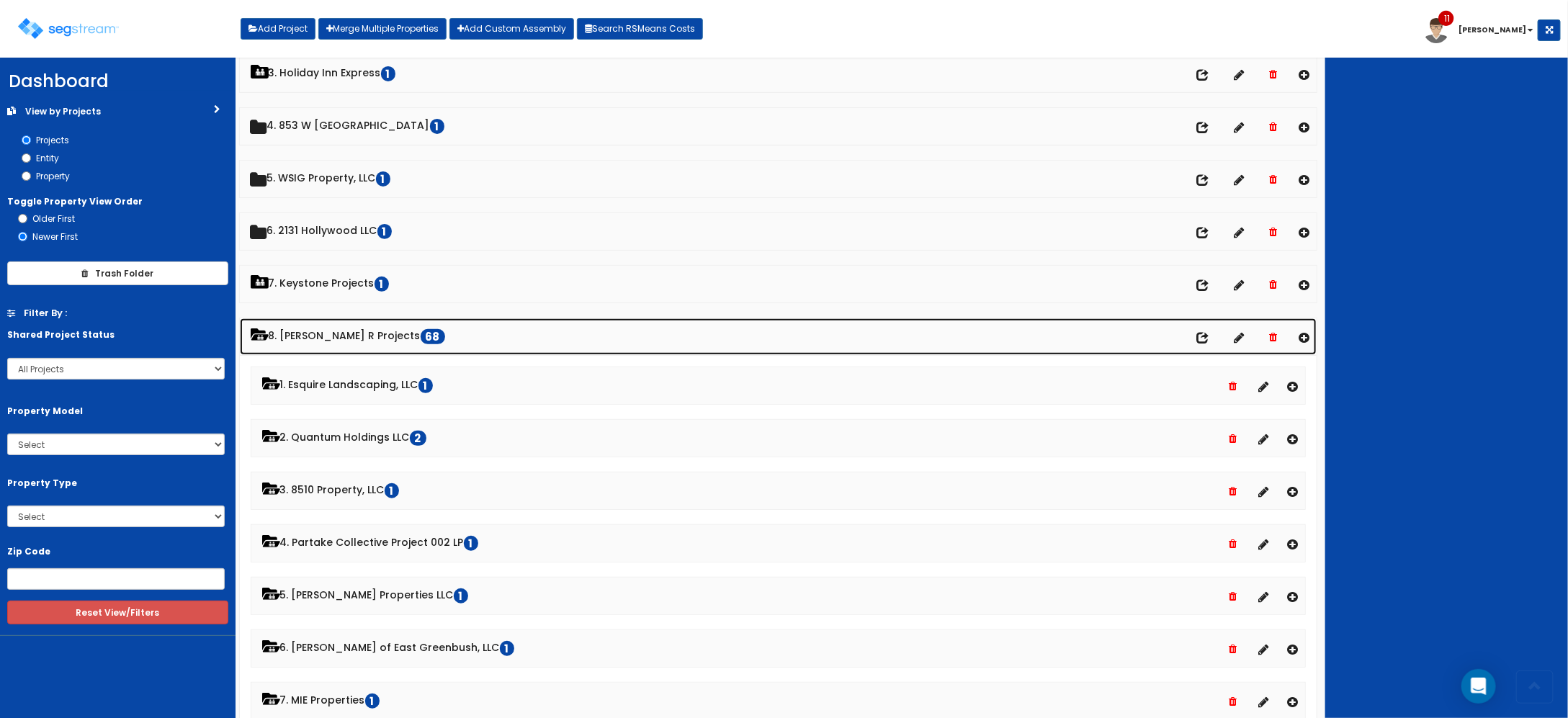
scroll to position [180, 0]
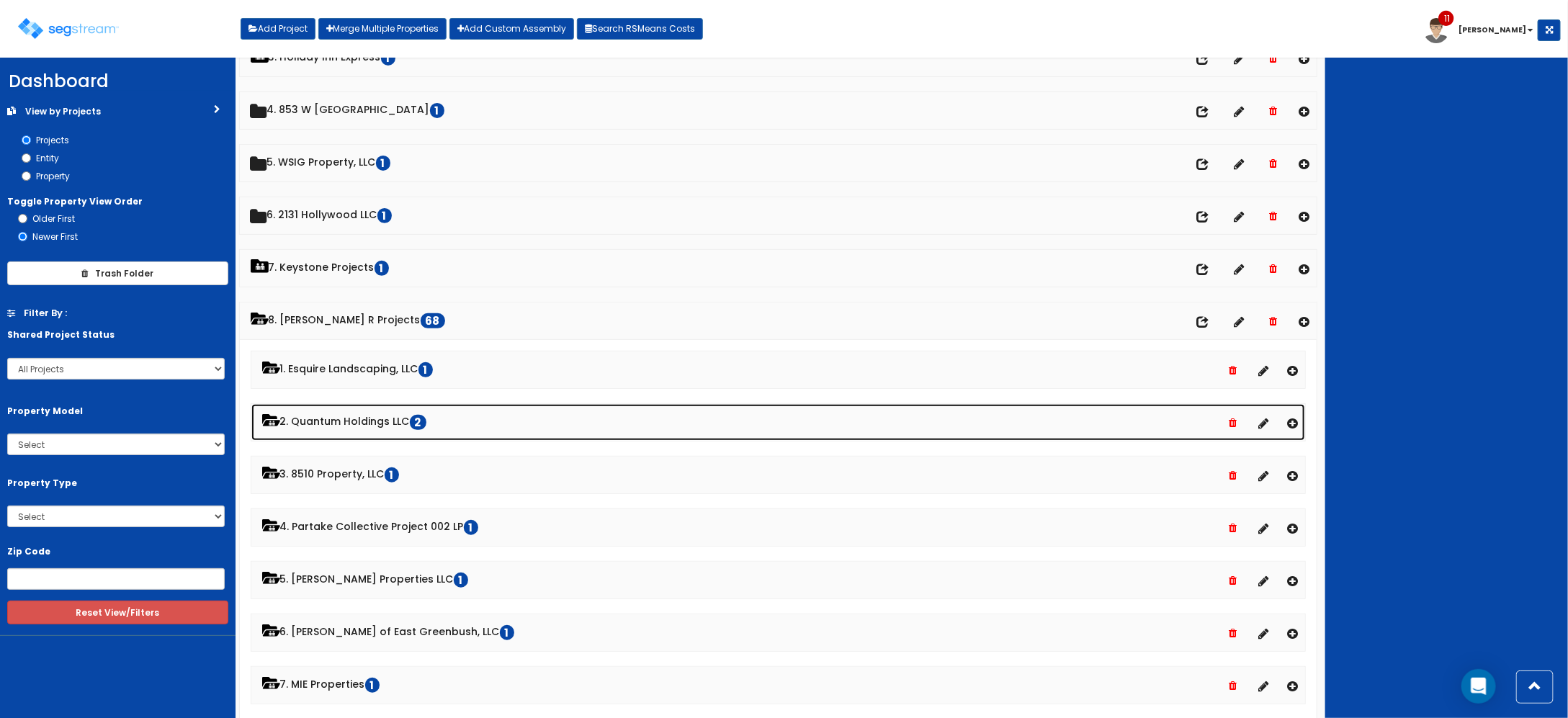
click at [343, 431] on link "2. Quantum Holdings LLC 2" at bounding box center [778, 422] width 1054 height 37
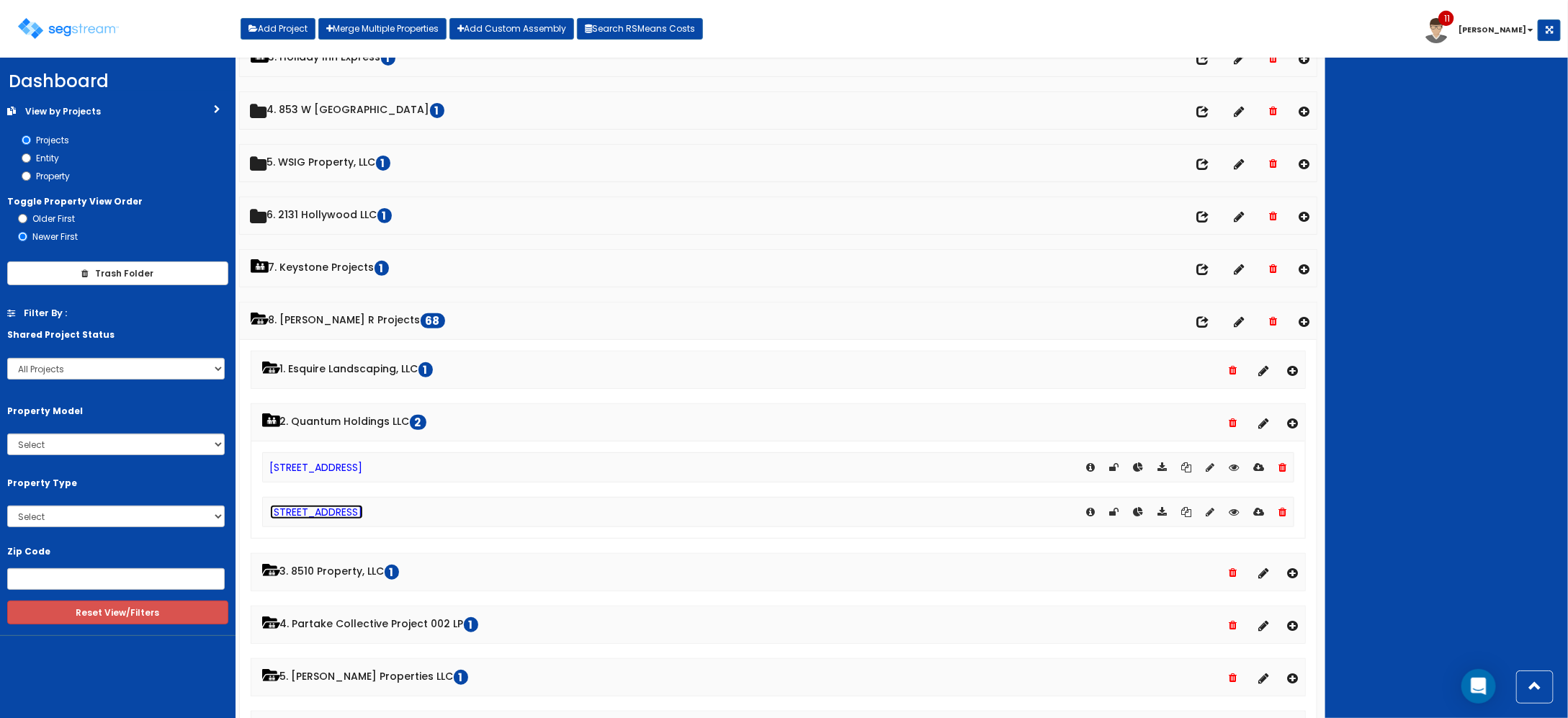
click at [317, 512] on link "[STREET_ADDRESS]" at bounding box center [316, 512] width 93 height 14
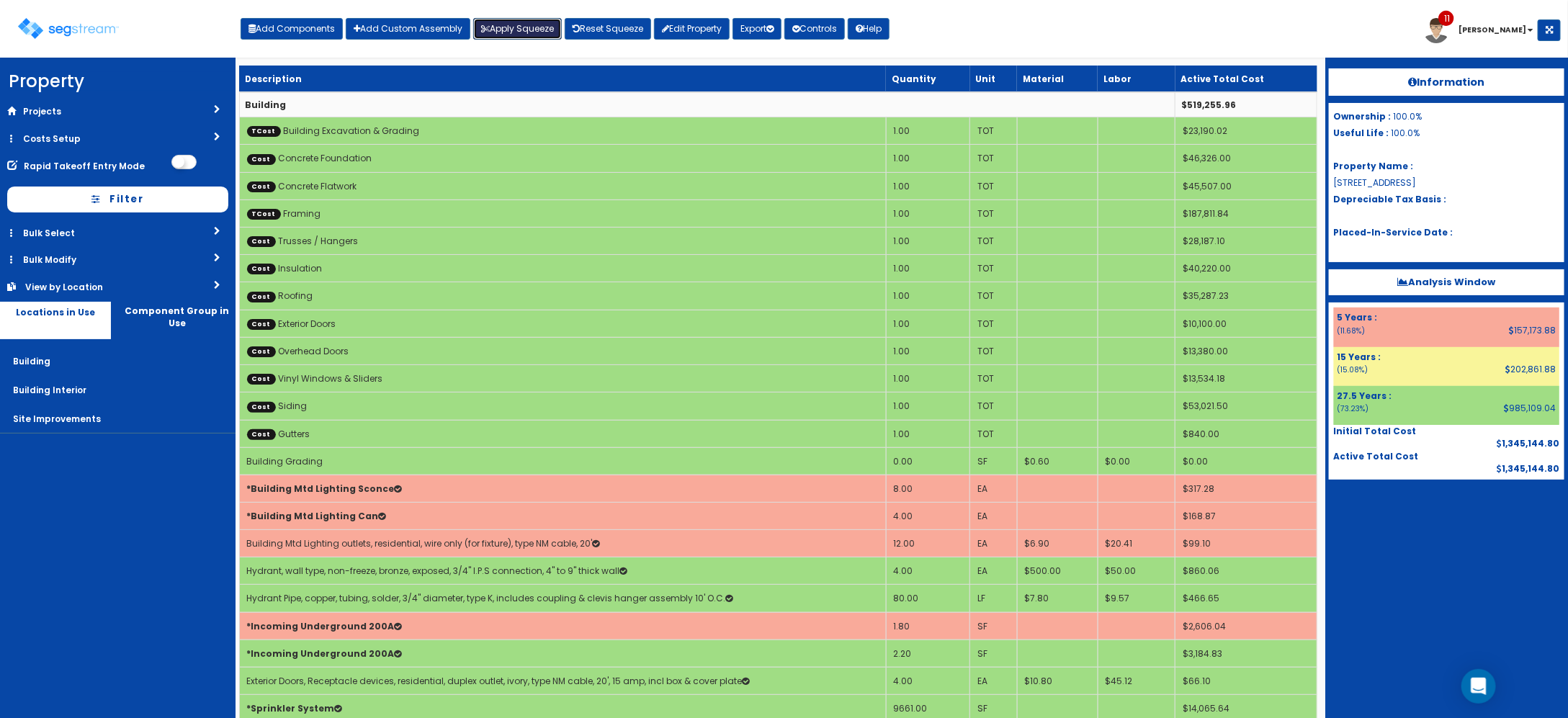
click at [524, 26] on button "Apply Squeeze" at bounding box center [517, 29] width 88 height 22
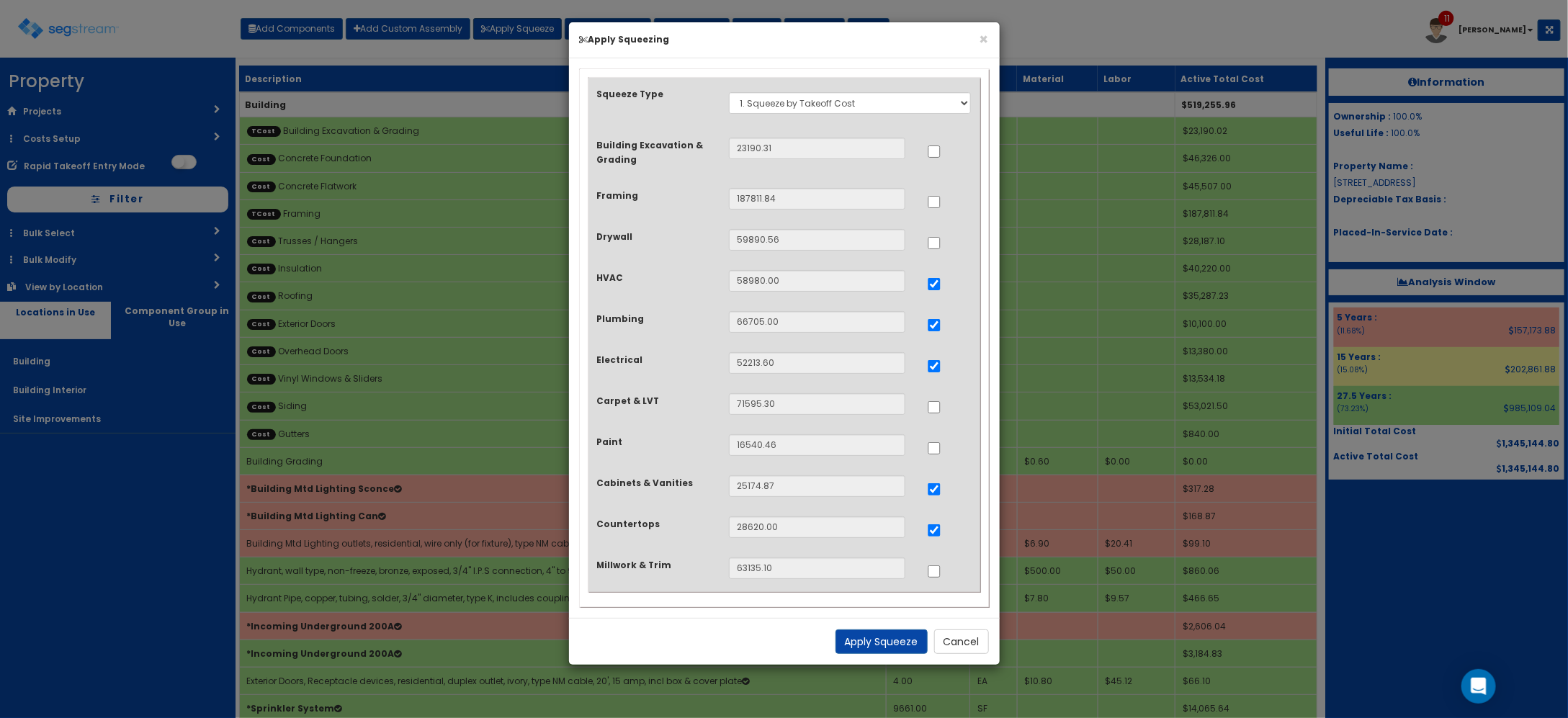
click at [524, 26] on div "× Apply Squeezing Squeeze Type Select 1. Squeeze by Takeoff Cost Total Building…" at bounding box center [784, 359] width 1568 height 718
click at [977, 638] on button "Cancel" at bounding box center [962, 641] width 55 height 24
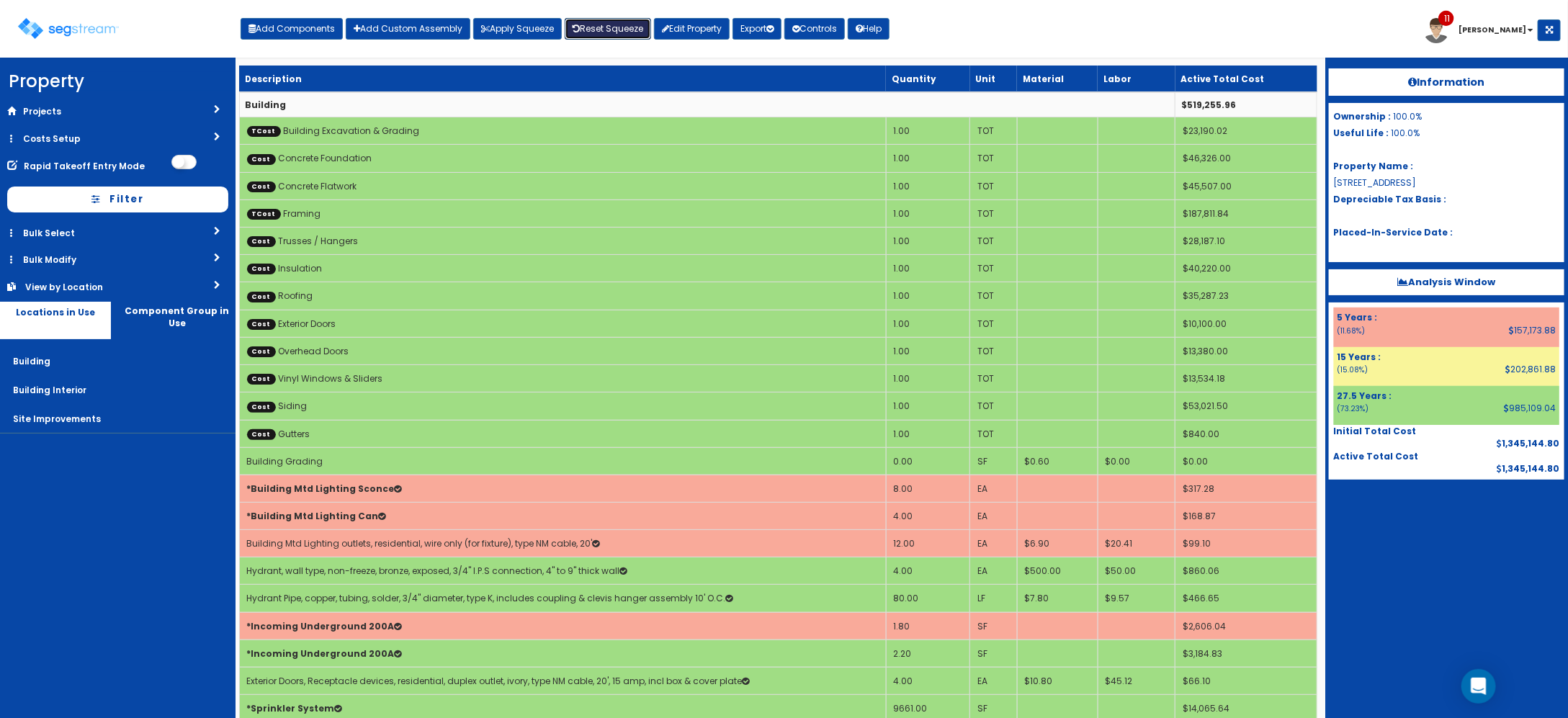
click at [610, 30] on link "Reset Squeeze" at bounding box center [607, 29] width 87 height 22
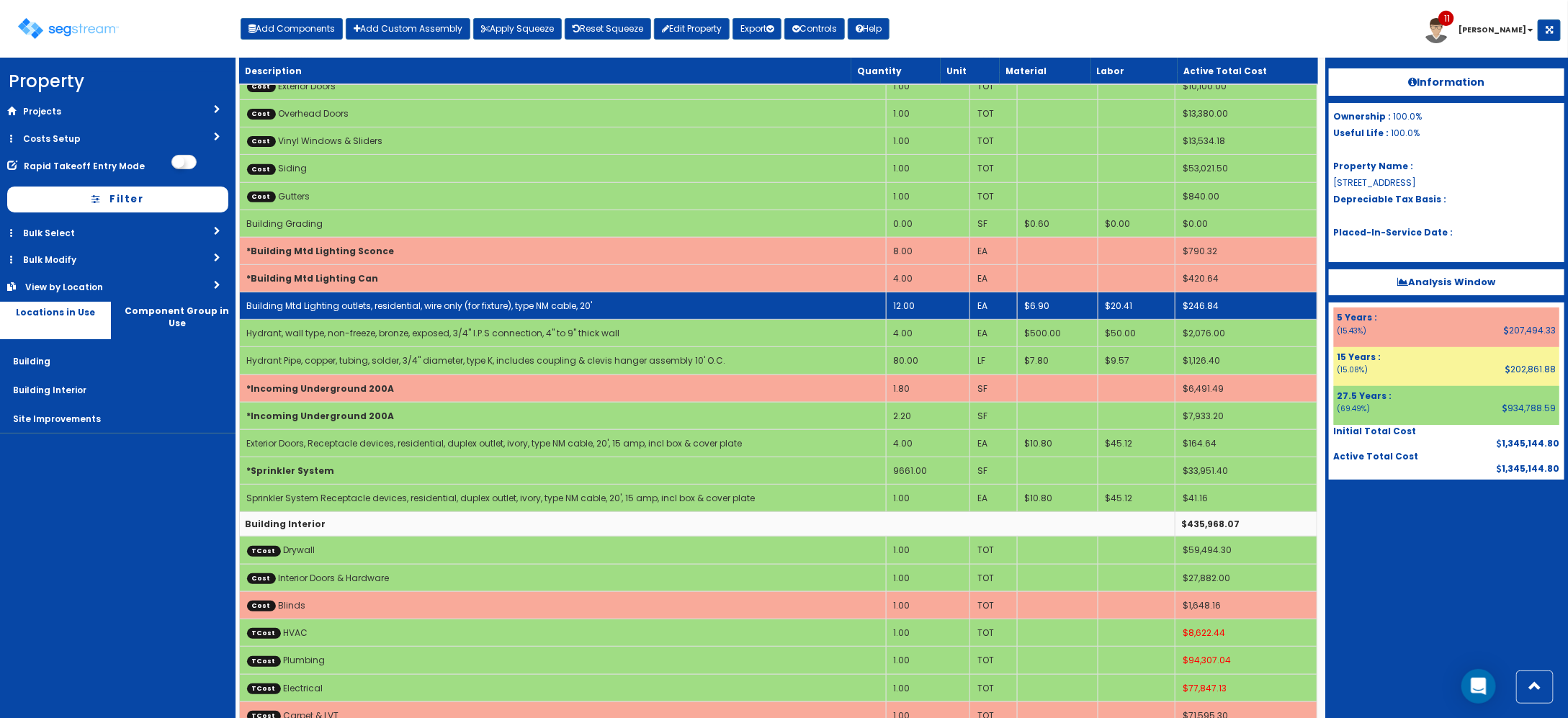
scroll to position [270, 0]
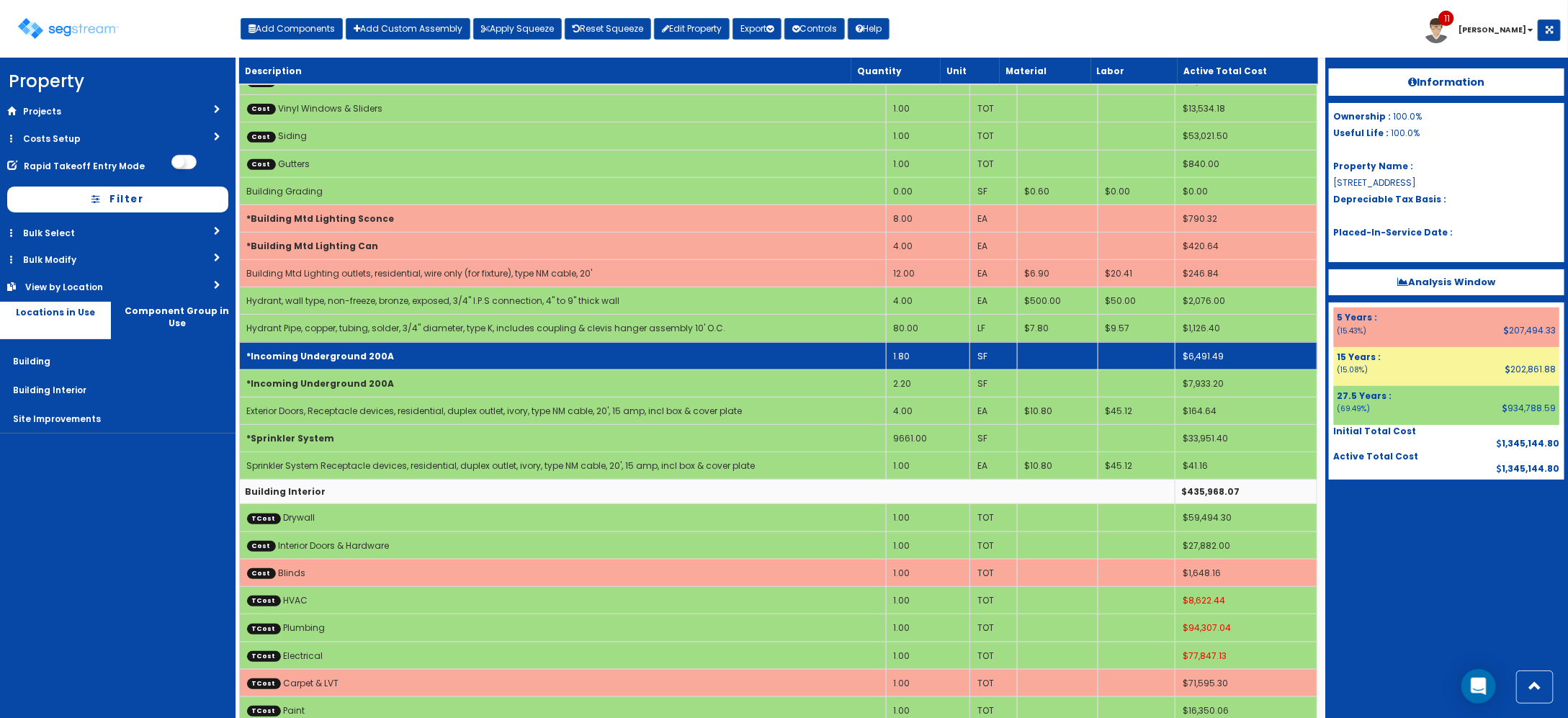
click at [918, 361] on td "1.80" at bounding box center [927, 355] width 84 height 27
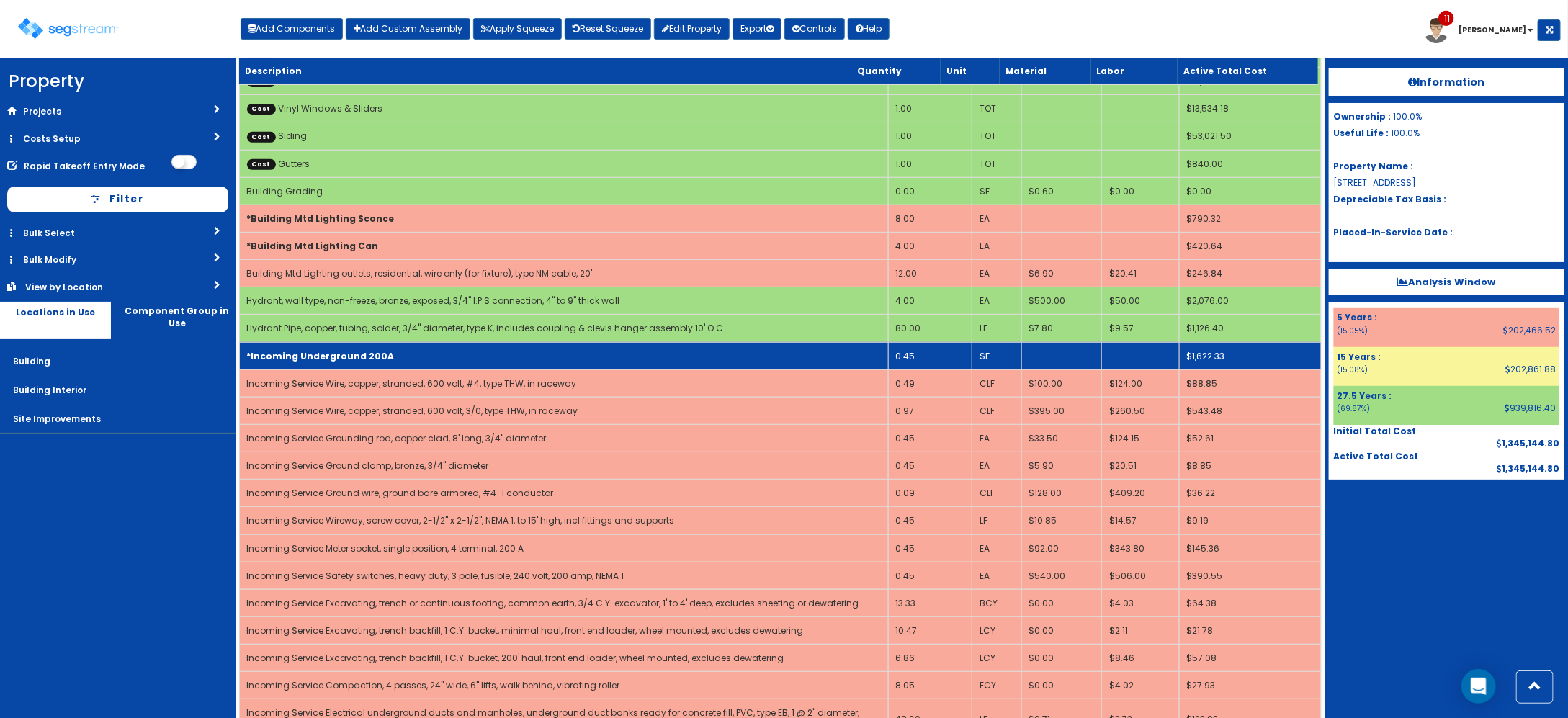
click at [854, 360] on td "*Incoming Underground 200A" at bounding box center [563, 355] width 649 height 27
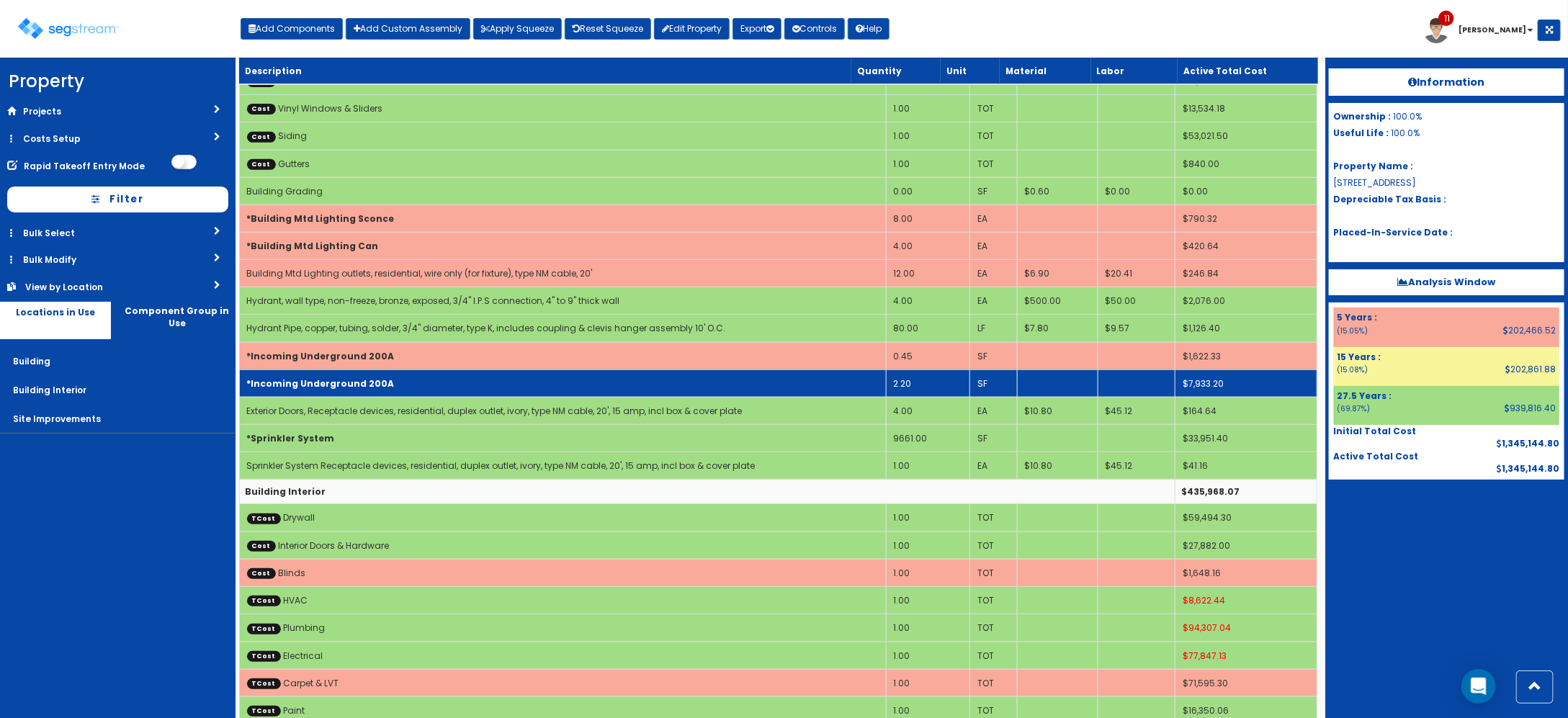
click at [926, 390] on td "2.20" at bounding box center [927, 382] width 84 height 27
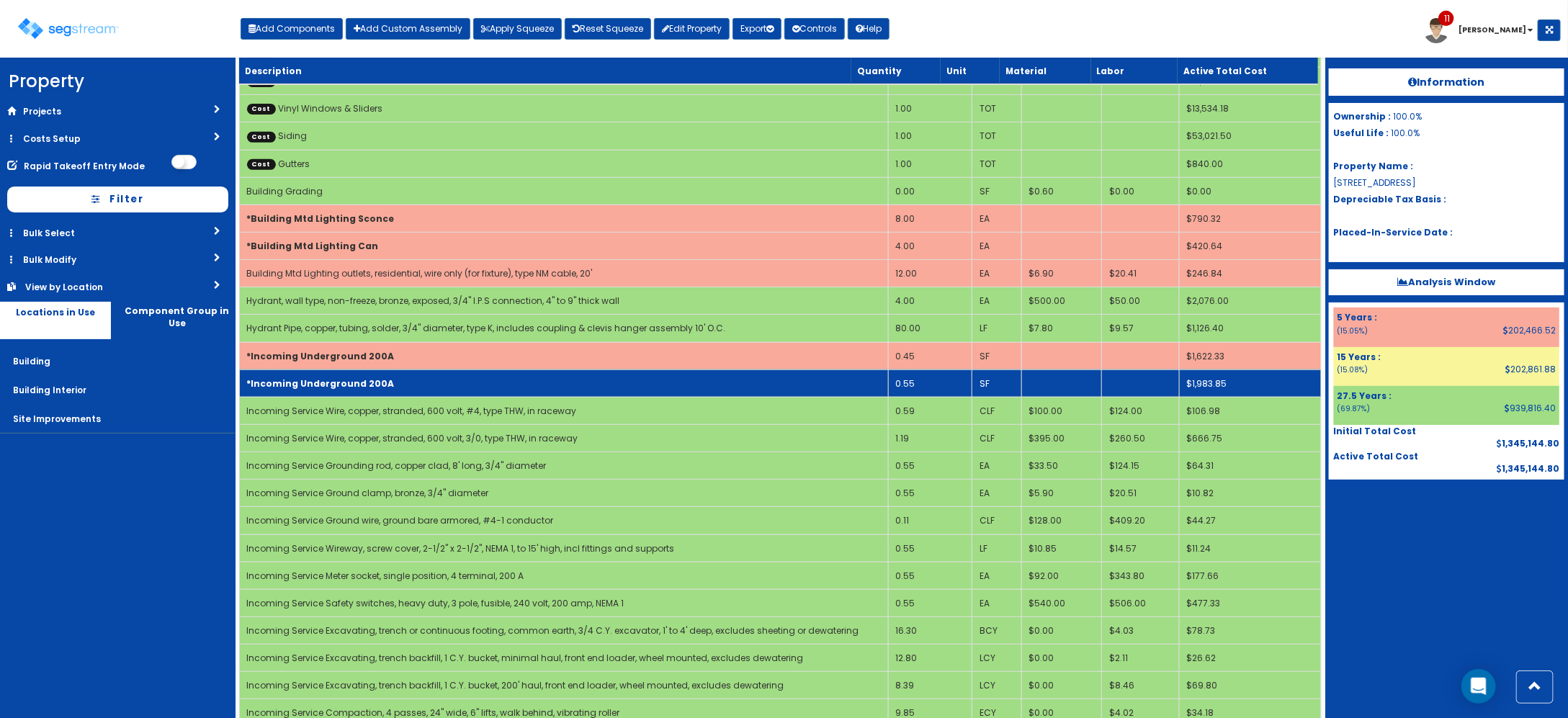
click at [862, 390] on td "*Incoming Underground 200A" at bounding box center [563, 382] width 649 height 27
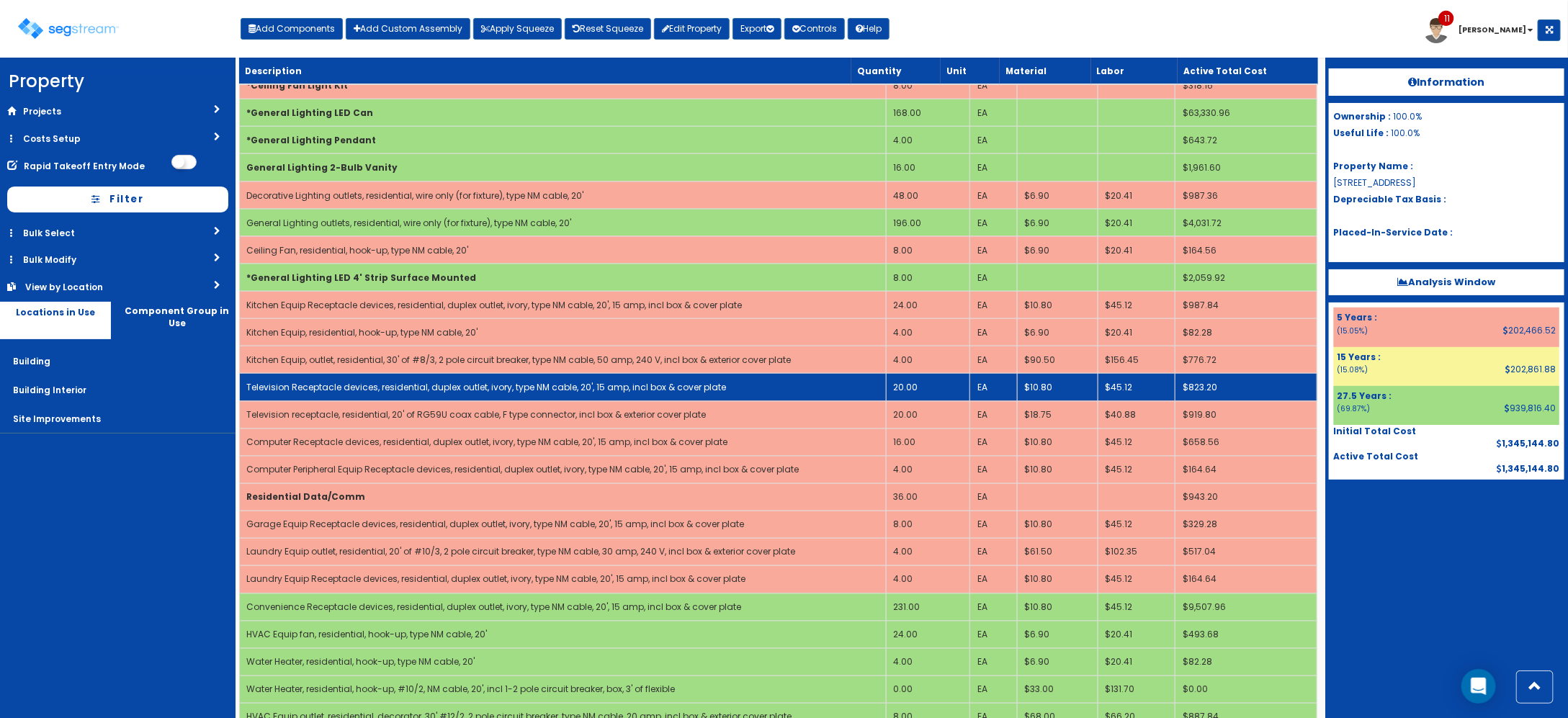
scroll to position [1260, 0]
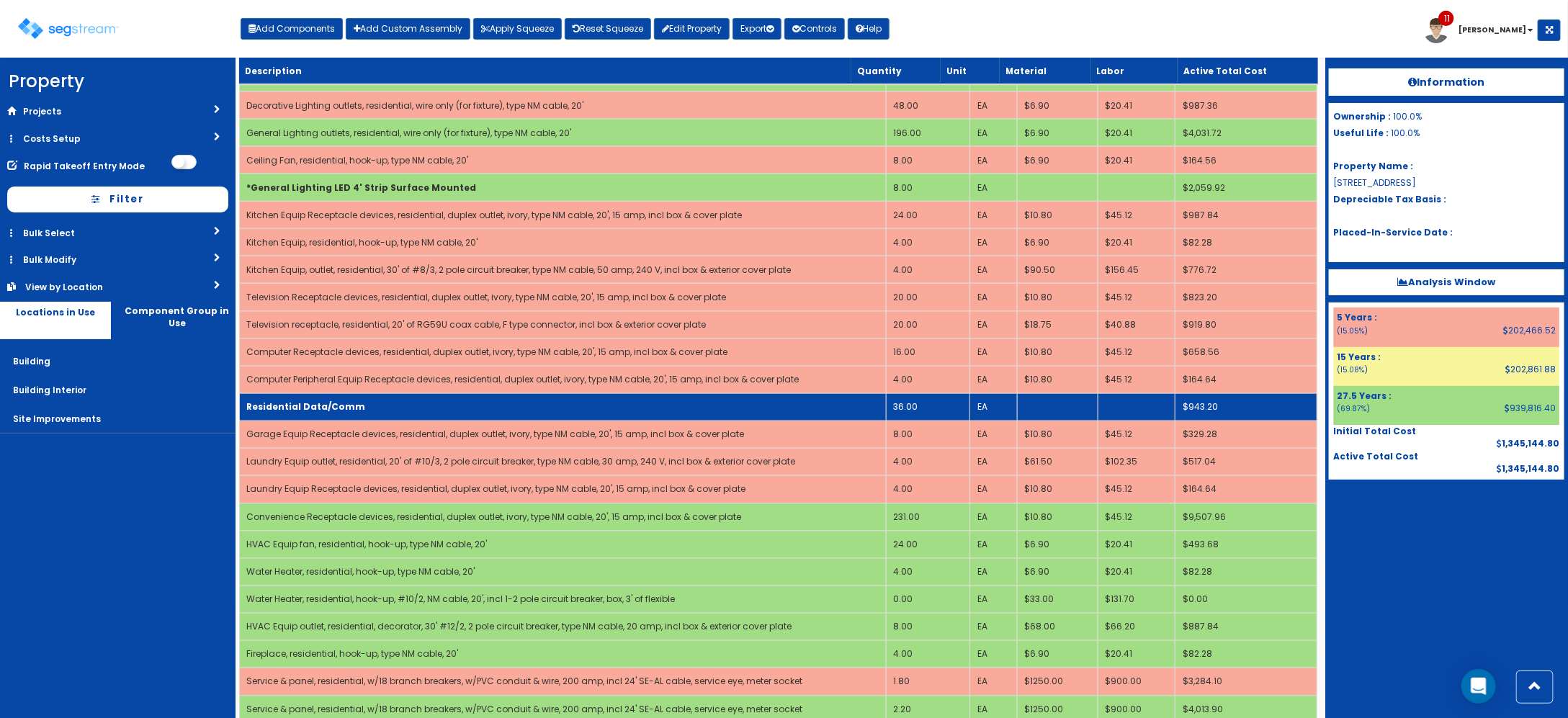
click at [930, 416] on td "36.00" at bounding box center [927, 407] width 84 height 27
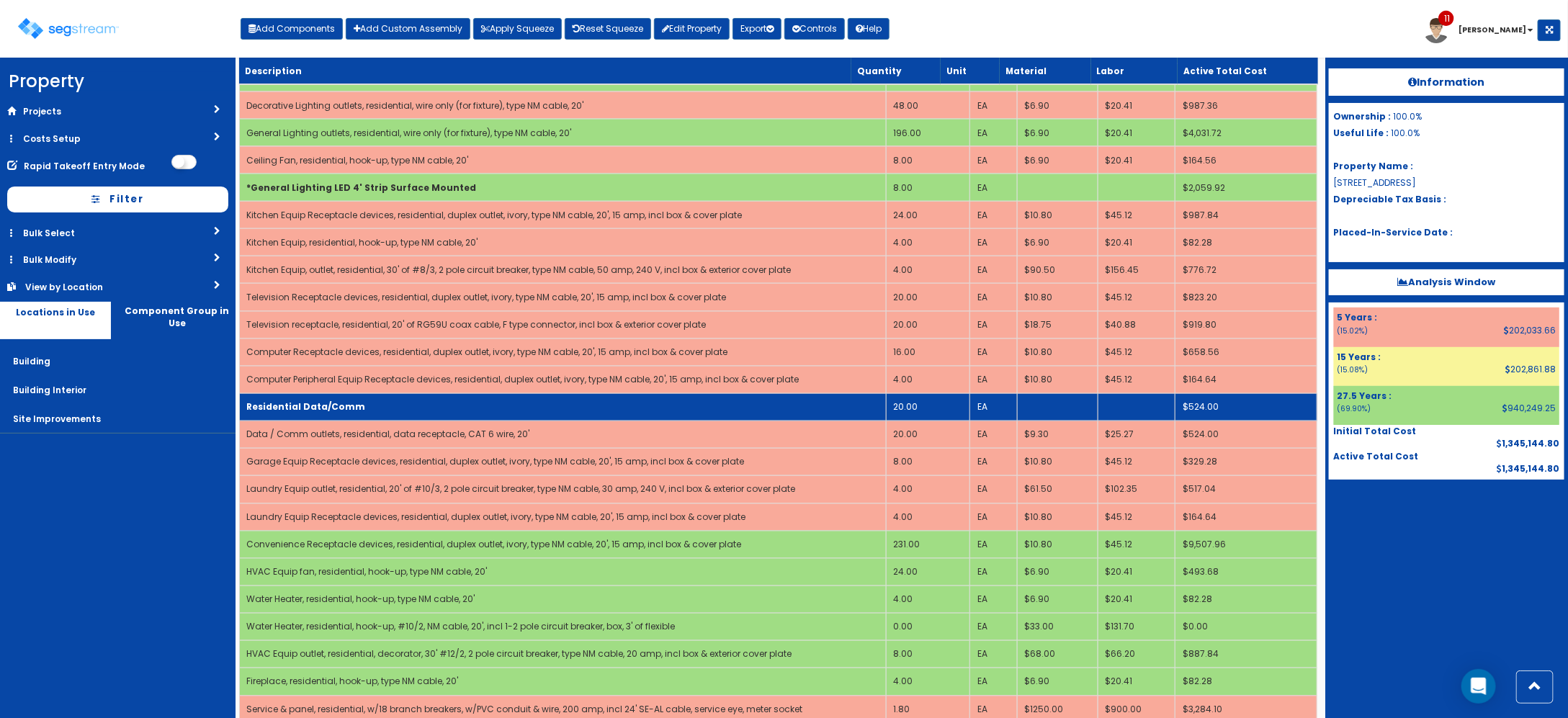
click at [828, 415] on td "Residential Data/Comm" at bounding box center [562, 407] width 647 height 27
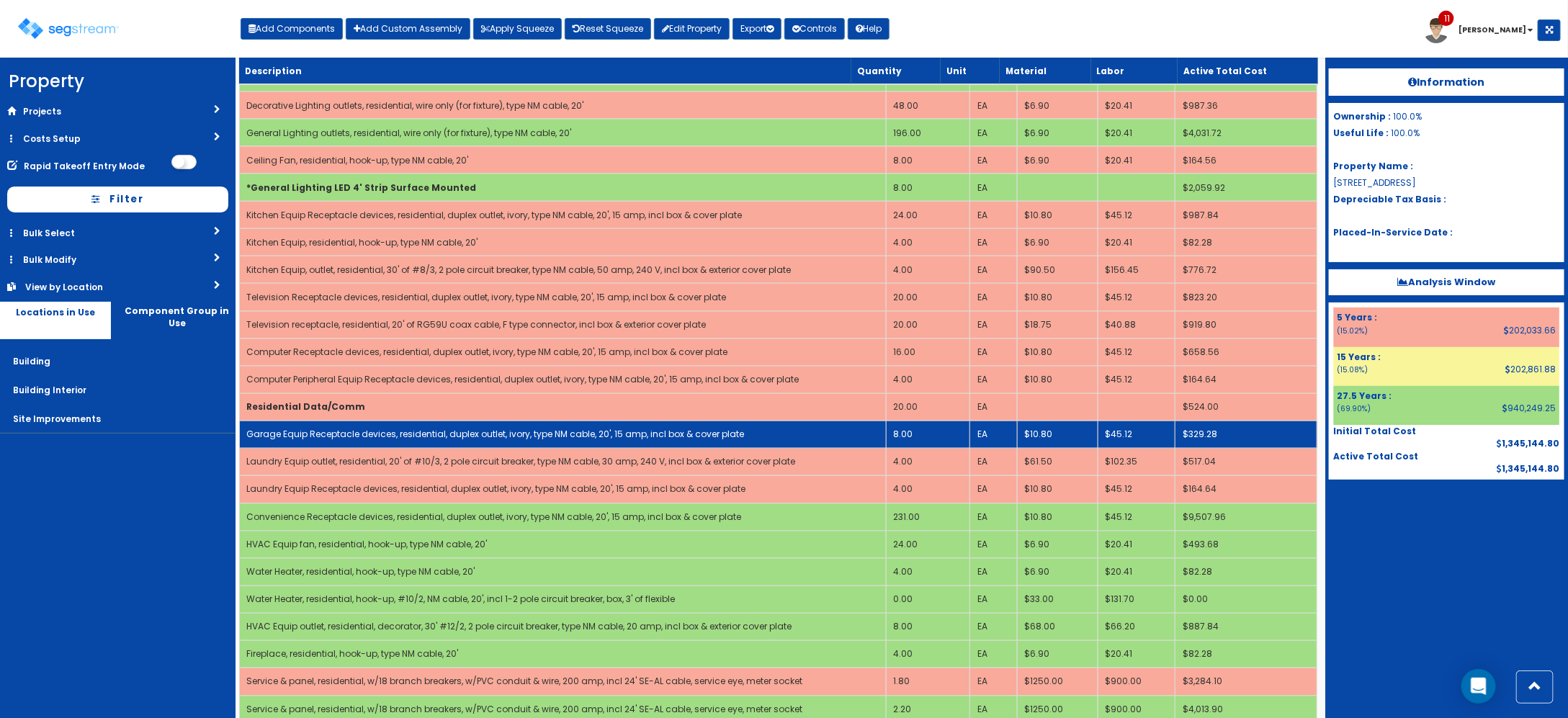
click at [940, 443] on td "8.00" at bounding box center [927, 435] width 84 height 27
click at [839, 445] on td "Garage Equip Receptacle devices, residential, duplex outlet, ivory, type NM cab…" at bounding box center [562, 435] width 647 height 27
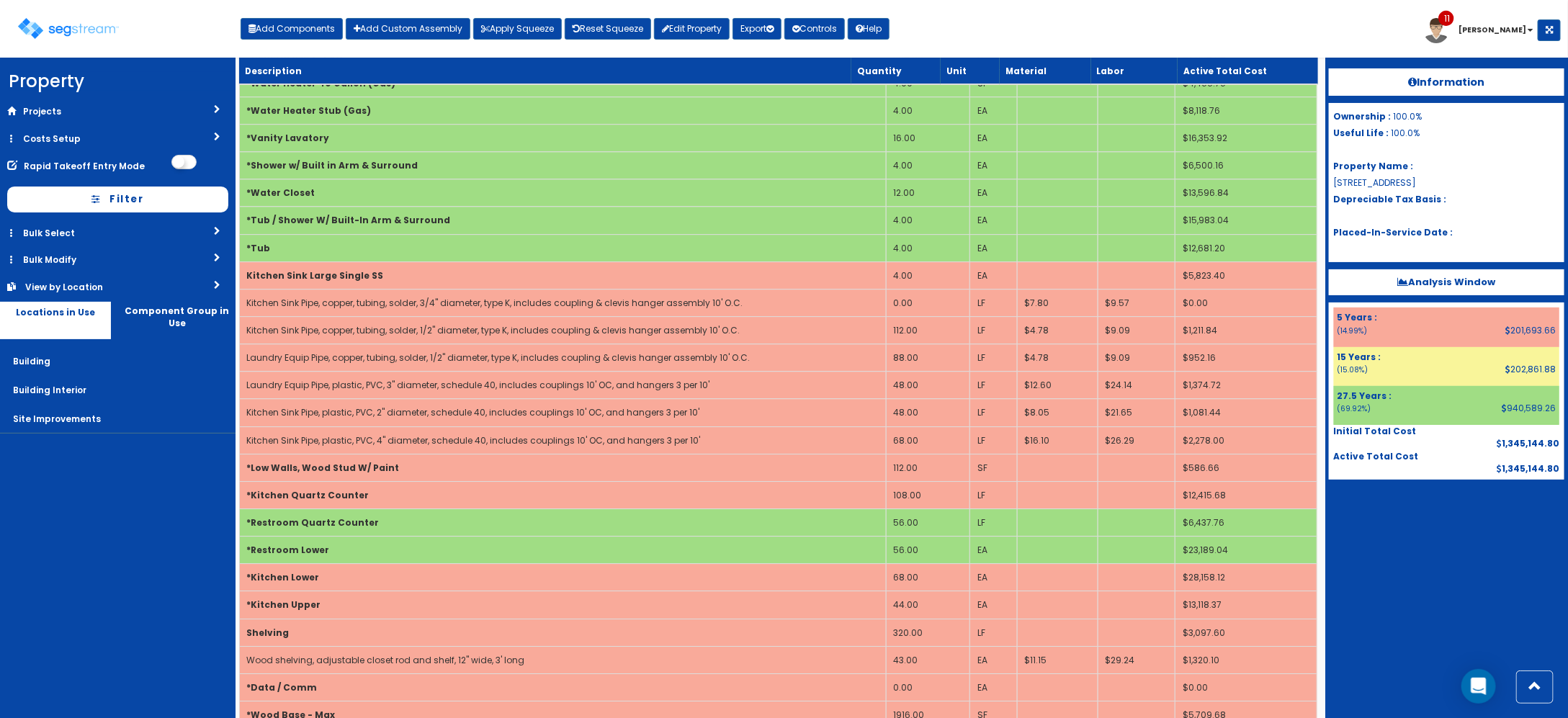
scroll to position [2717, 0]
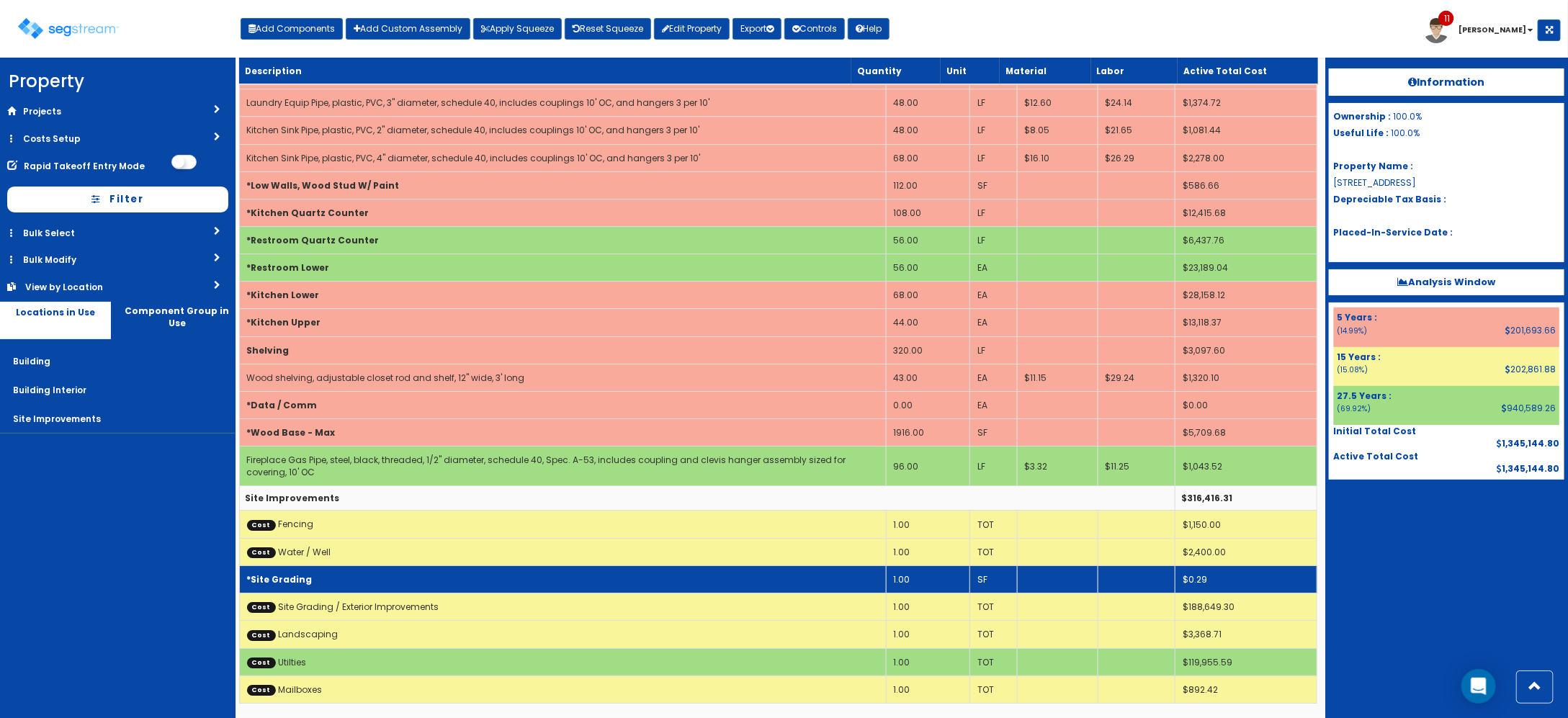
click at [891, 577] on td "1.00" at bounding box center [927, 578] width 84 height 27
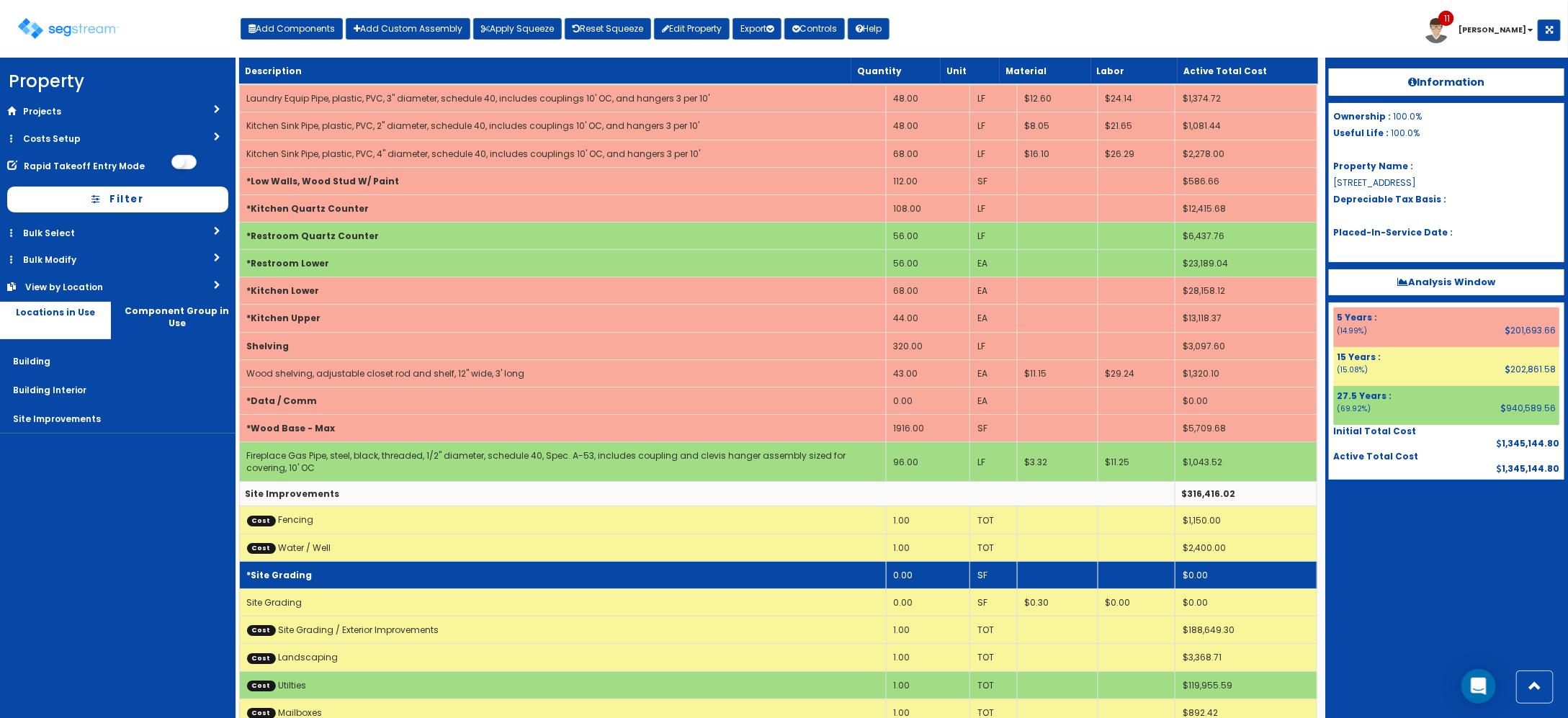
click at [552, 588] on td "*Site Grading" at bounding box center [562, 574] width 647 height 27
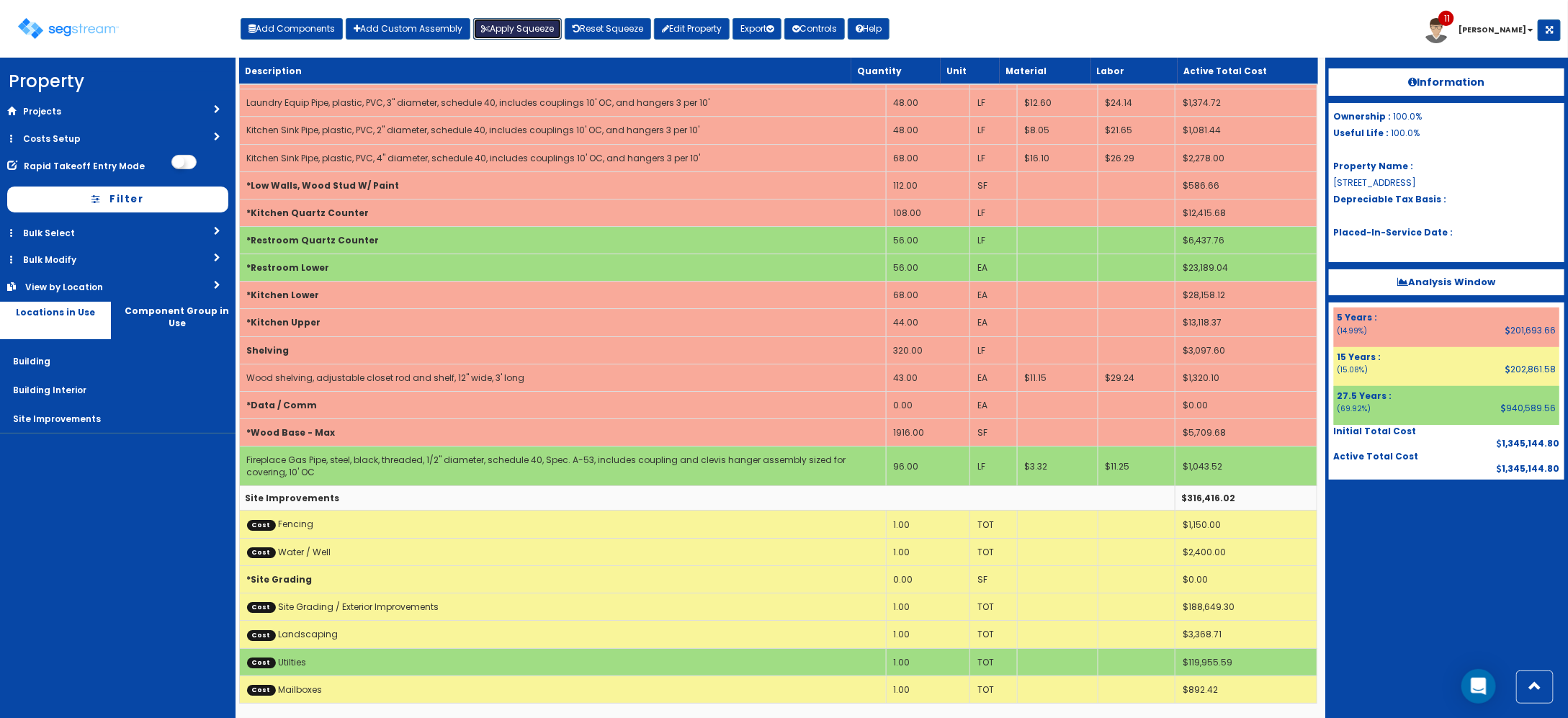
click at [517, 23] on button "Apply Squeeze" at bounding box center [517, 29] width 88 height 22
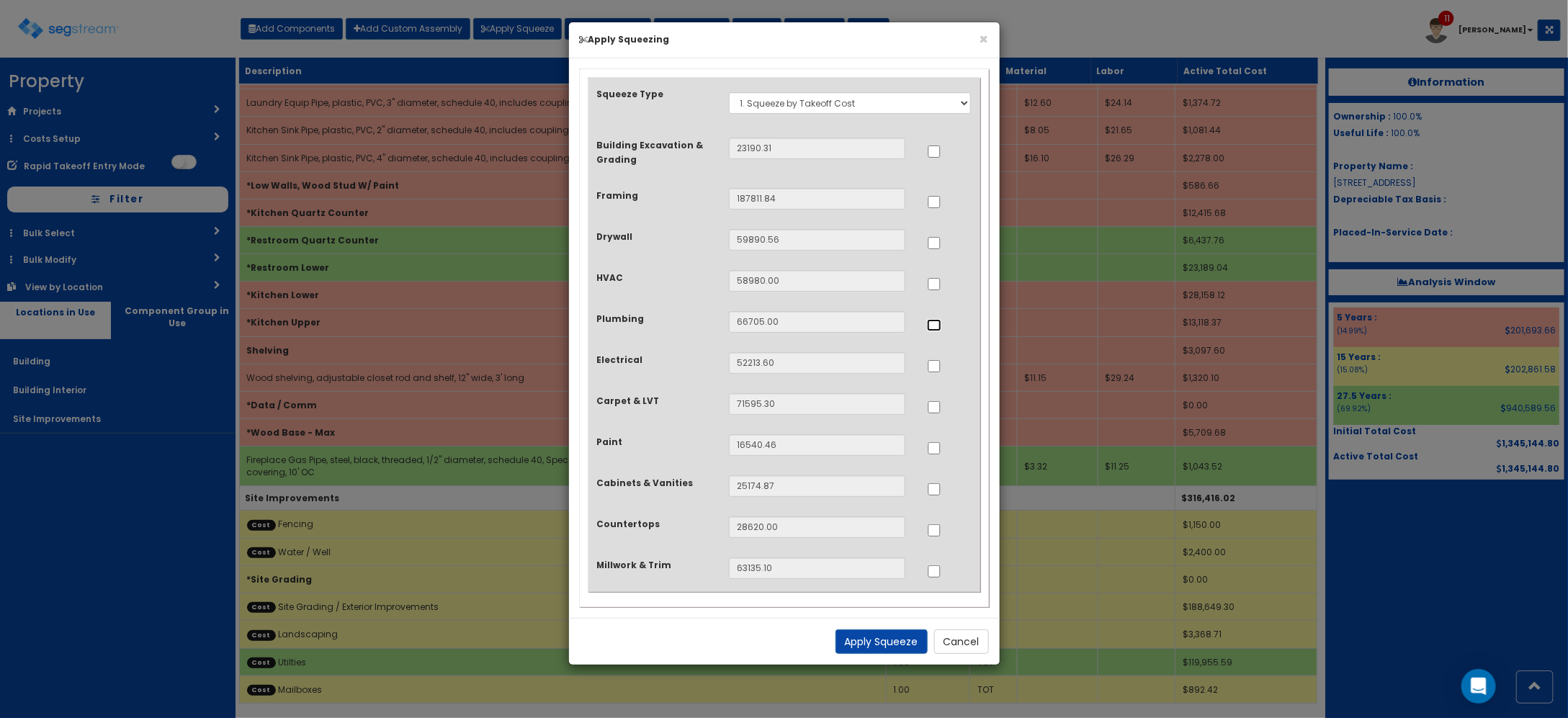
click at [937, 325] on input "..." at bounding box center [933, 325] width 14 height 12
checkbox input "true"
click at [935, 286] on input "..." at bounding box center [933, 284] width 14 height 12
checkbox input "true"
click at [936, 368] on input "..." at bounding box center [933, 366] width 14 height 12
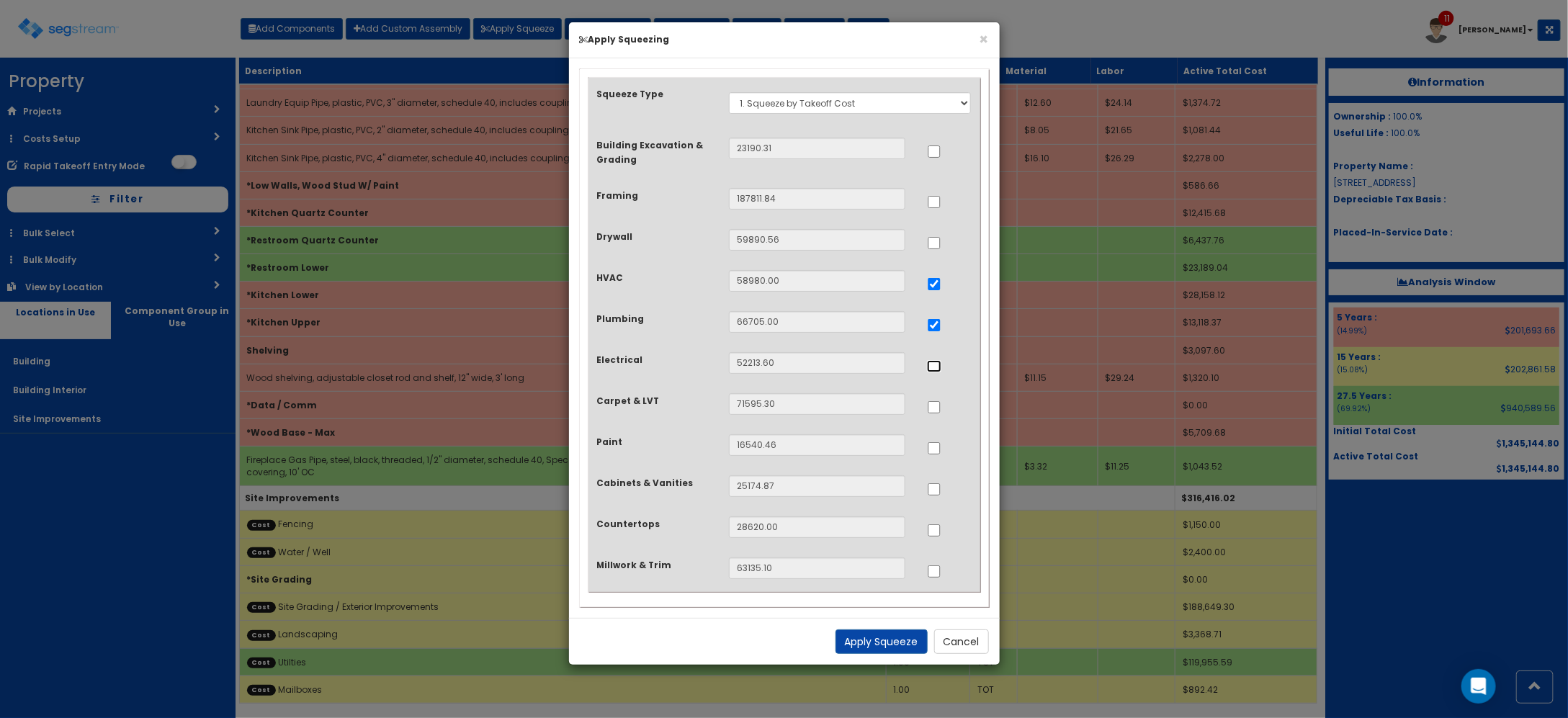
checkbox input "true"
click at [929, 493] on input "..." at bounding box center [933, 489] width 14 height 12
checkbox input "true"
click at [937, 530] on input "..." at bounding box center [933, 531] width 14 height 12
checkbox input "true"
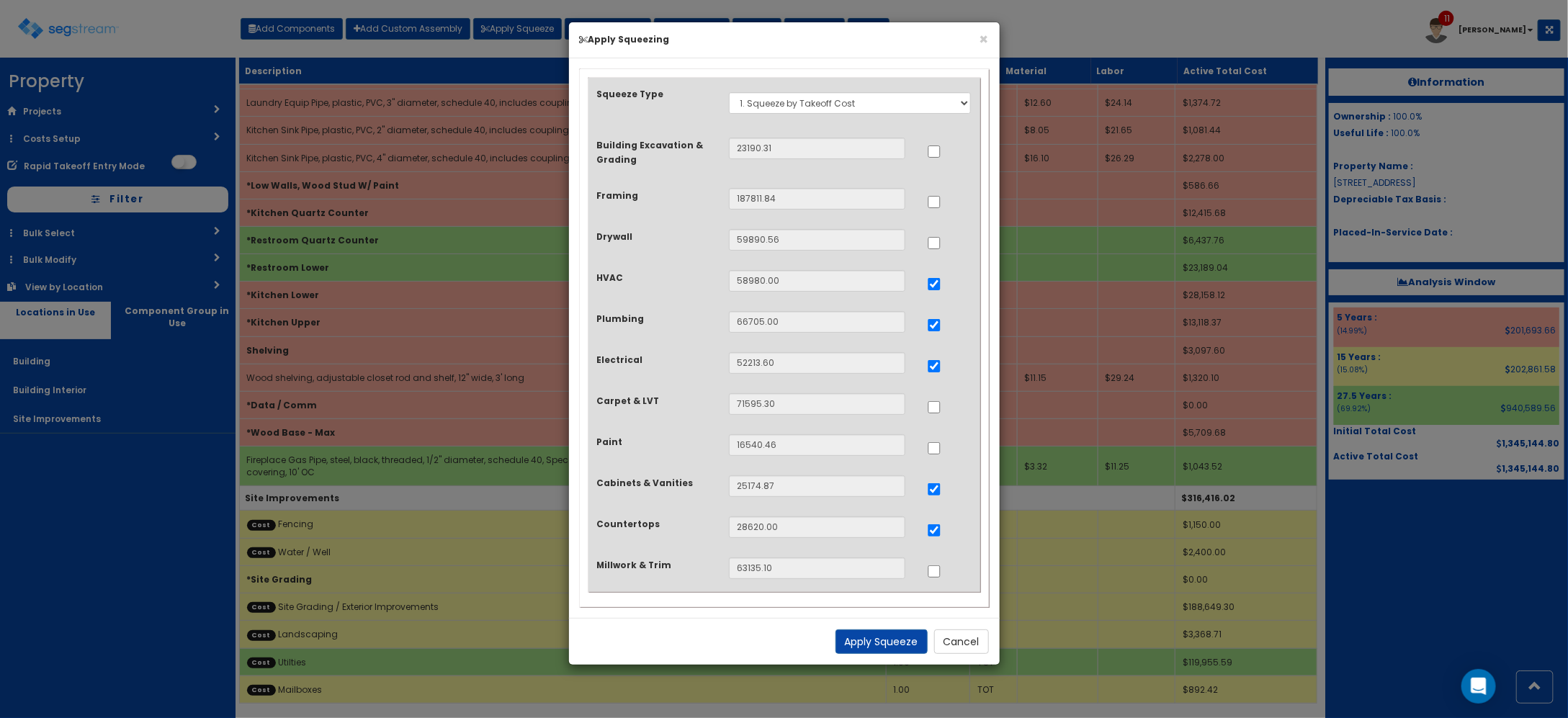
click at [898, 663] on div "Apply Squeeze Cancel" at bounding box center [784, 642] width 431 height 47
click at [898, 646] on button "Apply Squeeze" at bounding box center [881, 641] width 92 height 24
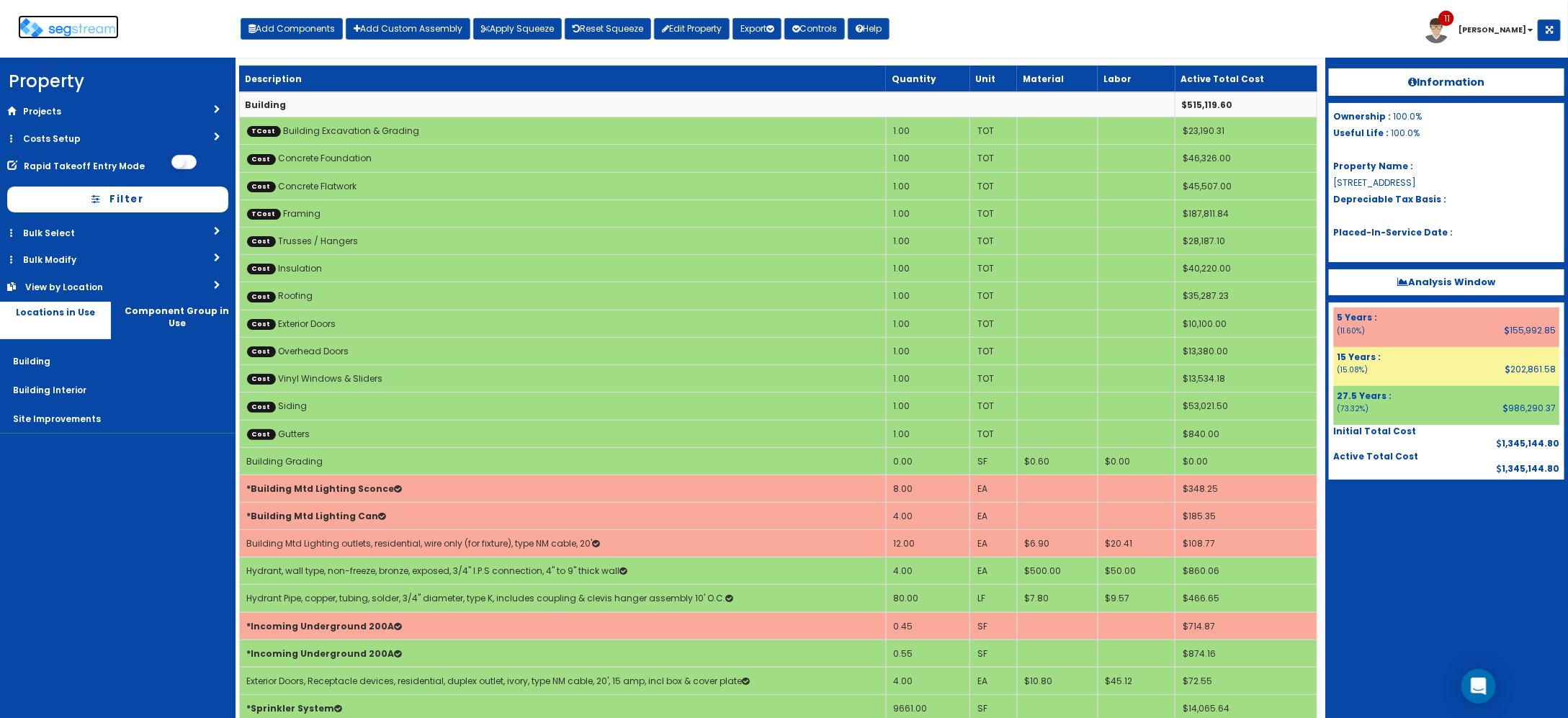
click at [76, 27] on img at bounding box center [68, 28] width 101 height 21
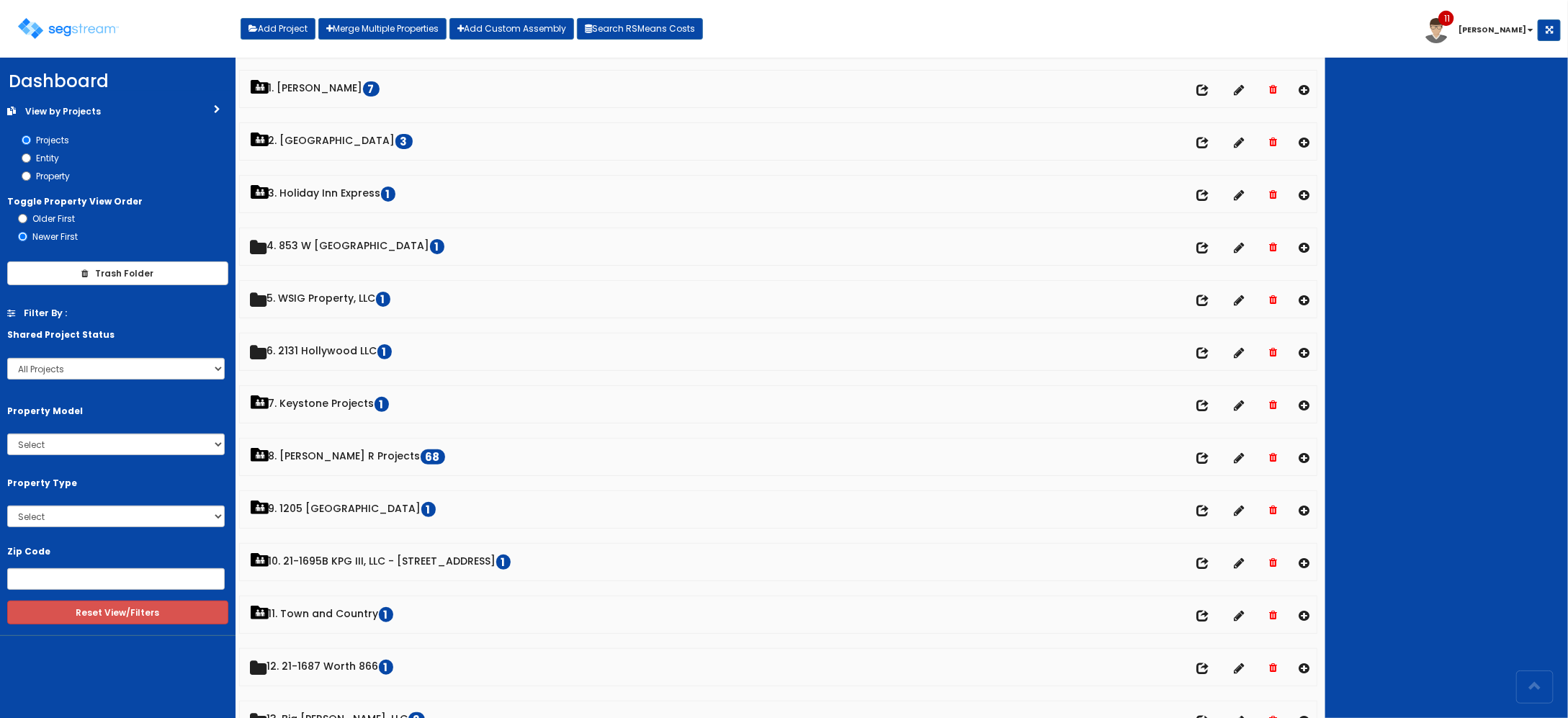
scroll to position [180, 0]
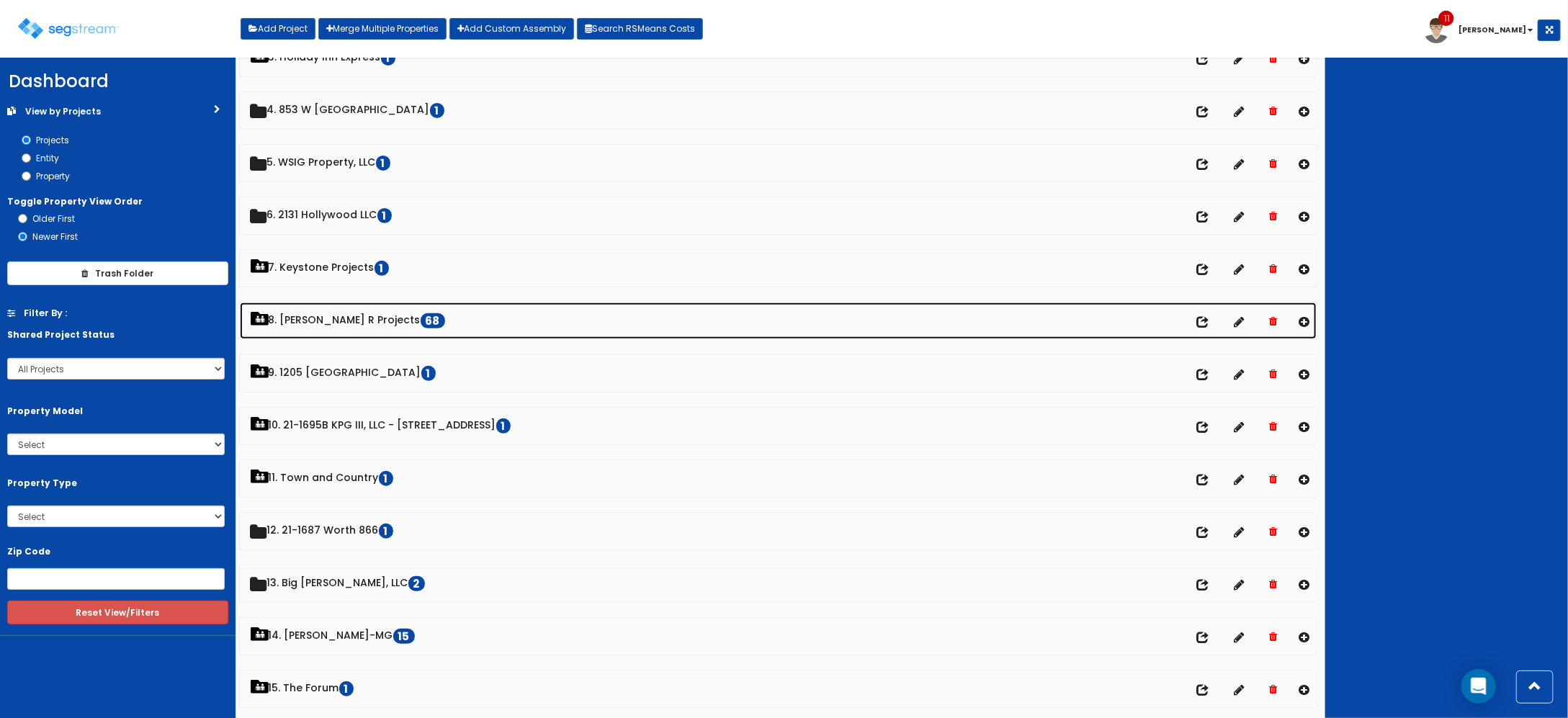
click at [321, 315] on link "8. [PERSON_NAME] R Projects 68" at bounding box center [778, 320] width 1077 height 37
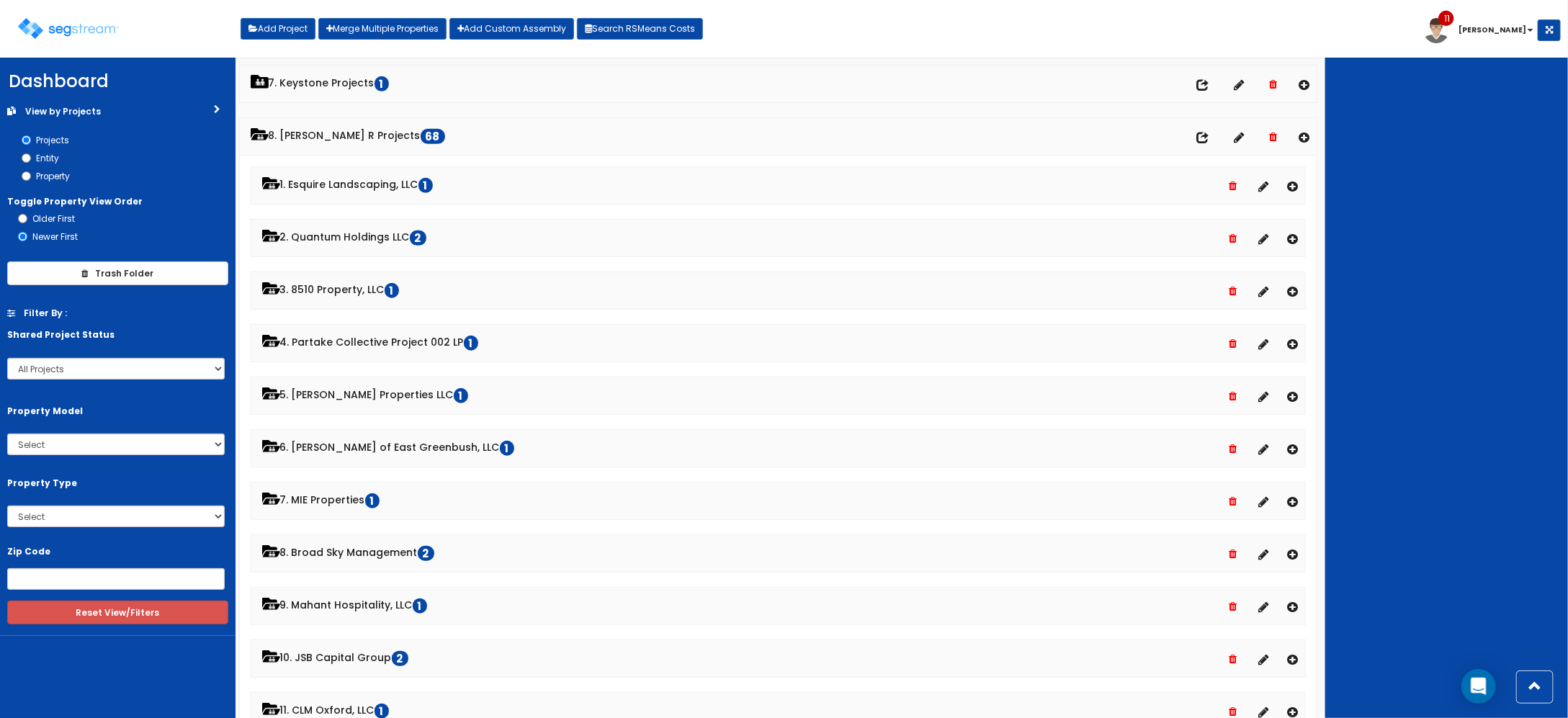
scroll to position [270, 0]
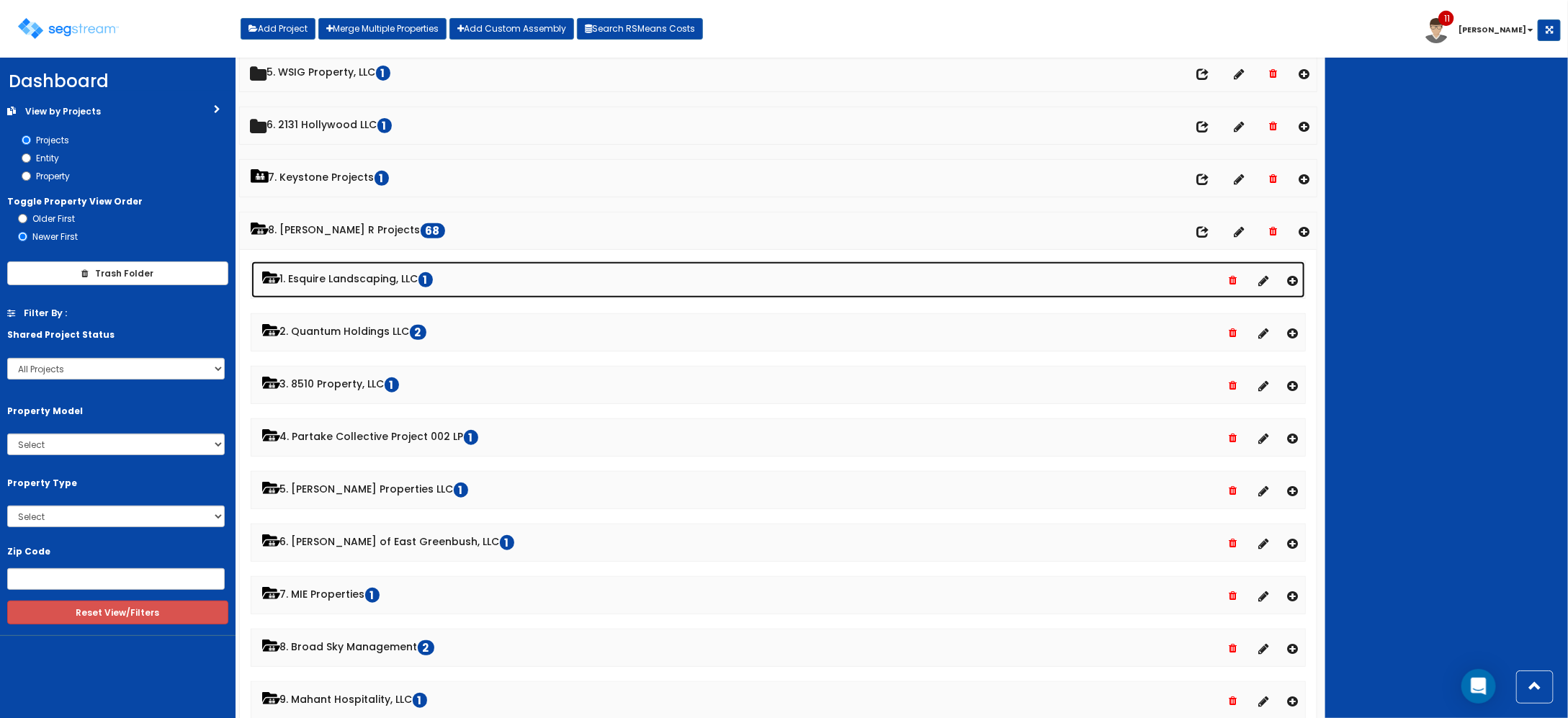
click at [372, 278] on link "1. Esquire Landscaping, LLC 1" at bounding box center [778, 279] width 1054 height 37
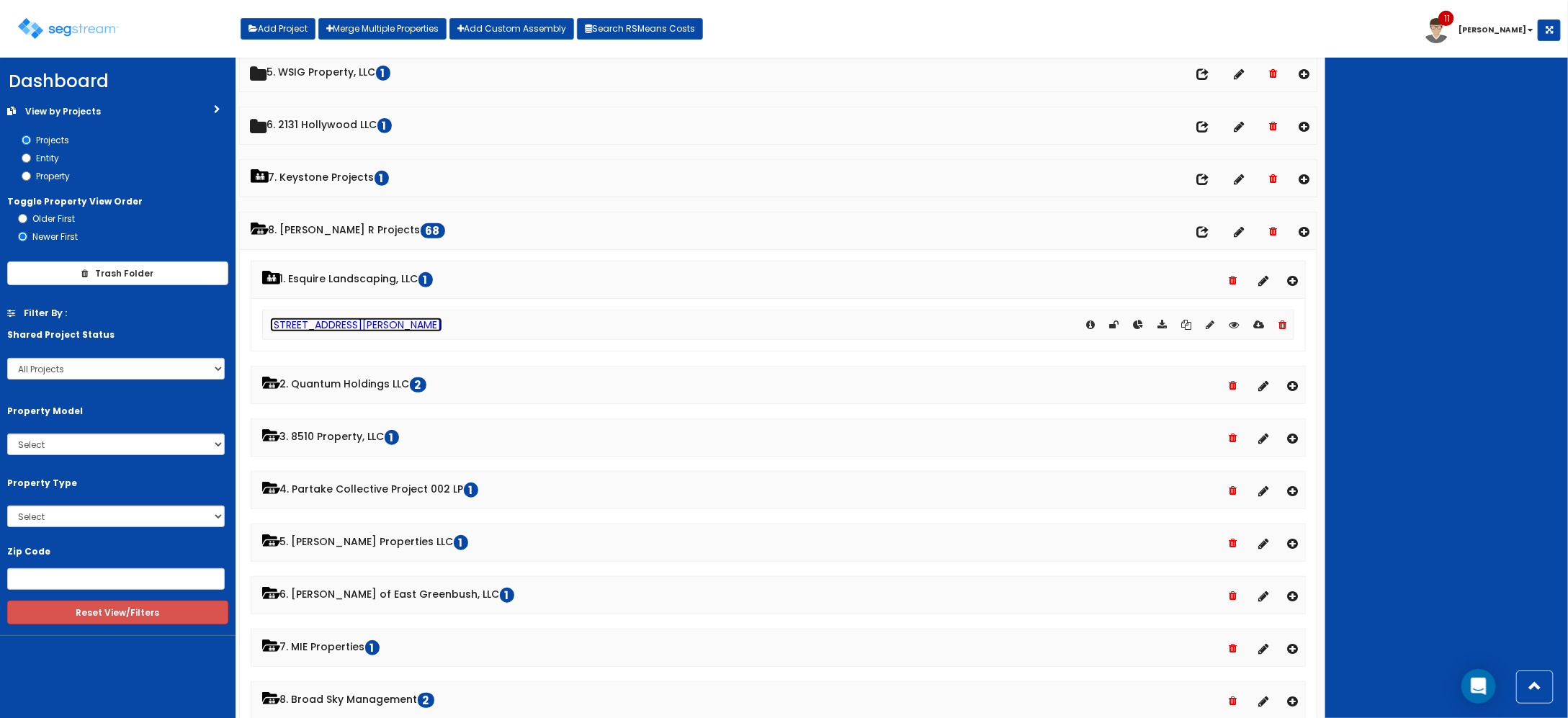
click at [314, 329] on link "[STREET_ADDRESS][PERSON_NAME]" at bounding box center [356, 325] width 172 height 14
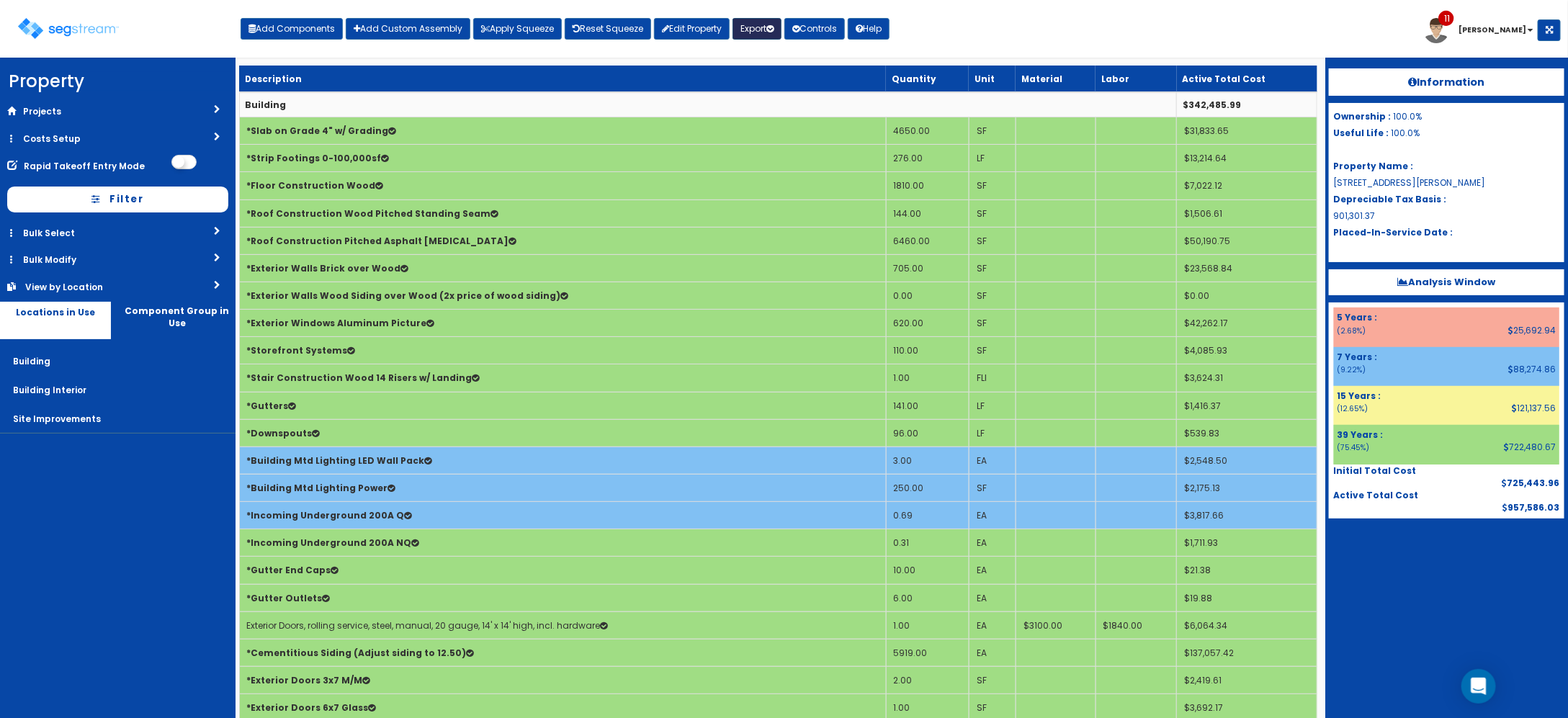
click at [773, 27] on icon "button" at bounding box center [770, 28] width 7 height 9
click at [797, 103] on link "Final Report(pdf)" at bounding box center [804, 103] width 143 height 29
click at [701, 33] on link "Edit Property" at bounding box center [692, 29] width 76 height 22
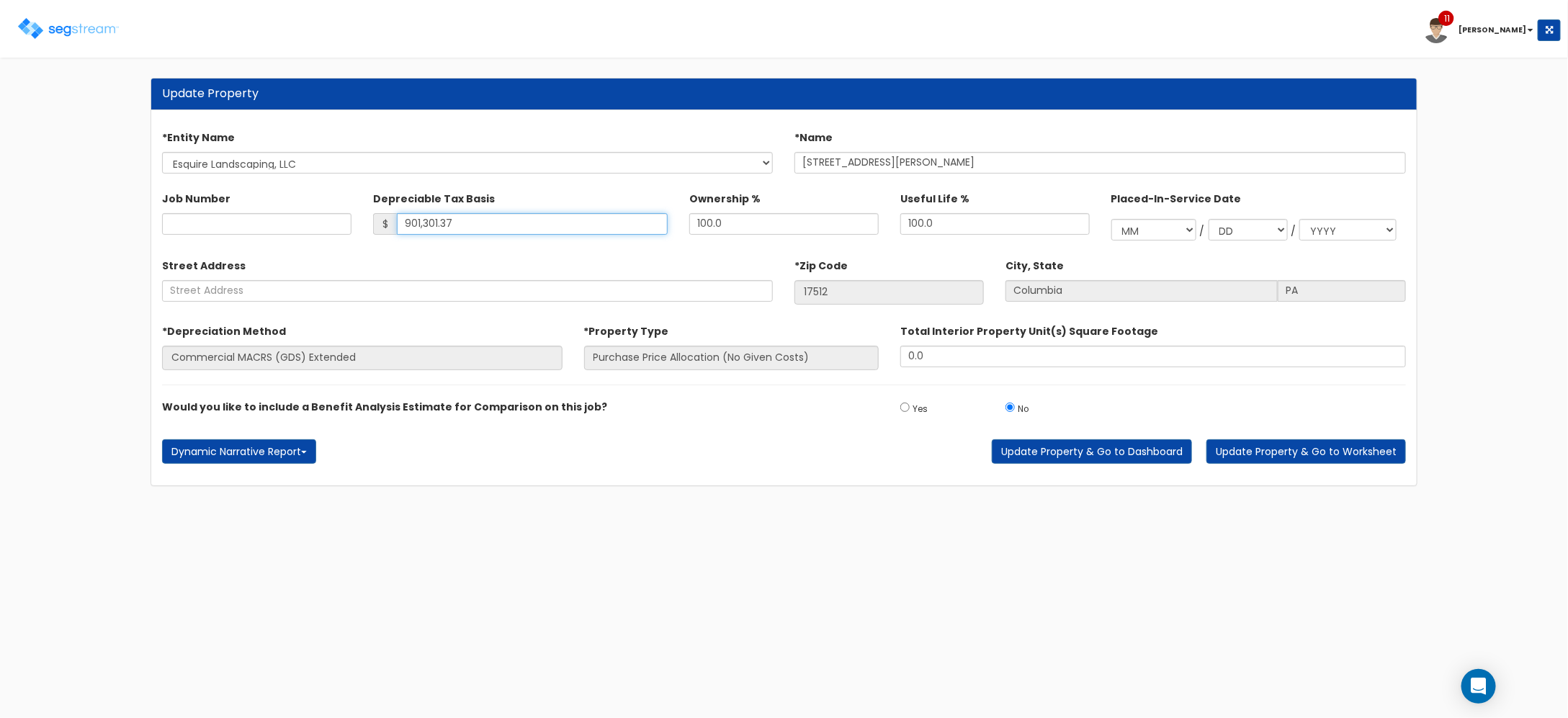
drag, startPoint x: 527, startPoint y: 225, endPoint x: 251, endPoint y: 209, distance: 276.5
click at [258, 210] on div "Job Number Depreciable Tax Basis $ 901,301.37 Ownership % 100.0" at bounding box center [784, 213] width 1265 height 67
type input "910,301.37"
click at [1275, 449] on button "Update Property & Go to Worksheet" at bounding box center [1306, 451] width 200 height 24
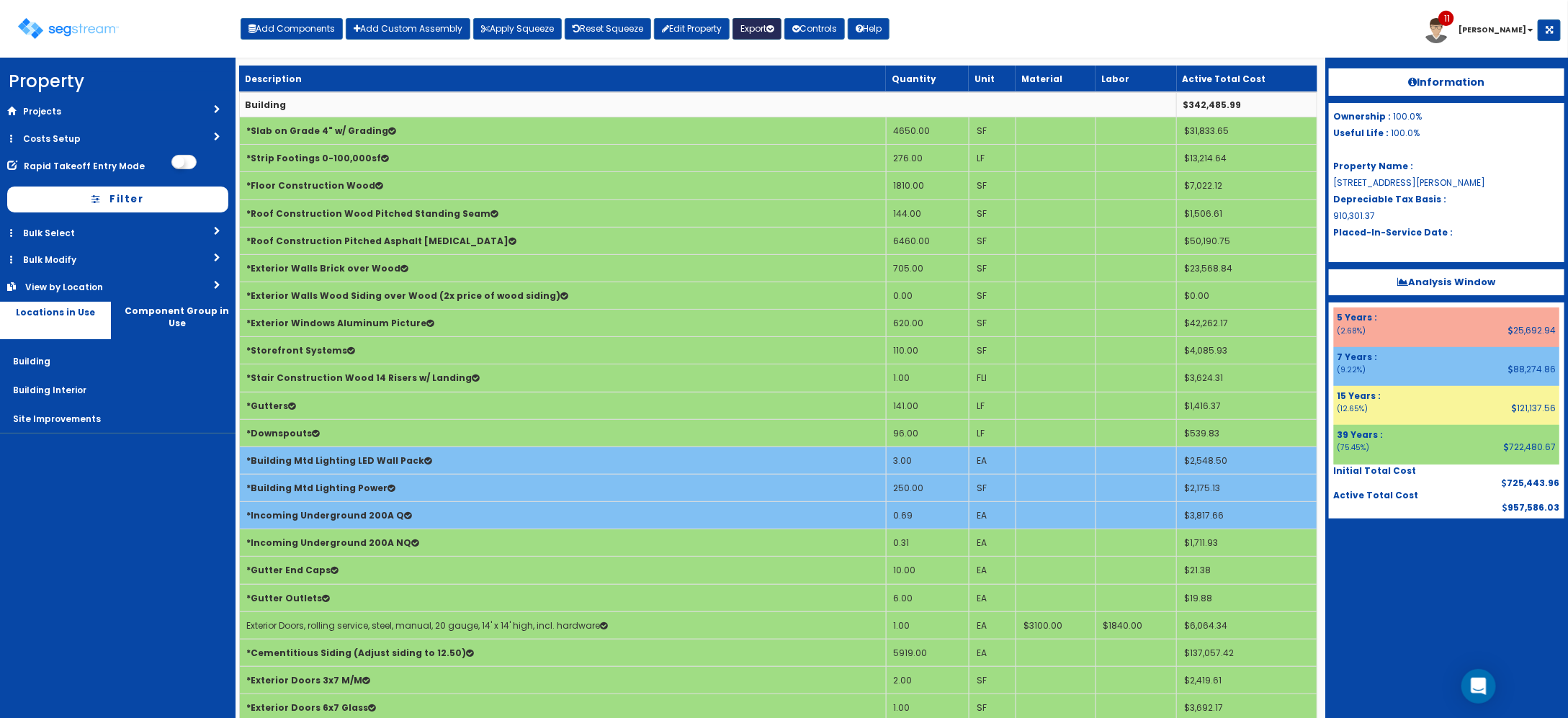
click at [763, 30] on button "Export" at bounding box center [756, 29] width 49 height 22
click at [814, 109] on link "Final Report(pdf)" at bounding box center [804, 103] width 143 height 29
click at [1514, 666] on div "Information Ownership : 100.0% Useful Life : 100.0% Property Name : [STREET_ADD…" at bounding box center [1446, 388] width 243 height 660
